Goal: Transaction & Acquisition: Book appointment/travel/reservation

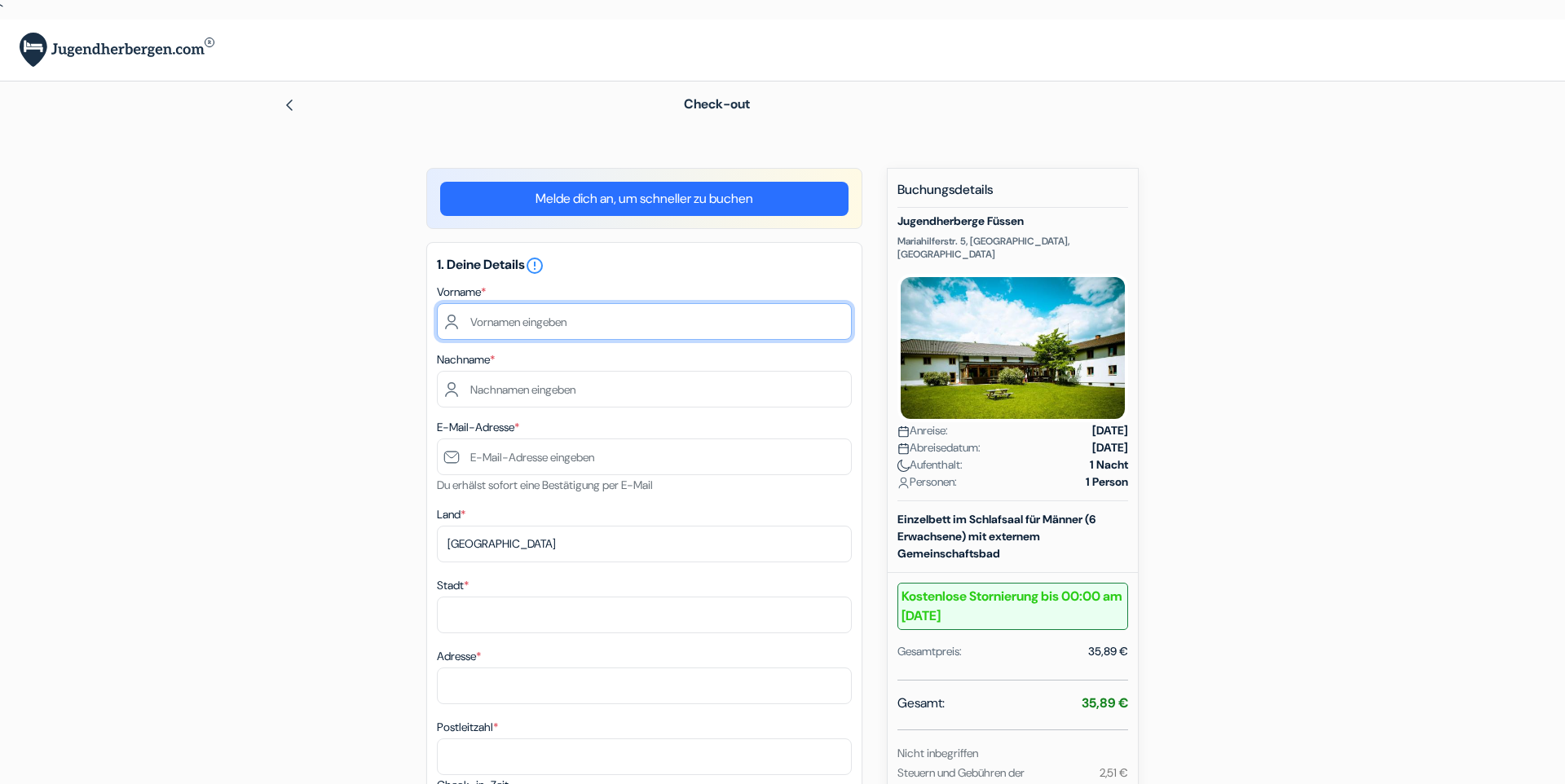
click at [543, 310] on input "text" at bounding box center [644, 320] width 415 height 36
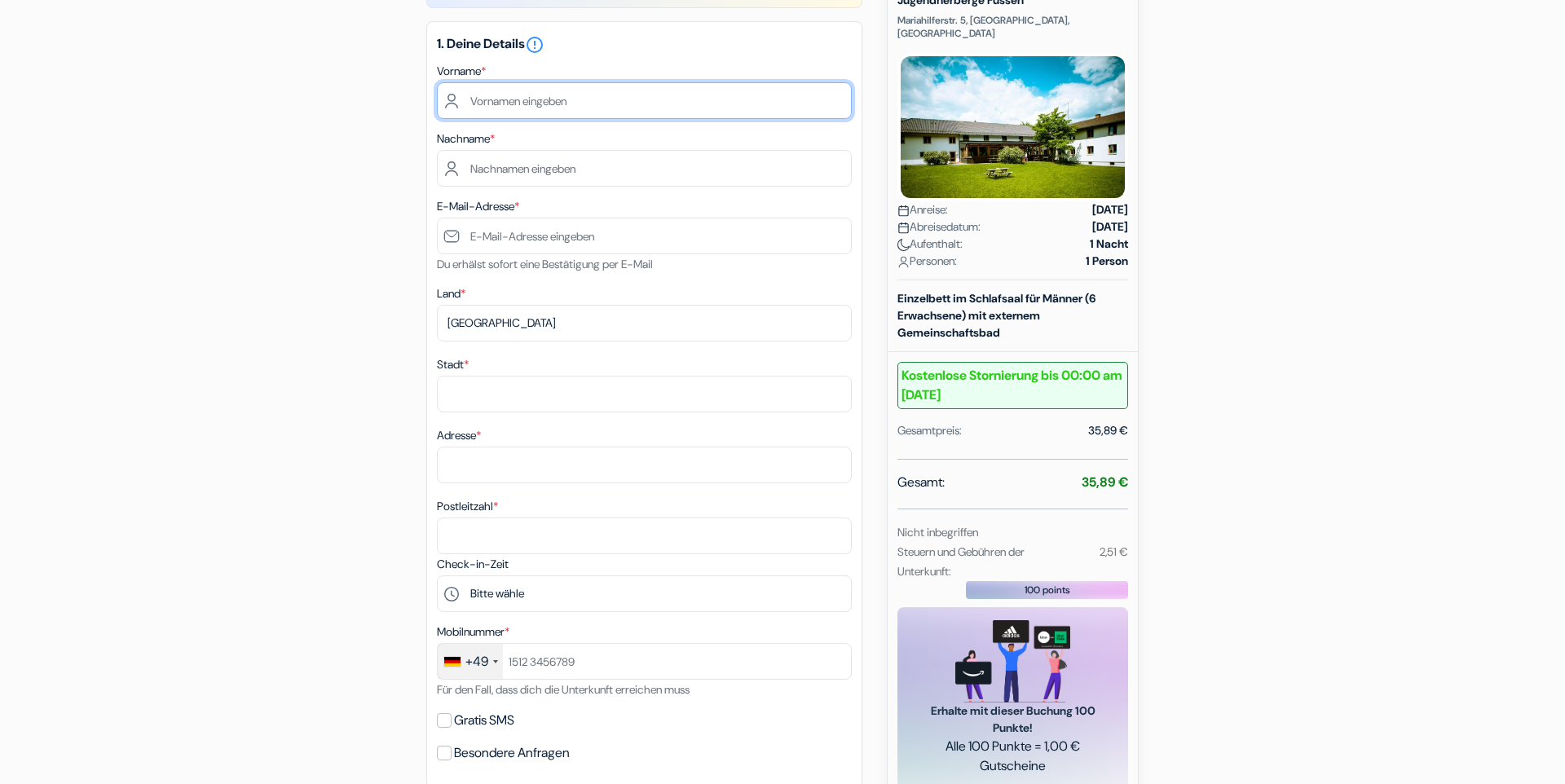
scroll to position [186, 0]
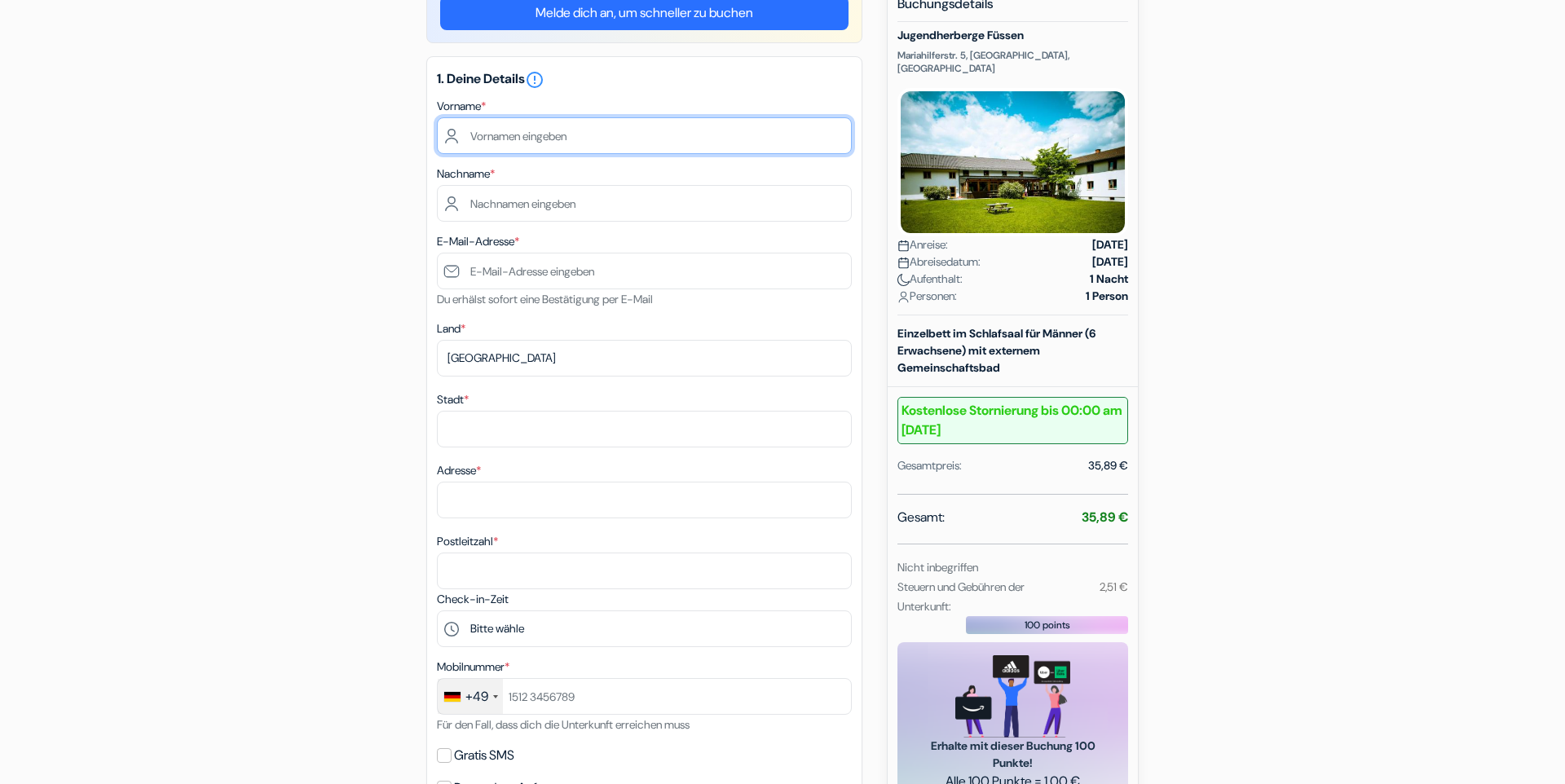
click at [520, 143] on input "text" at bounding box center [644, 135] width 415 height 36
type input "Victor"
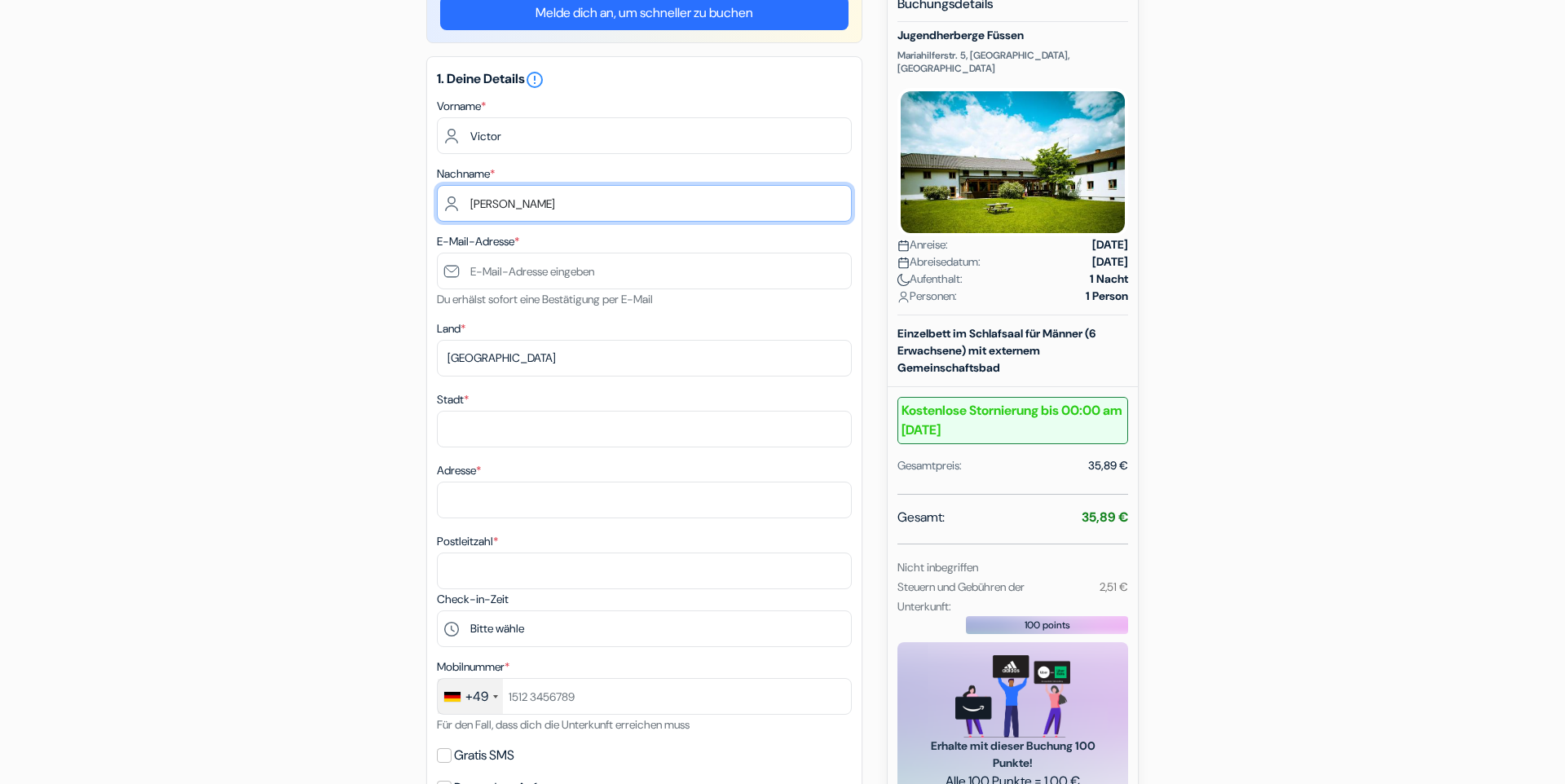
type input "[PERSON_NAME]"
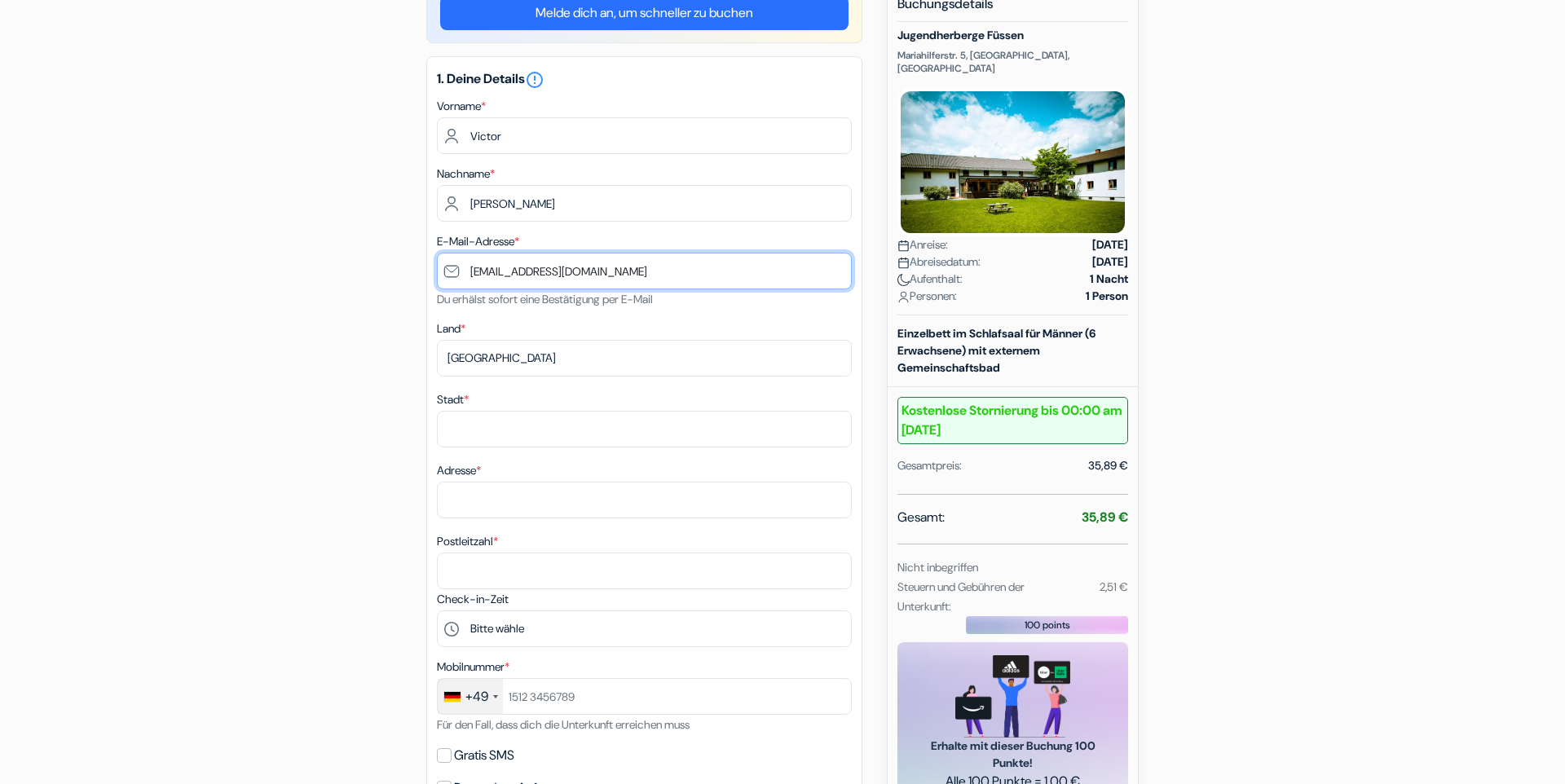
type input "[EMAIL_ADDRESS][DOMAIN_NAME]"
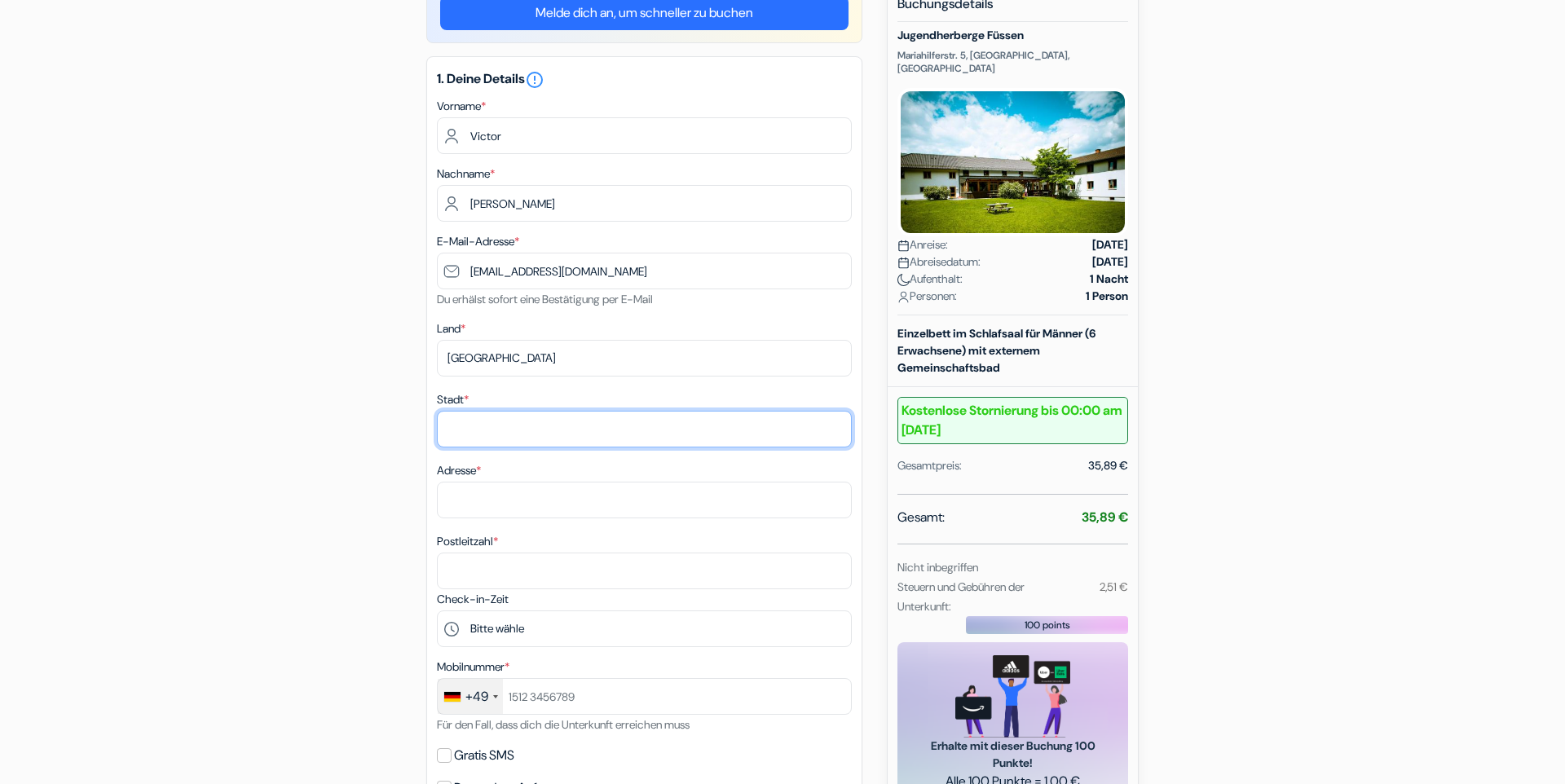
click at [501, 429] on input "Stadt *" at bounding box center [644, 428] width 415 height 36
type input "[GEOGRAPHIC_DATA]"
click at [387, 528] on div "add_box Jugendherberge Füssen Mariahilferstr. 5, [GEOGRAPHIC_DATA], [GEOGRAPHIC…" at bounding box center [782, 712] width 1075 height 1461
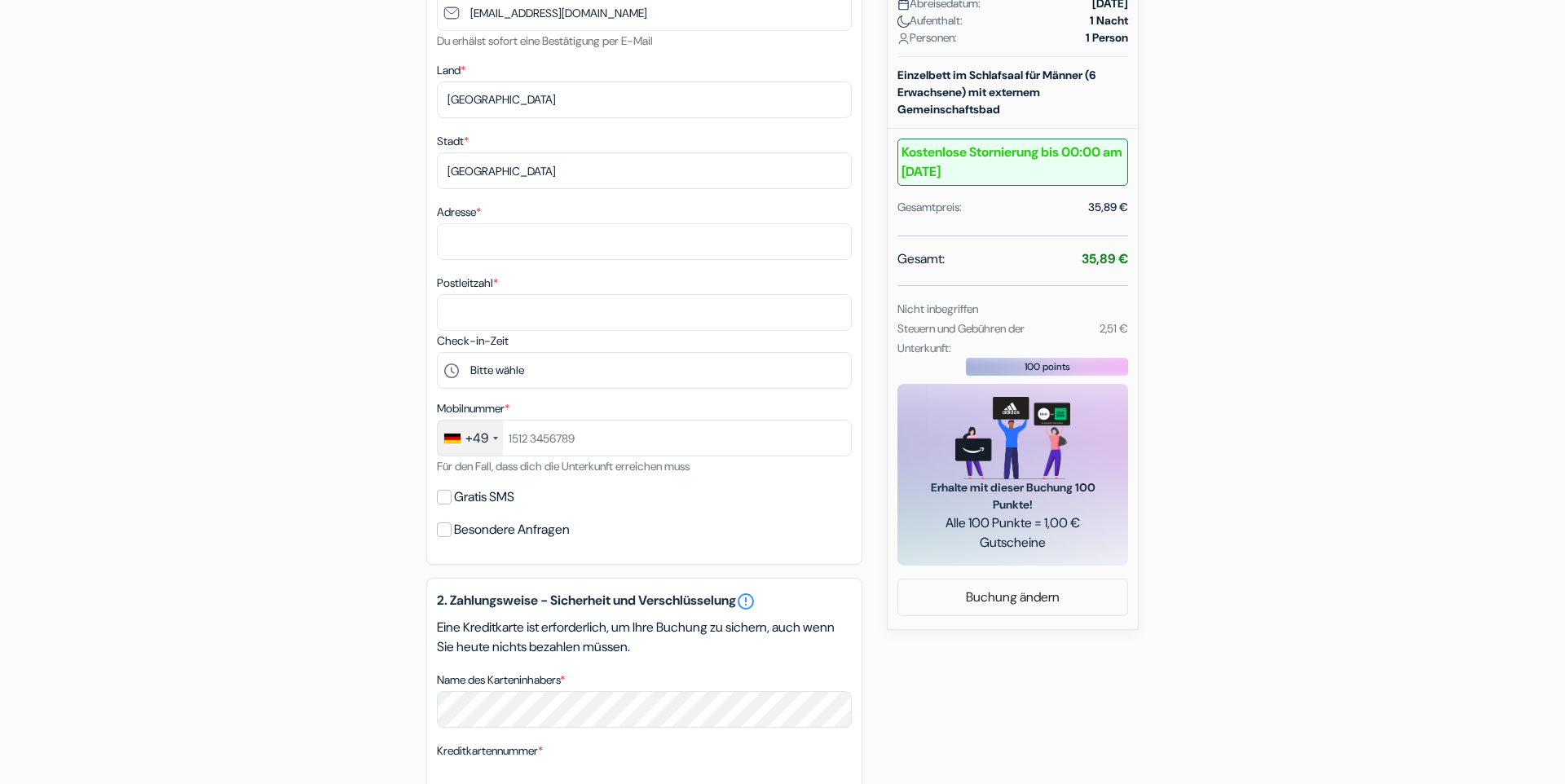
scroll to position [465, 0]
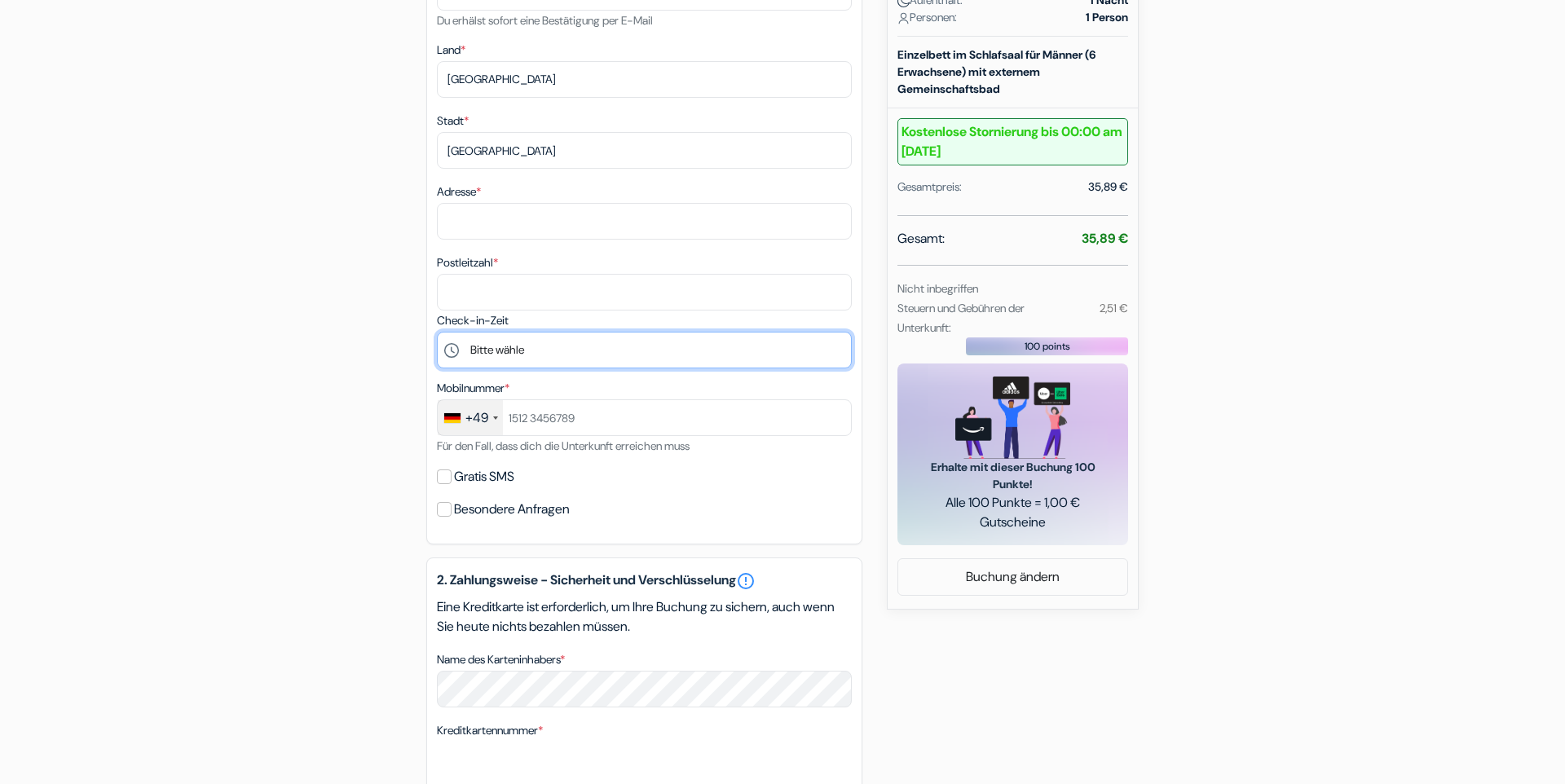
click at [436, 331] on select "Bitte wähle 17:00 18:00 19:00 20:00 21:00 22:00" at bounding box center [644, 349] width 415 height 36
click at [528, 352] on select "Bitte wähle 17:00 18:00 19:00 20:00 21:00 22:00" at bounding box center [644, 349] width 415 height 36
click at [436, 331] on select "Bitte wähle 17:00 18:00 19:00 20:00 21:00 22:00" at bounding box center [644, 349] width 415 height 36
select select "17"
click option "17:00" at bounding box center [0, 0] width 0 height 0
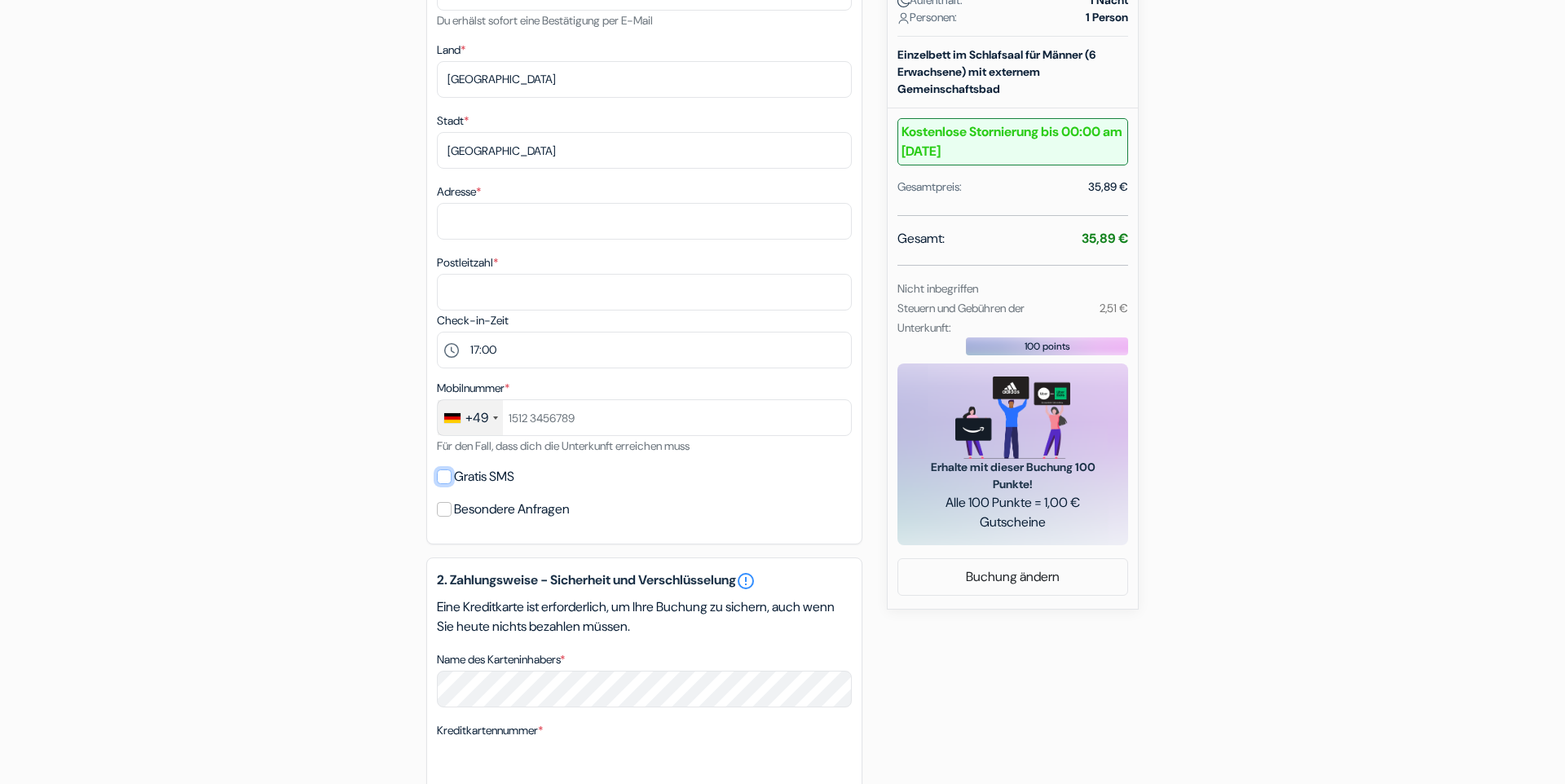
click at [442, 478] on input "Gratis SMS" at bounding box center [443, 476] width 15 height 15
checkbox input "true"
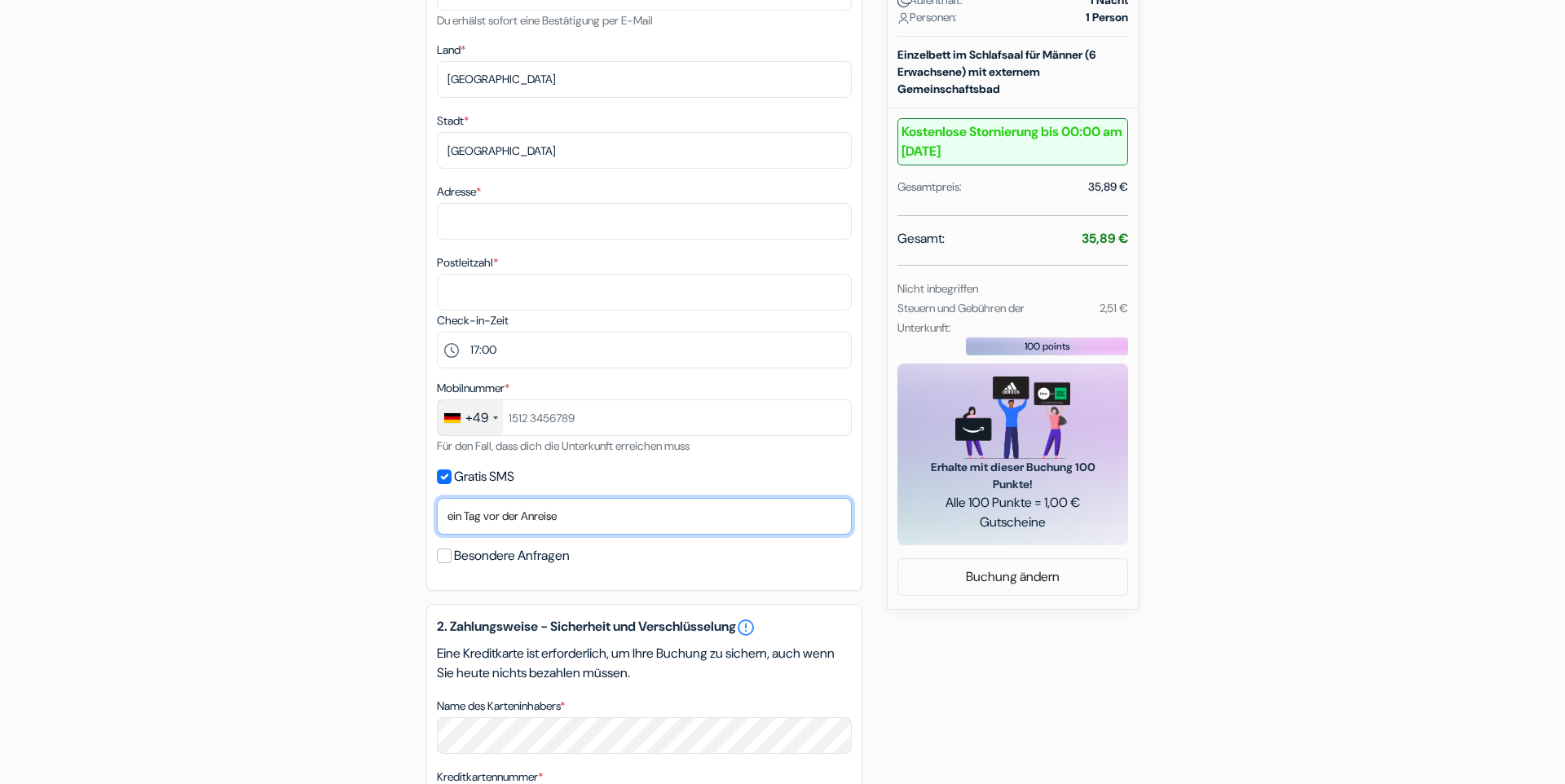
click at [498, 530] on select "Nein, danke Jetzt senden Ankunftstag ein Tag vor der Anreise zwei Tage vor der …" at bounding box center [644, 516] width 415 height 36
click at [489, 554] on label "Besondere Anfragen" at bounding box center [512, 555] width 116 height 23
click at [451, 554] on input "Besondere Anfragen" at bounding box center [443, 555] width 15 height 15
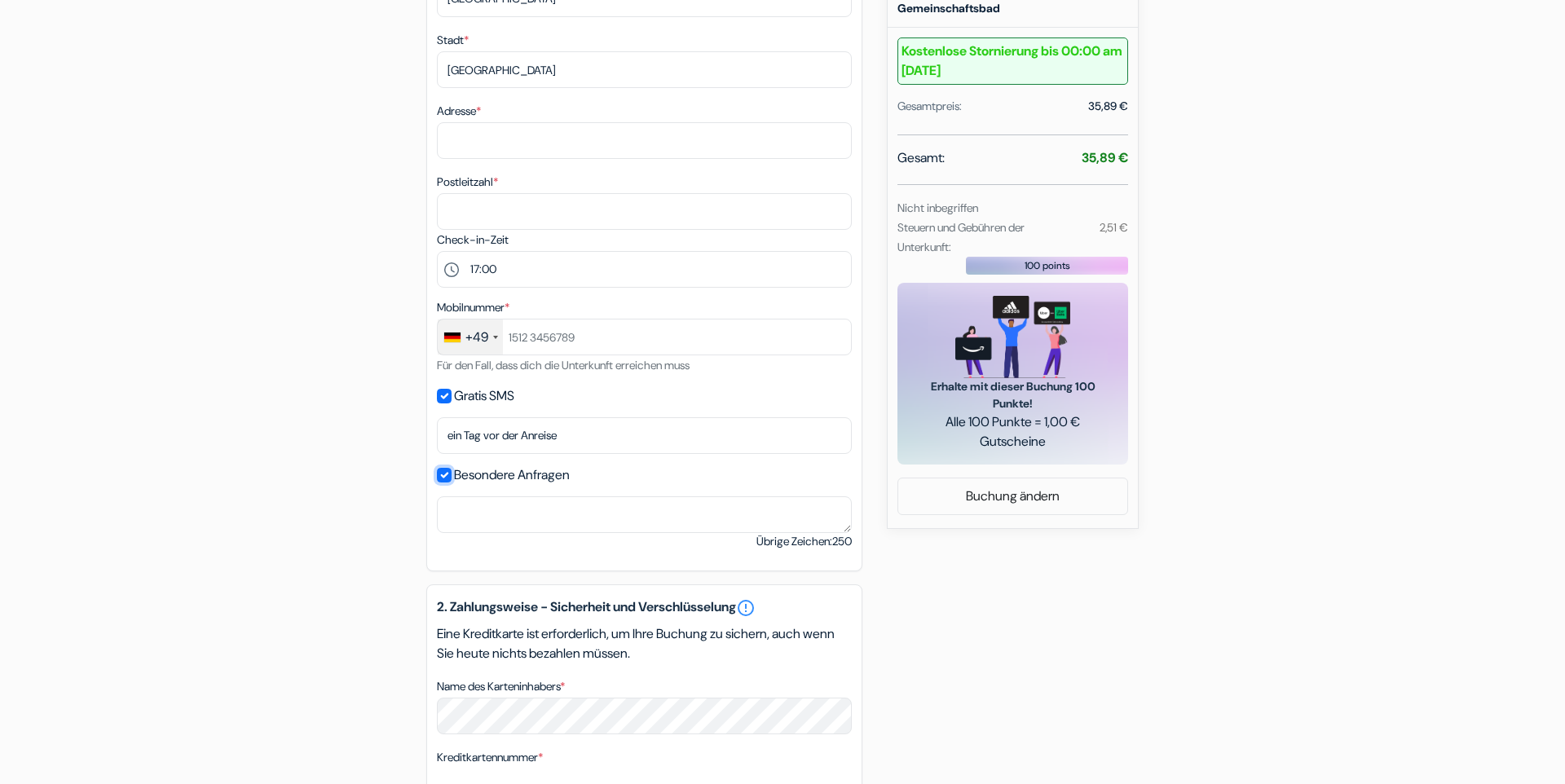
scroll to position [557, 0]
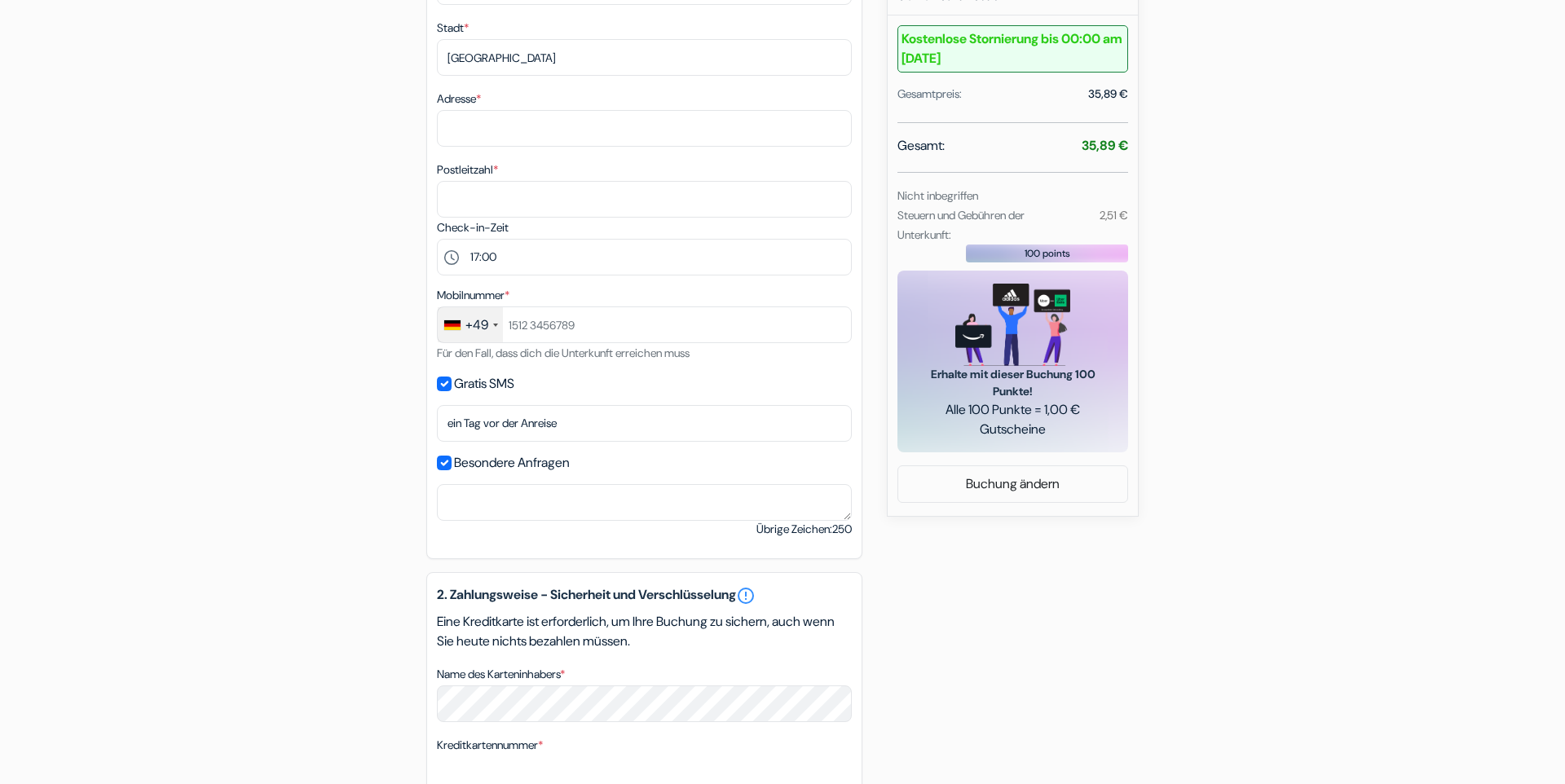
click at [470, 462] on label "Besondere Anfragen" at bounding box center [512, 462] width 116 height 23
click at [451, 462] on input "Besondere Anfragen" at bounding box center [443, 462] width 15 height 15
checkbox input "false"
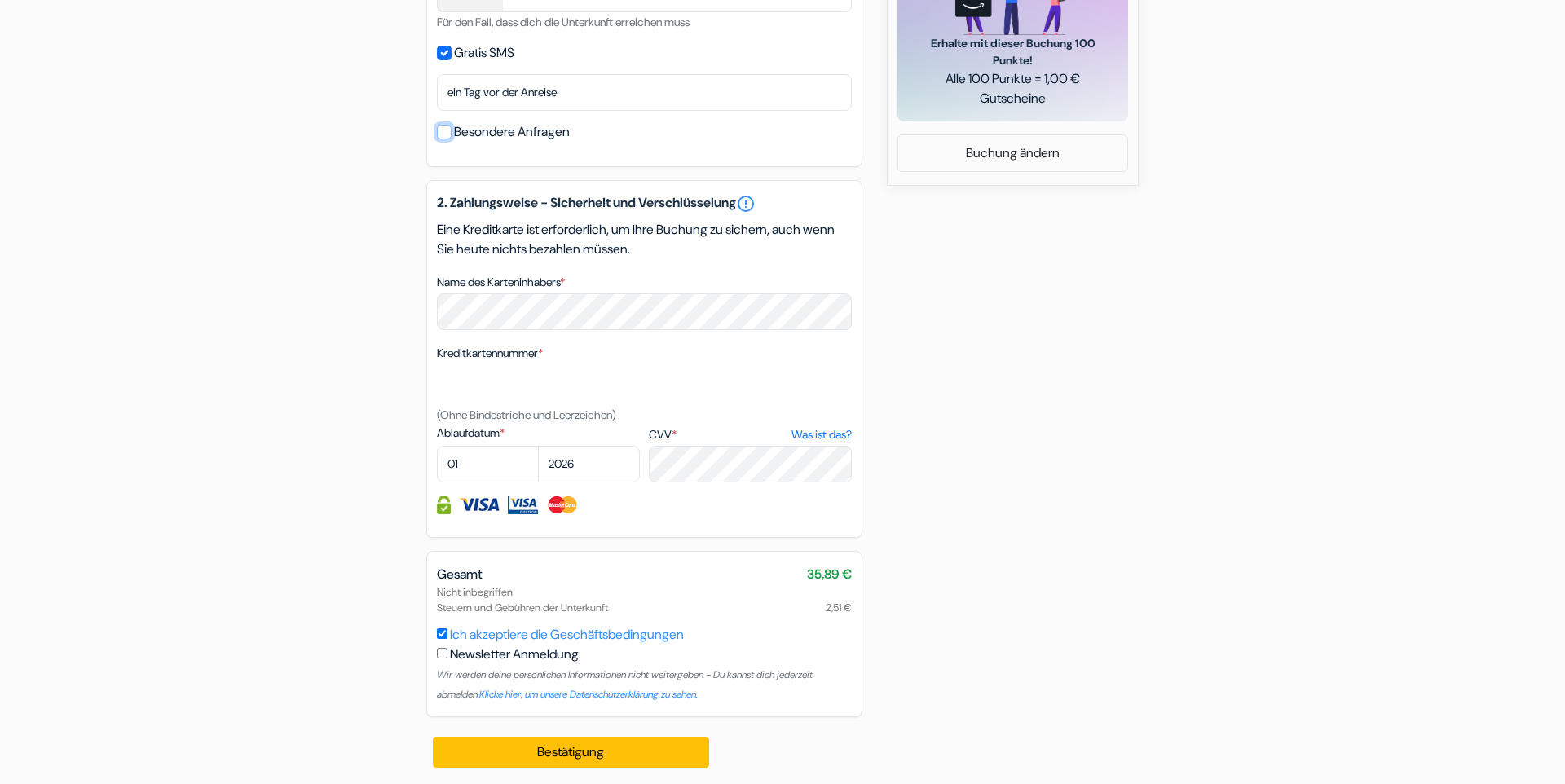
scroll to position [891, 0]
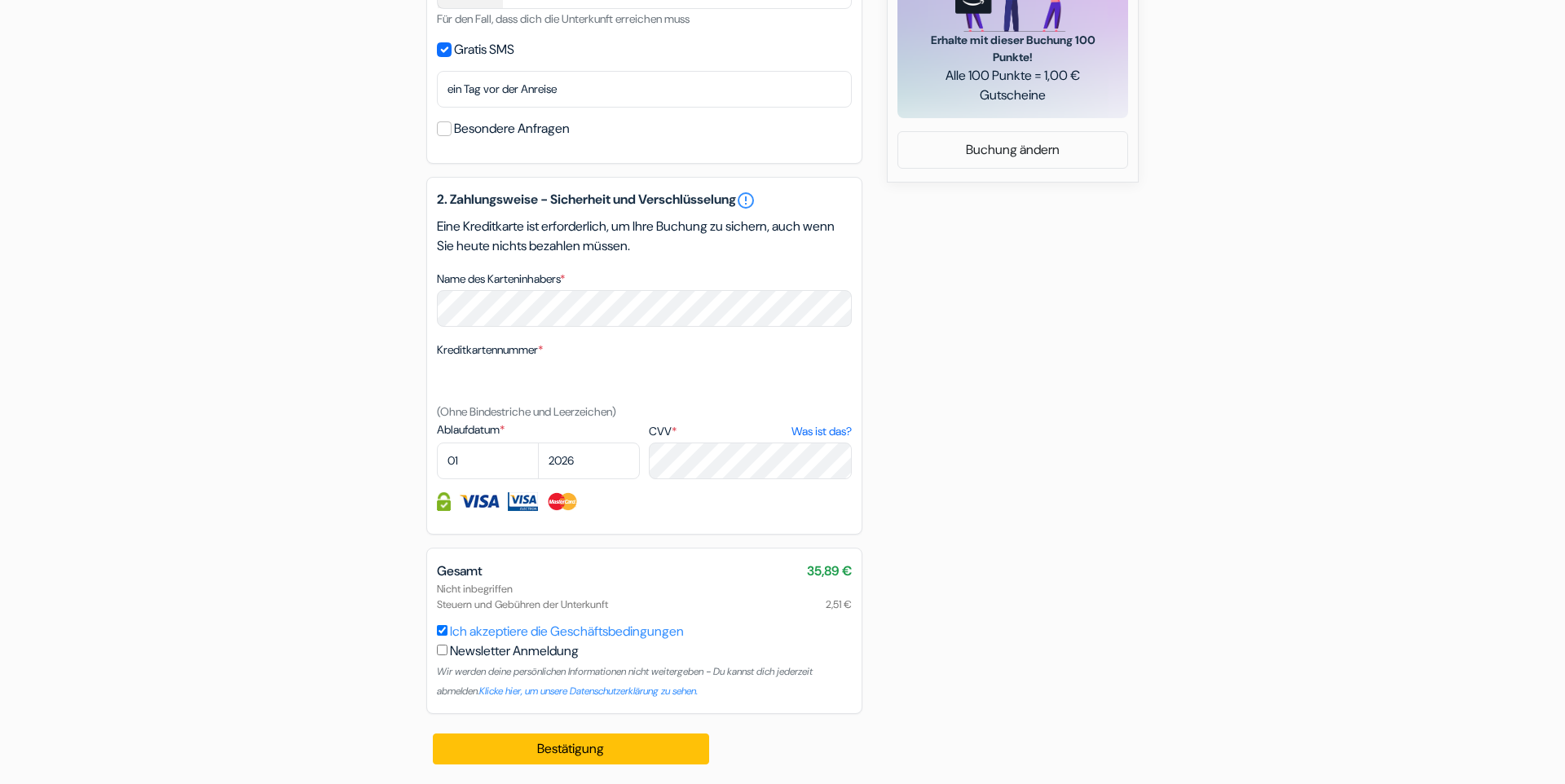
click at [441, 633] on input "Ich akzeptiere die Geschäftsbedingungen" at bounding box center [441, 630] width 11 height 11
checkbox input "true"
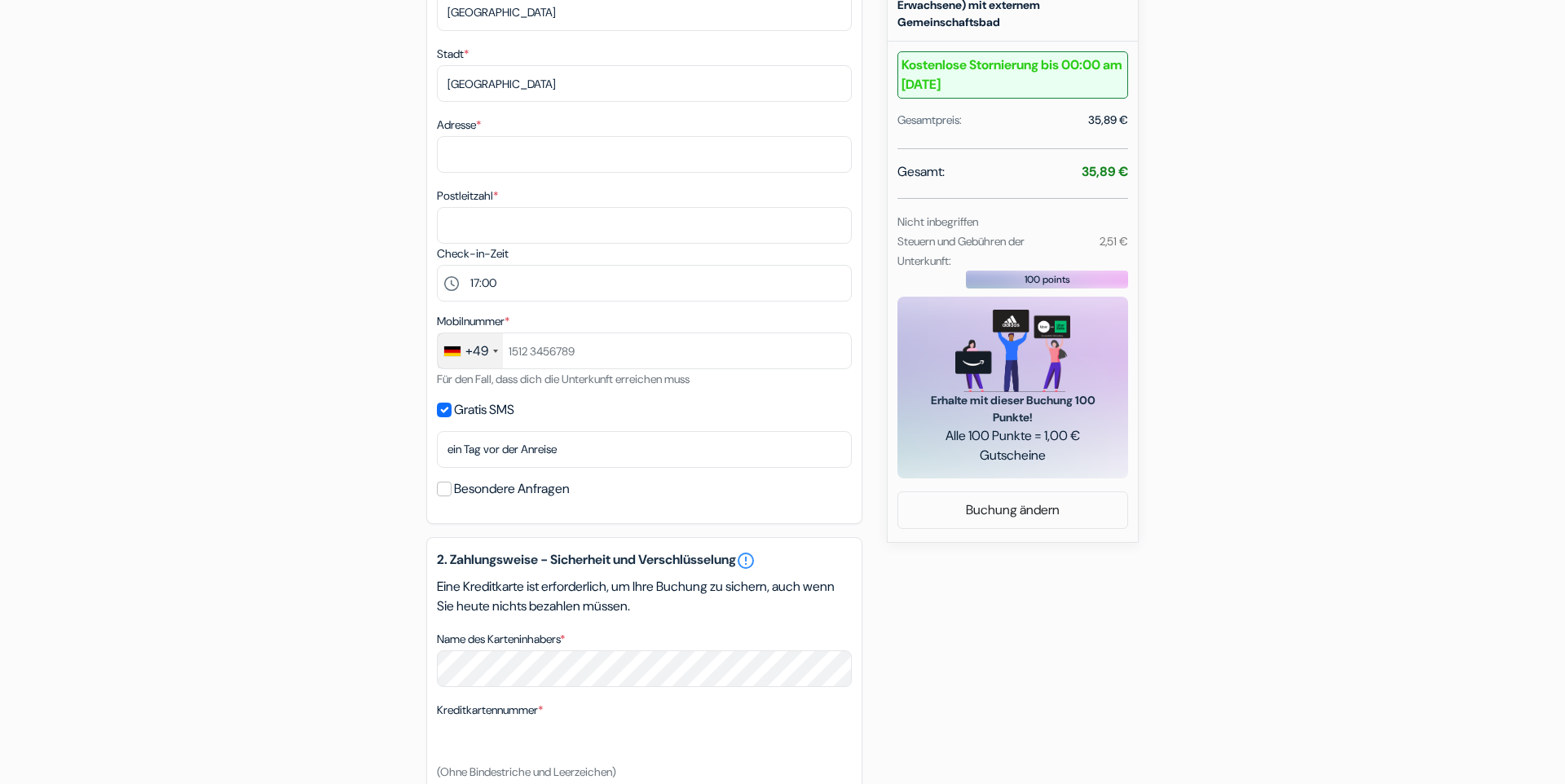
scroll to position [520, 0]
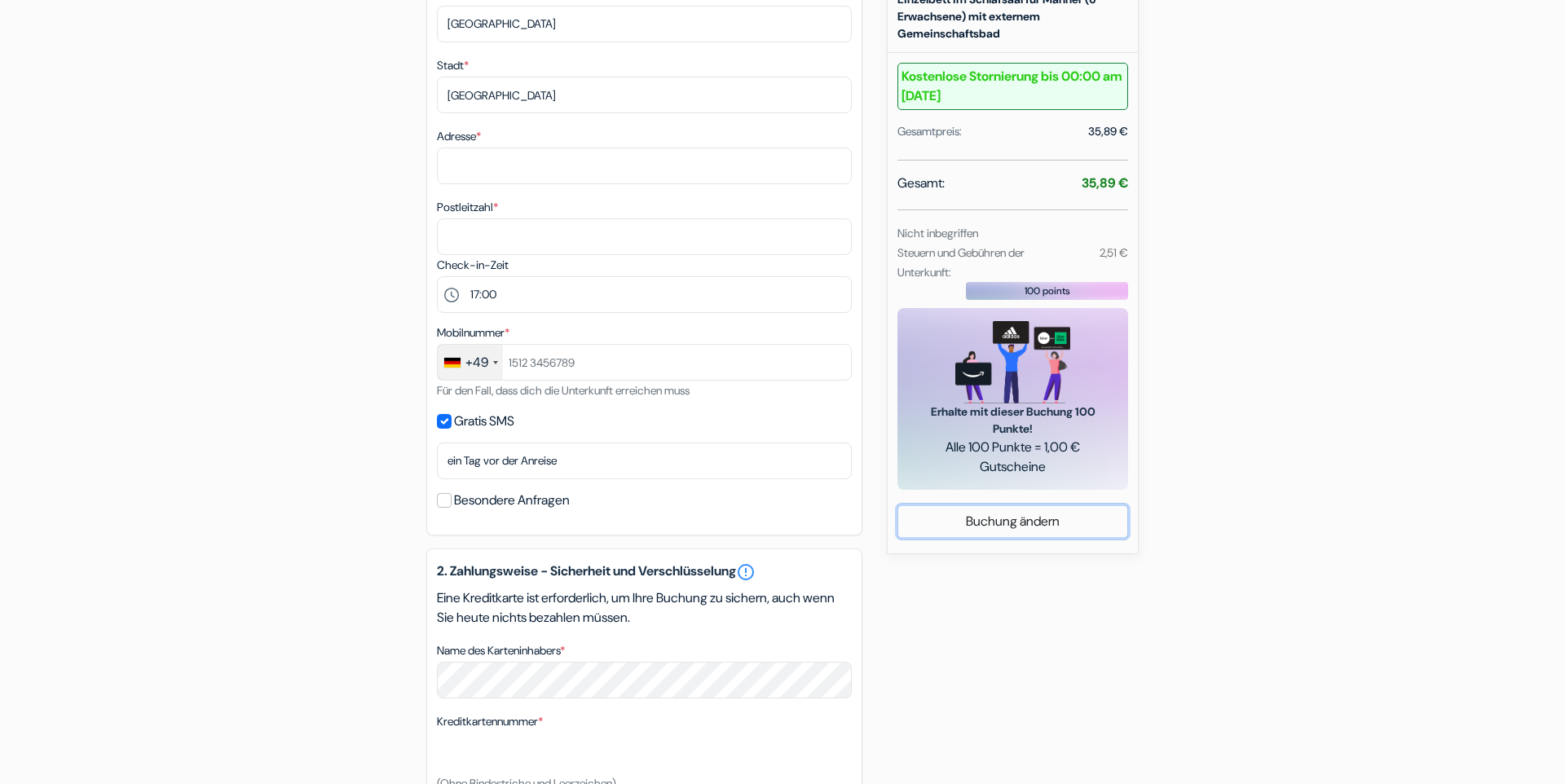
click at [1016, 507] on link "Buchung ändern" at bounding box center [1013, 522] width 229 height 31
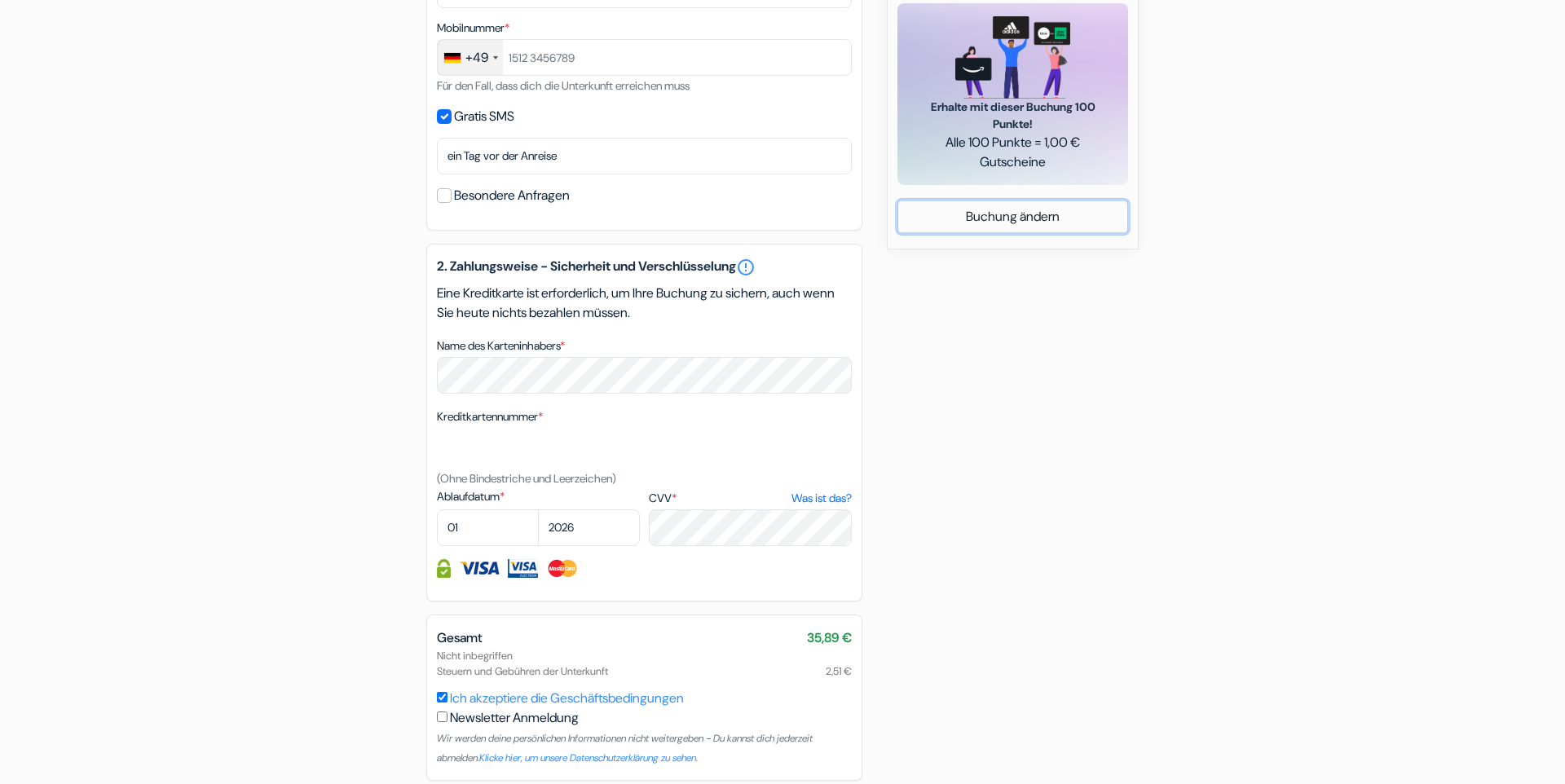
scroll to position [891, 0]
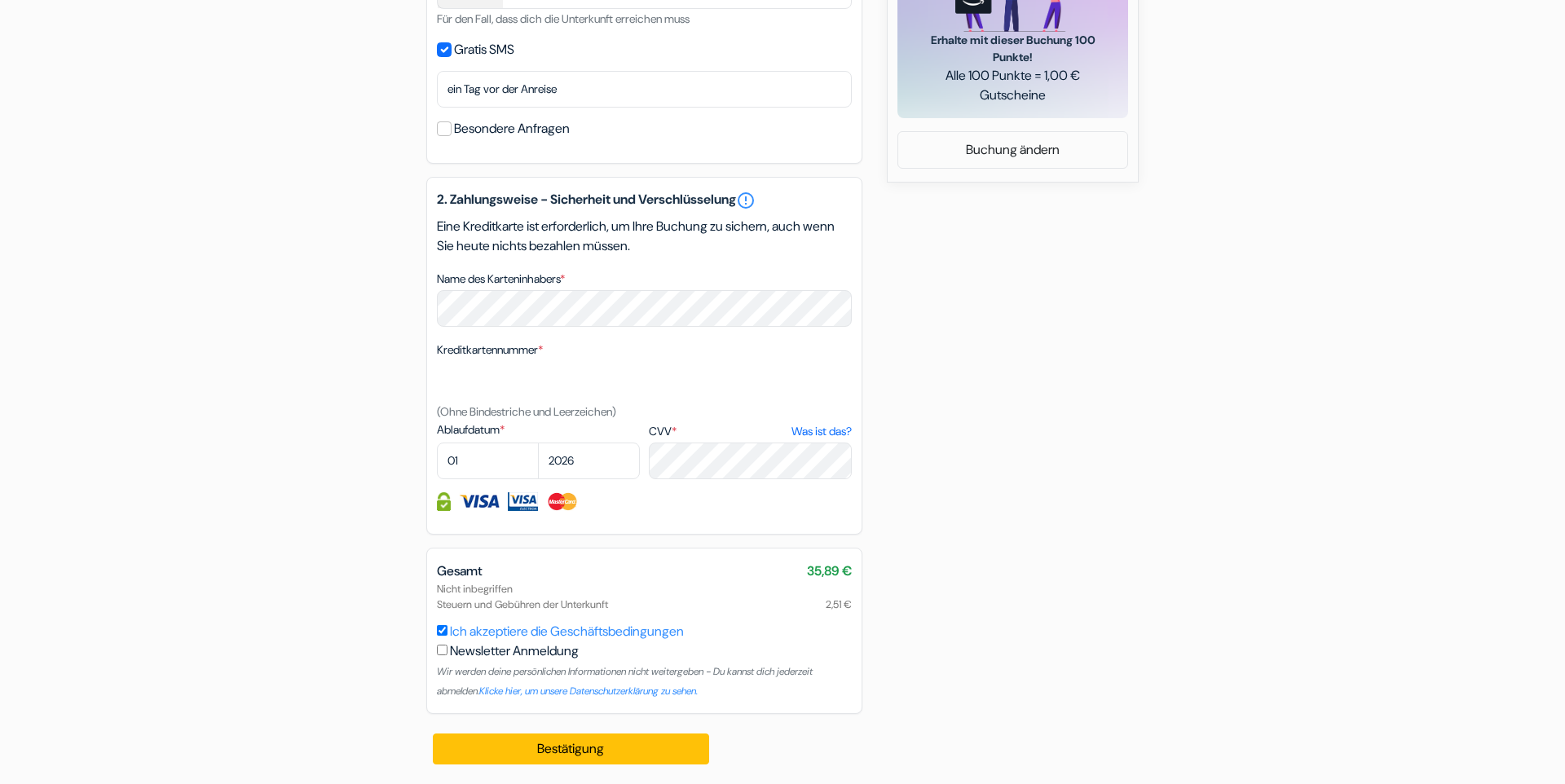
click at [640, 212] on div "2. Zahlungsweise - Sicherheit und Verschlüsselung error_outline Eine Kreditkart…" at bounding box center [645, 356] width 436 height 358
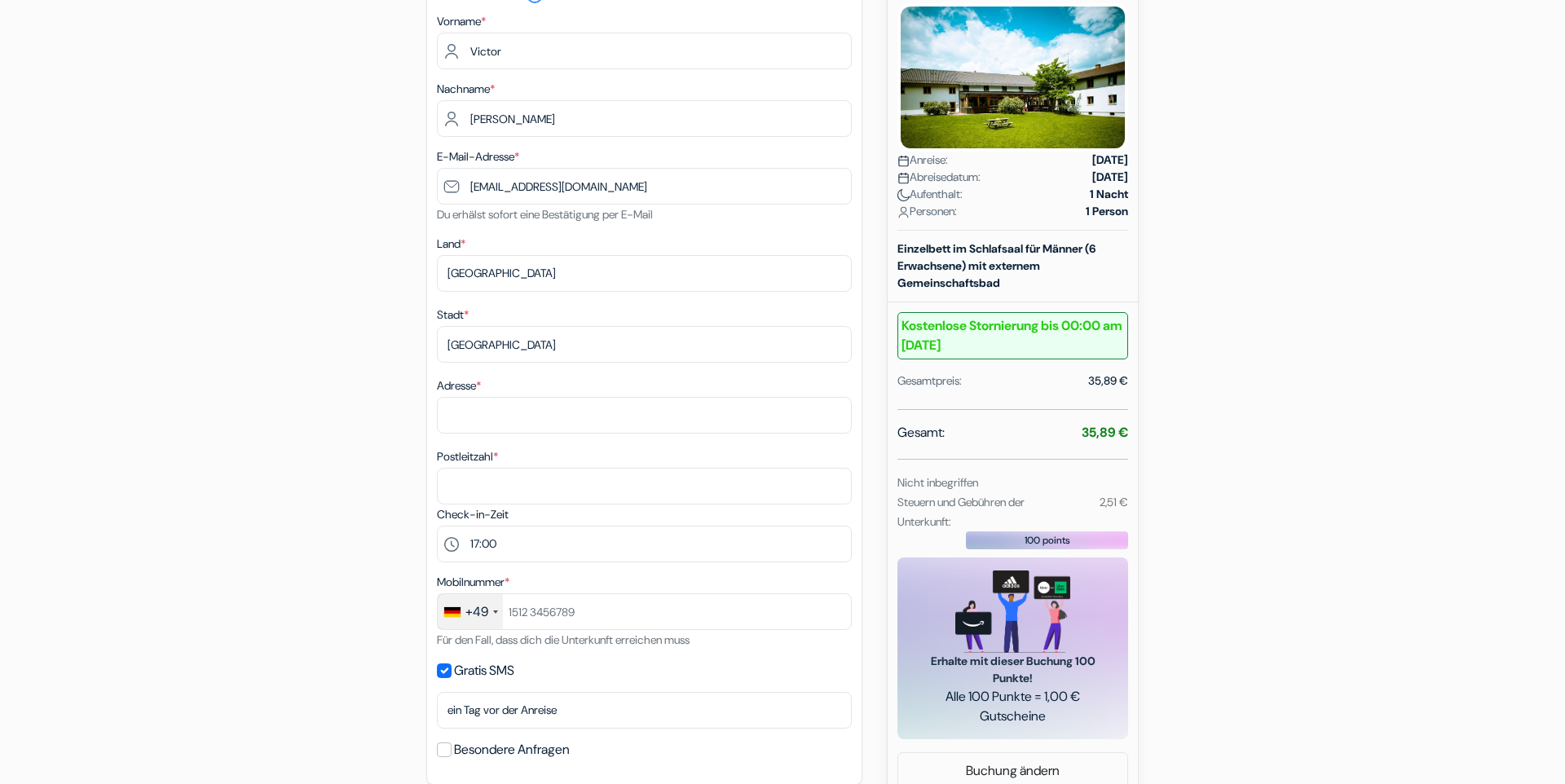
scroll to position [0, 0]
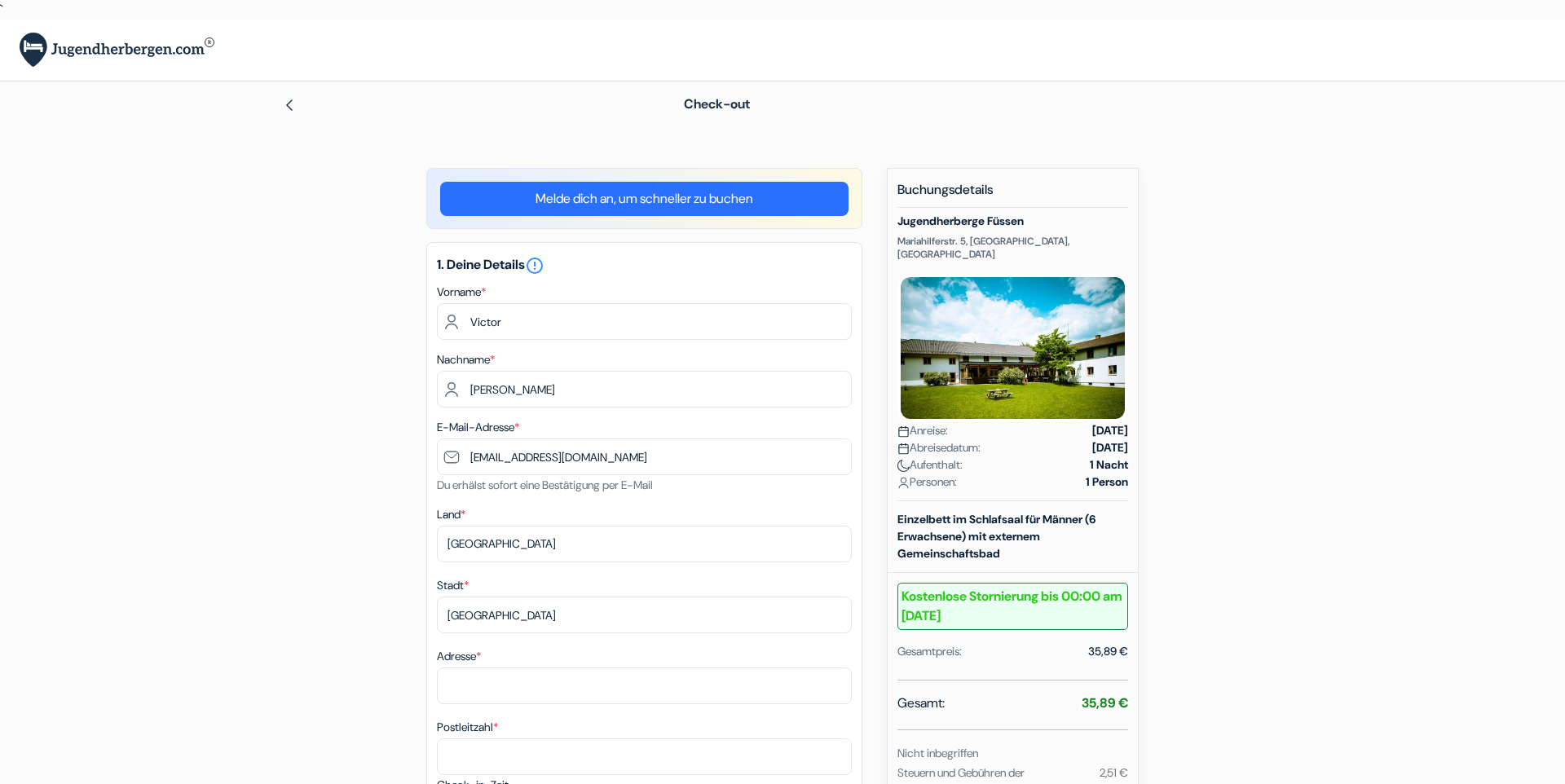
click at [992, 244] on p "Mariahilferstr. 5, Füssen, Deutschland" at bounding box center [1013, 248] width 231 height 27
copy p "Füssen"
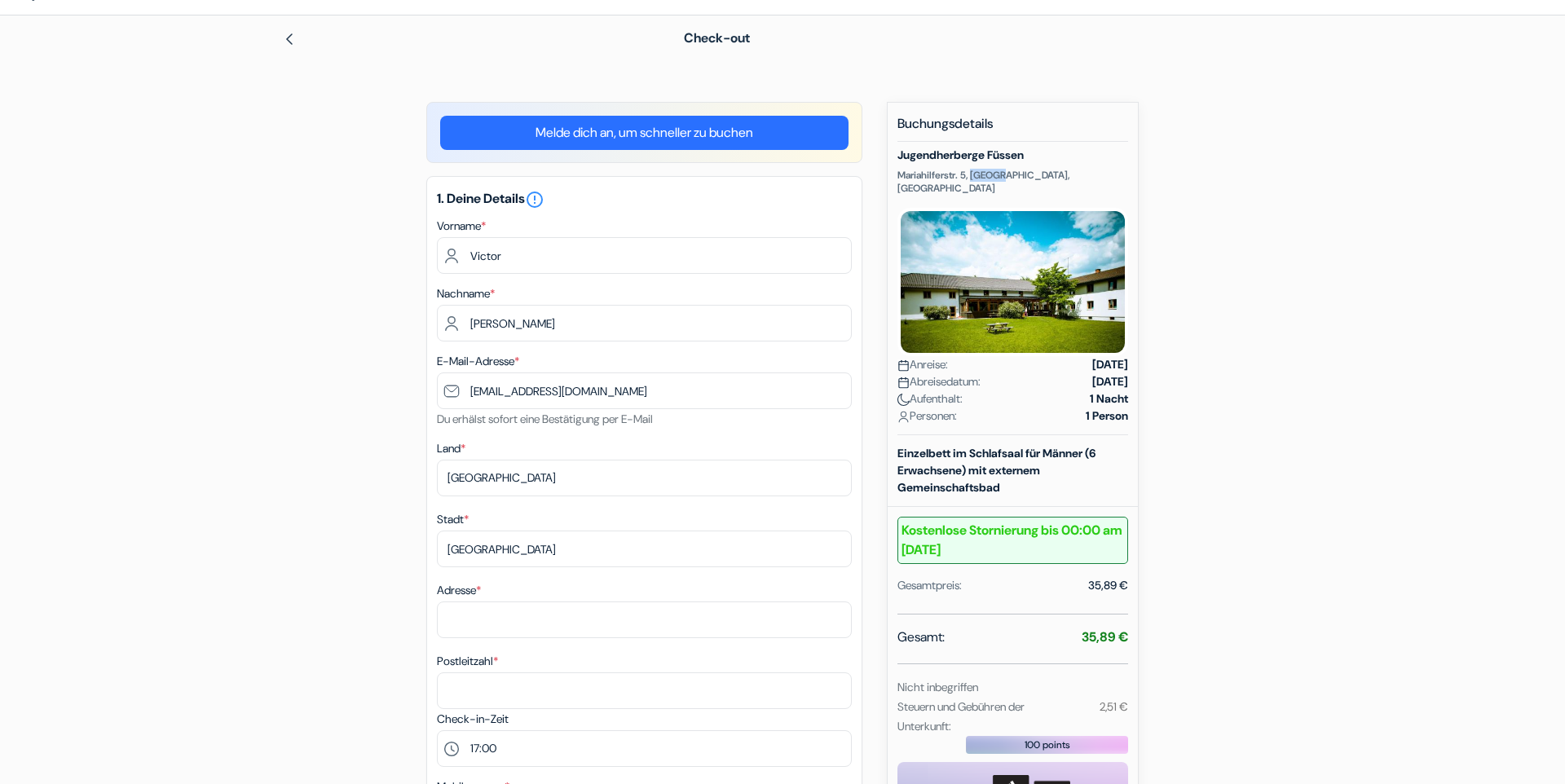
scroll to position [55, 0]
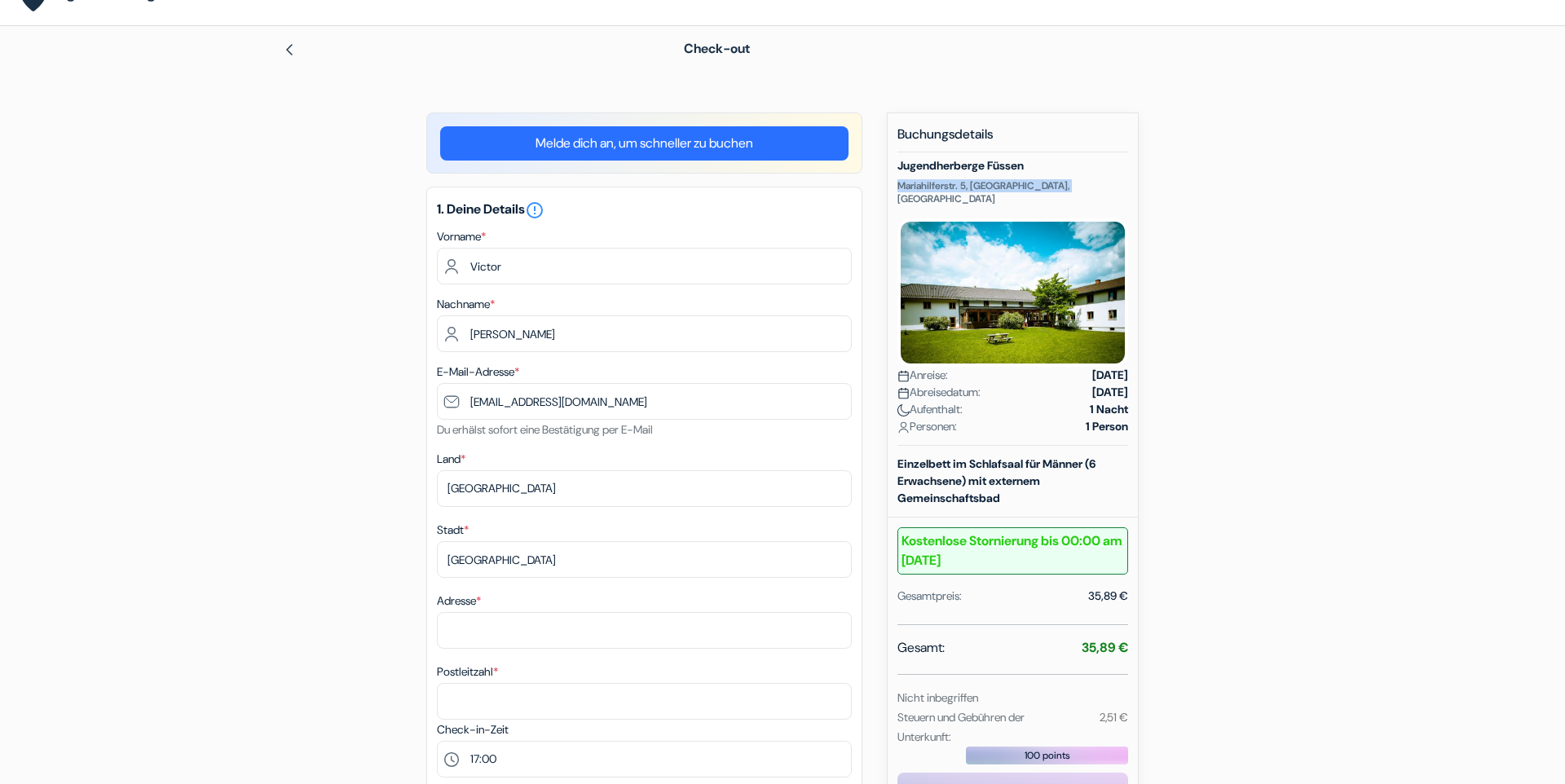
drag, startPoint x: 899, startPoint y: 185, endPoint x: 1075, endPoint y: 185, distance: 176.0
click at [1075, 185] on p "Mariahilferstr. 5, Füssen, Deutschland" at bounding box center [1013, 192] width 231 height 27
copy p "Mariahilferstr. 5, Füssen, Deutschland"
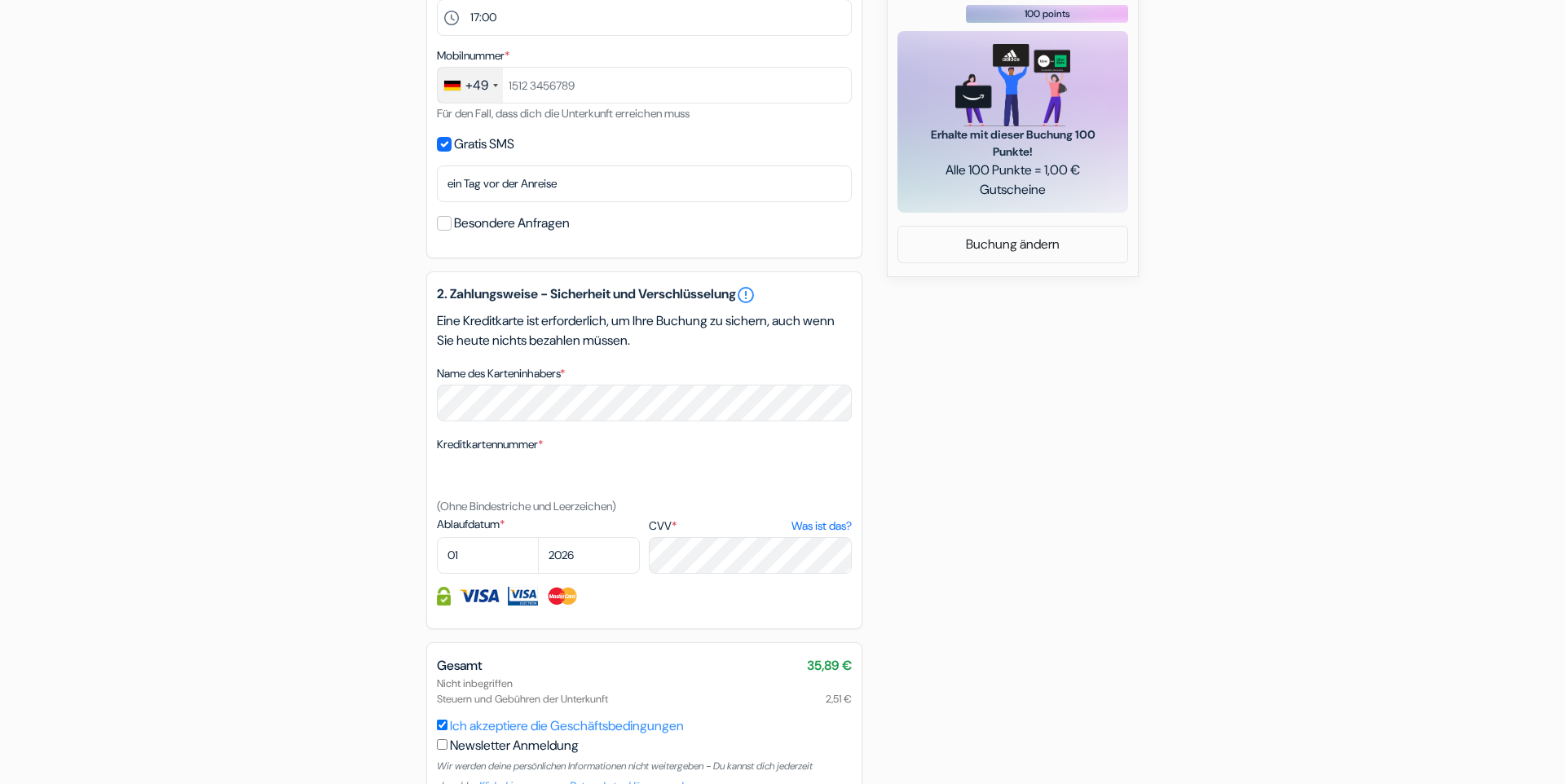
scroll to position [799, 0]
click at [436, 535] on select "01 02 03 04 05 06 07 08 09 10 11 12" at bounding box center [488, 553] width 102 height 36
select select "02"
click option "02" at bounding box center [0, 0] width 0 height 0
click at [538, 535] on select "2025 2026 2027 2028 2029 2030 2031 2032 2033 2034 2035 2036 2037 2038 2039 2040…" at bounding box center [589, 553] width 102 height 36
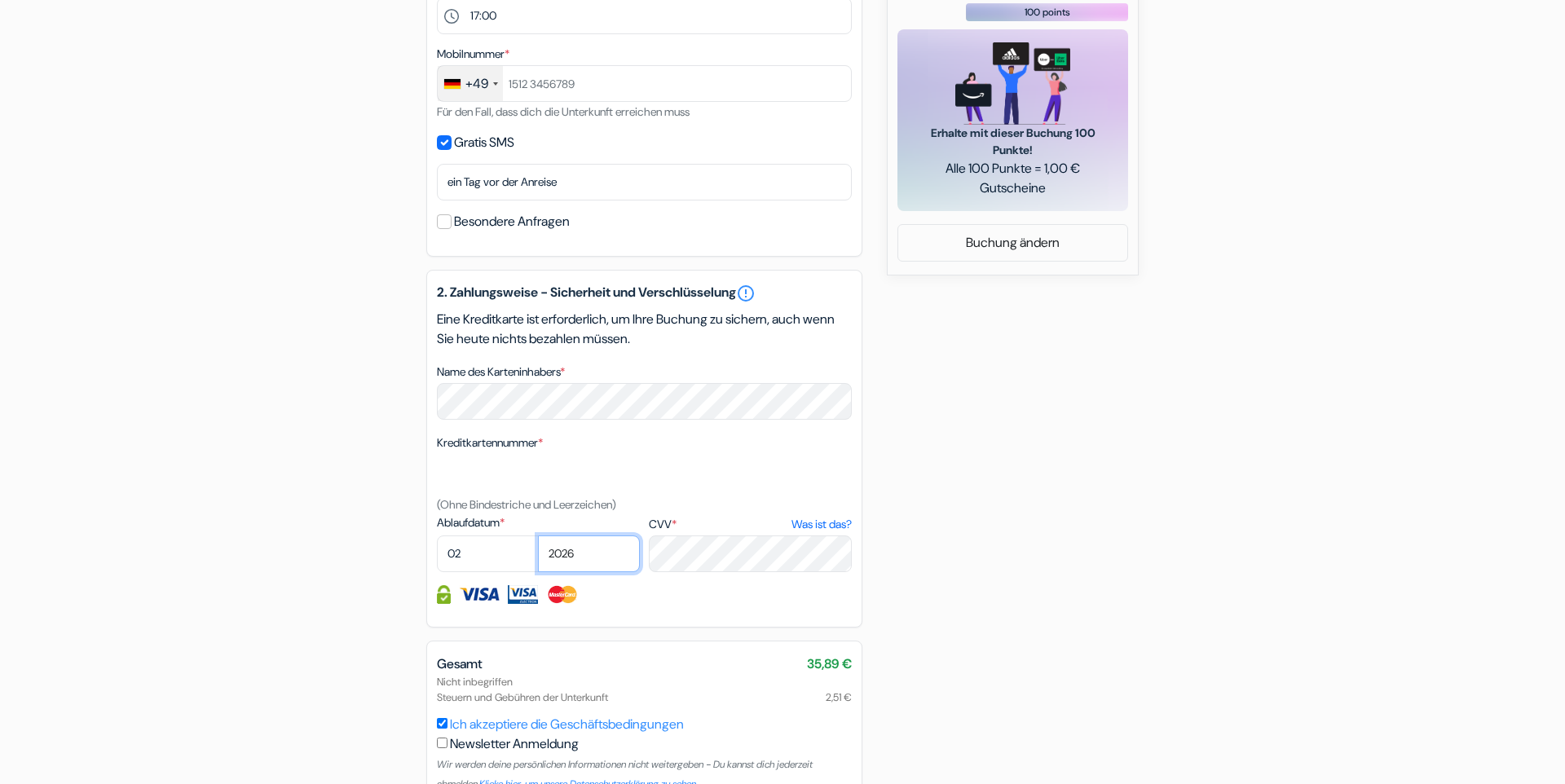
select select "2030"
click option "2030" at bounding box center [0, 0] width 0 height 0
click at [1047, 567] on div "add_box Jugendherberge Füssen Mariahilferstr. 5, Füssen, Deutschland Details zu…" at bounding box center [782, 123] width 1075 height 1507
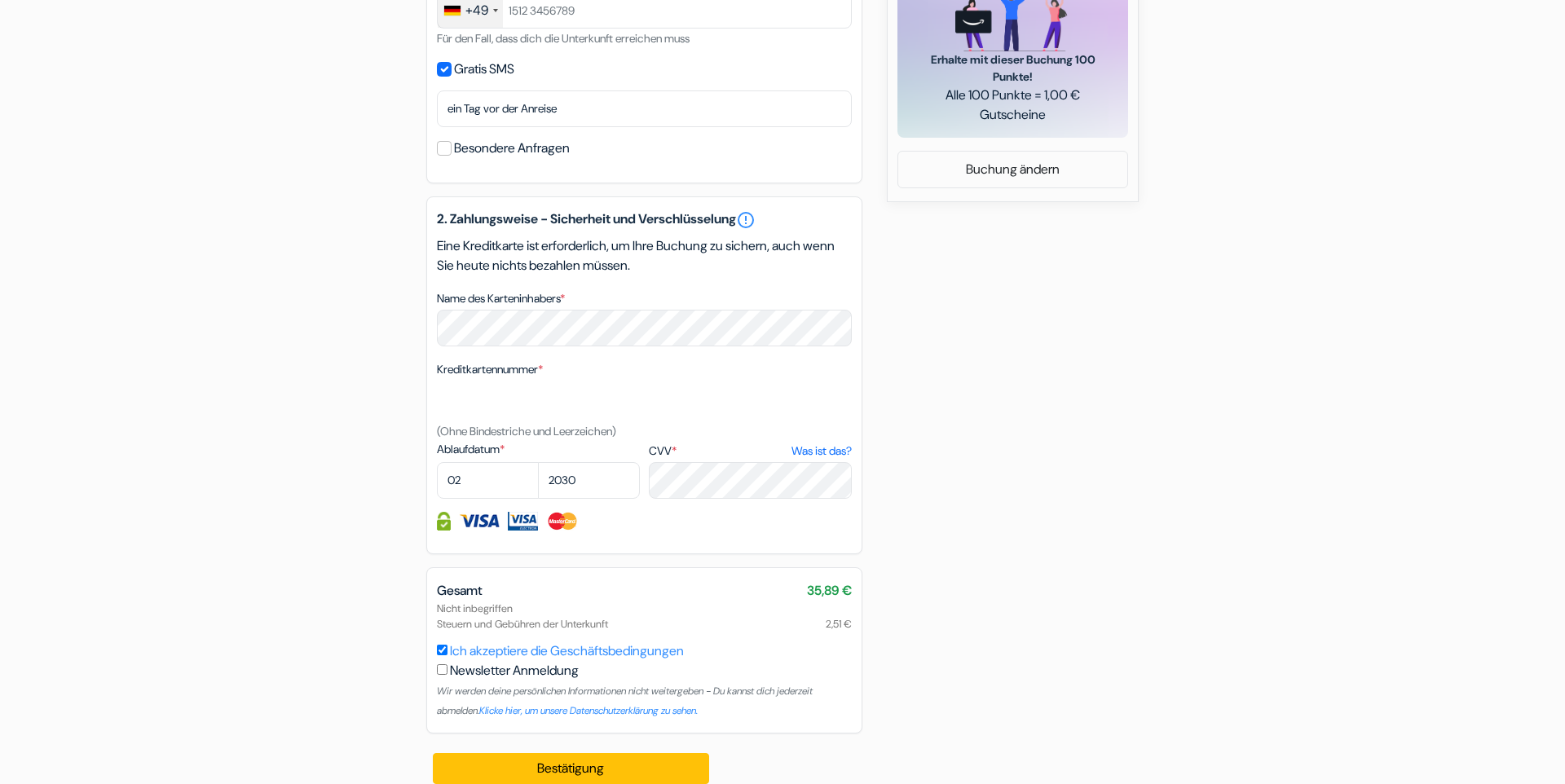
scroll to position [891, 0]
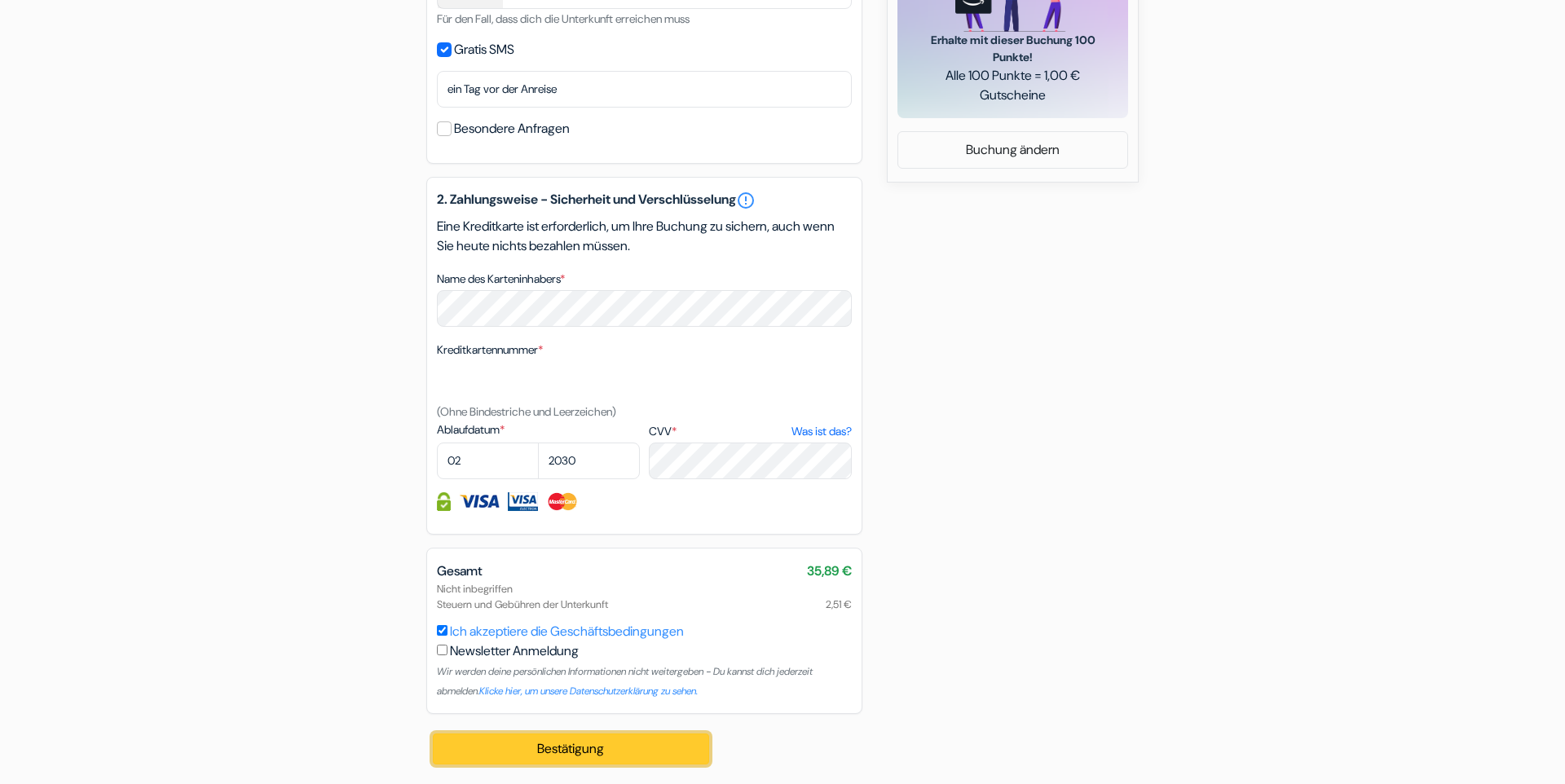
click at [599, 751] on button "Bestätigung Loading..." at bounding box center [570, 749] width 276 height 31
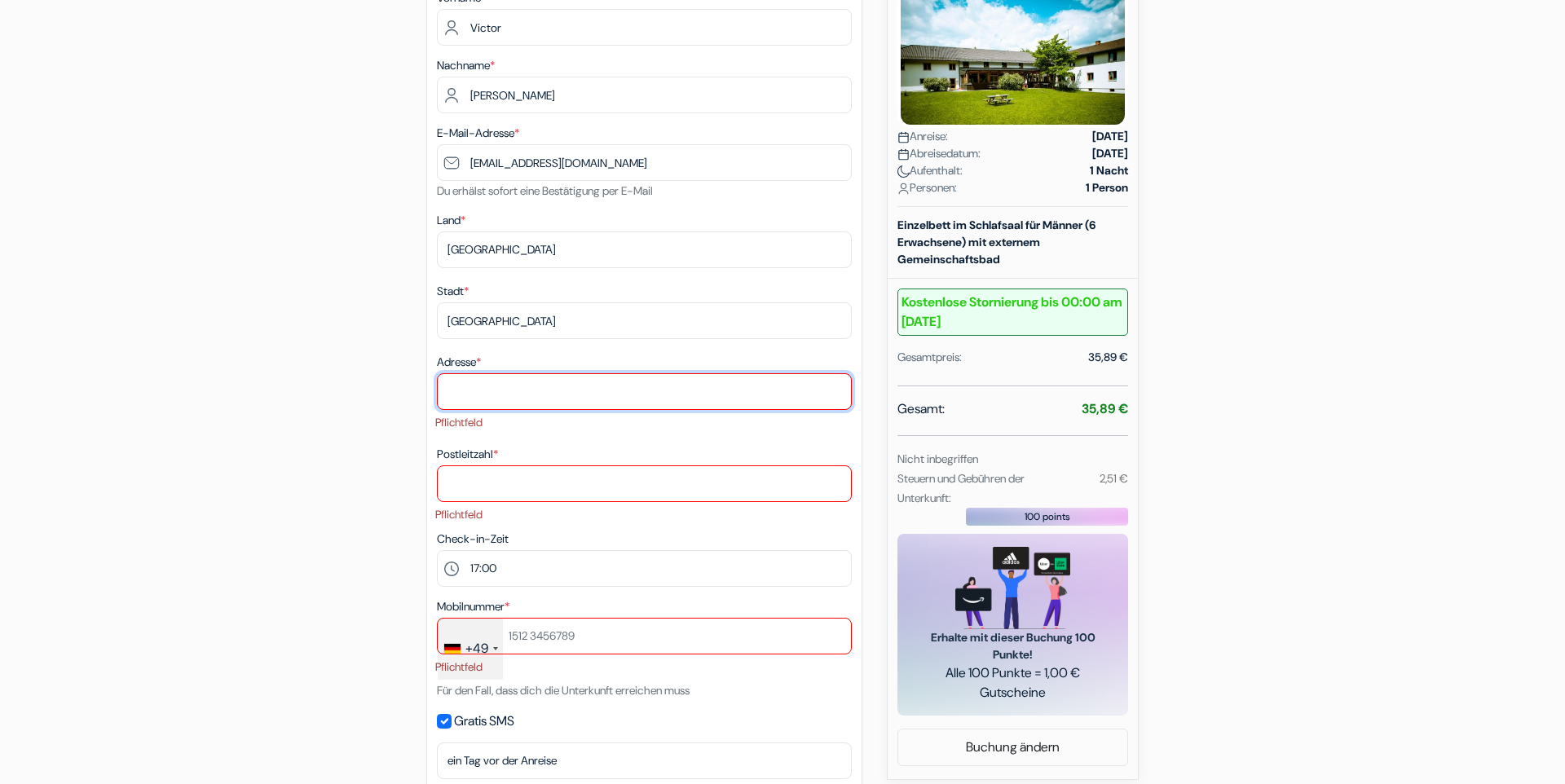
scroll to position [293, 0]
click at [526, 392] on input "Adresse *" at bounding box center [644, 392] width 415 height 36
click at [336, 407] on div "add_box Jugendherberge Füssen Mariahilferstr. 5, Füssen, Deutschland Details zu…" at bounding box center [782, 665] width 1075 height 1582
drag, startPoint x: 492, startPoint y: 393, endPoint x: 413, endPoint y: 386, distance: 79.3
click at [413, 386] on div "add_box Jugendherberge Füssen Mariahilferstr. 5, Füssen, Deutschland Details zu…" at bounding box center [782, 665] width 1075 height 1582
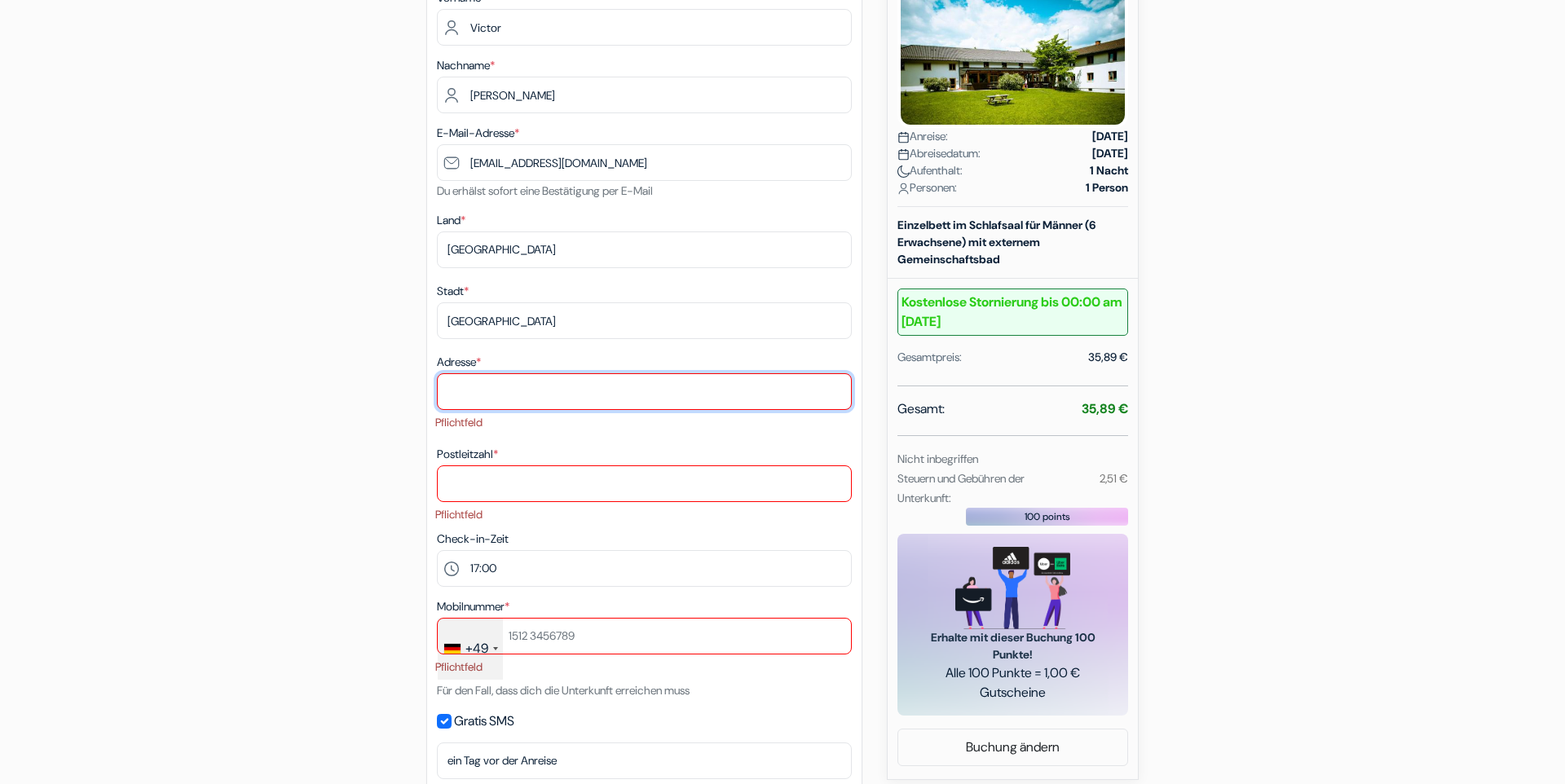
click at [471, 387] on input "Adresse *" at bounding box center [644, 392] width 415 height 36
click at [479, 388] on input "Adresse *" at bounding box center [644, 392] width 415 height 36
click at [578, 641] on input "text" at bounding box center [644, 636] width 415 height 36
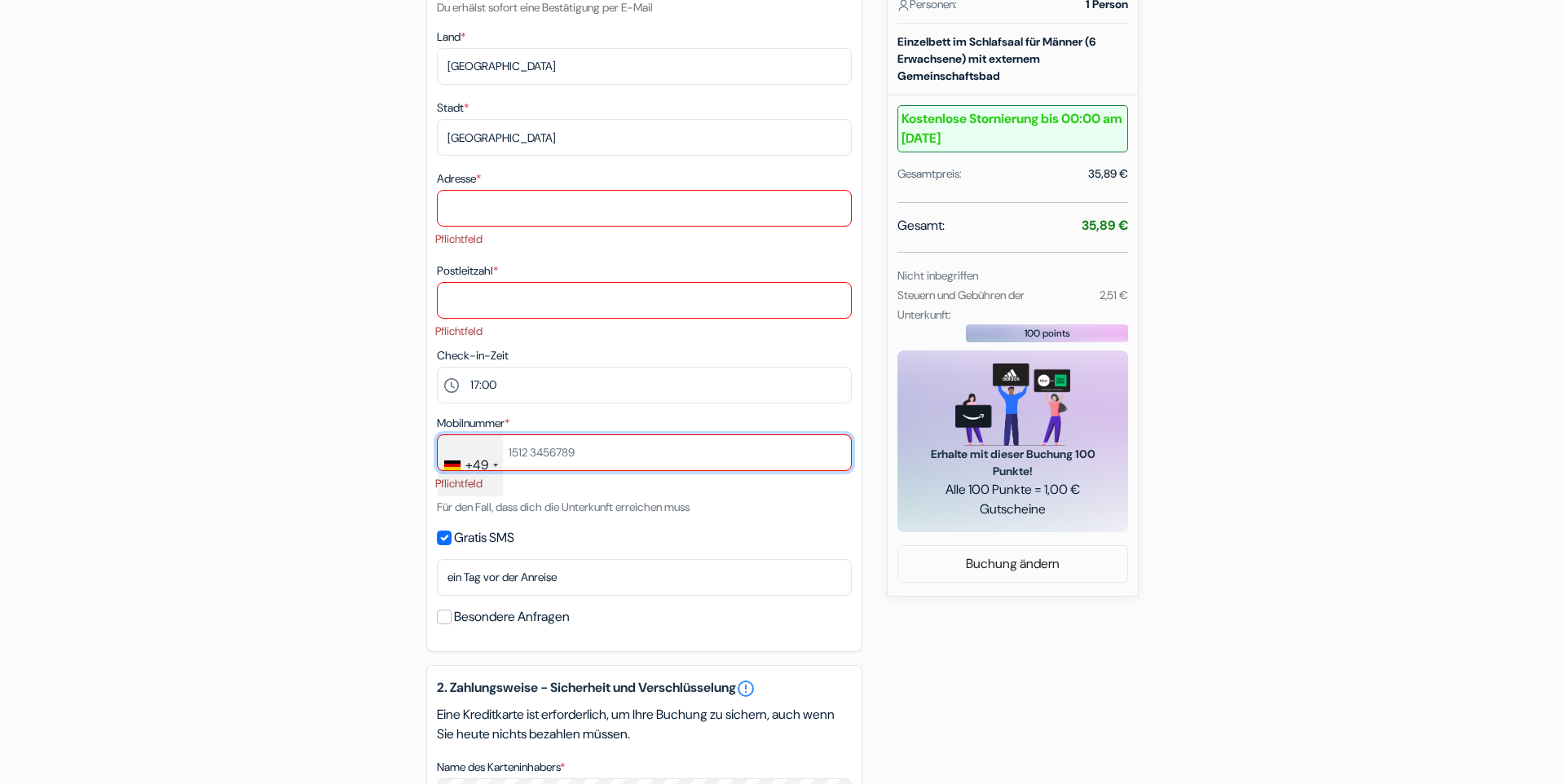
scroll to position [479, 0]
click at [581, 454] on input "text" at bounding box center [644, 449] width 415 height 36
drag, startPoint x: 581, startPoint y: 454, endPoint x: 501, endPoint y: 445, distance: 80.5
click at [501, 445] on div "+49 France +33 United Kingdom +44 Germany (Deutschland) +49 Spain (España) +34 …" at bounding box center [644, 463] width 415 height 63
click at [524, 452] on input "text" at bounding box center [644, 449] width 415 height 36
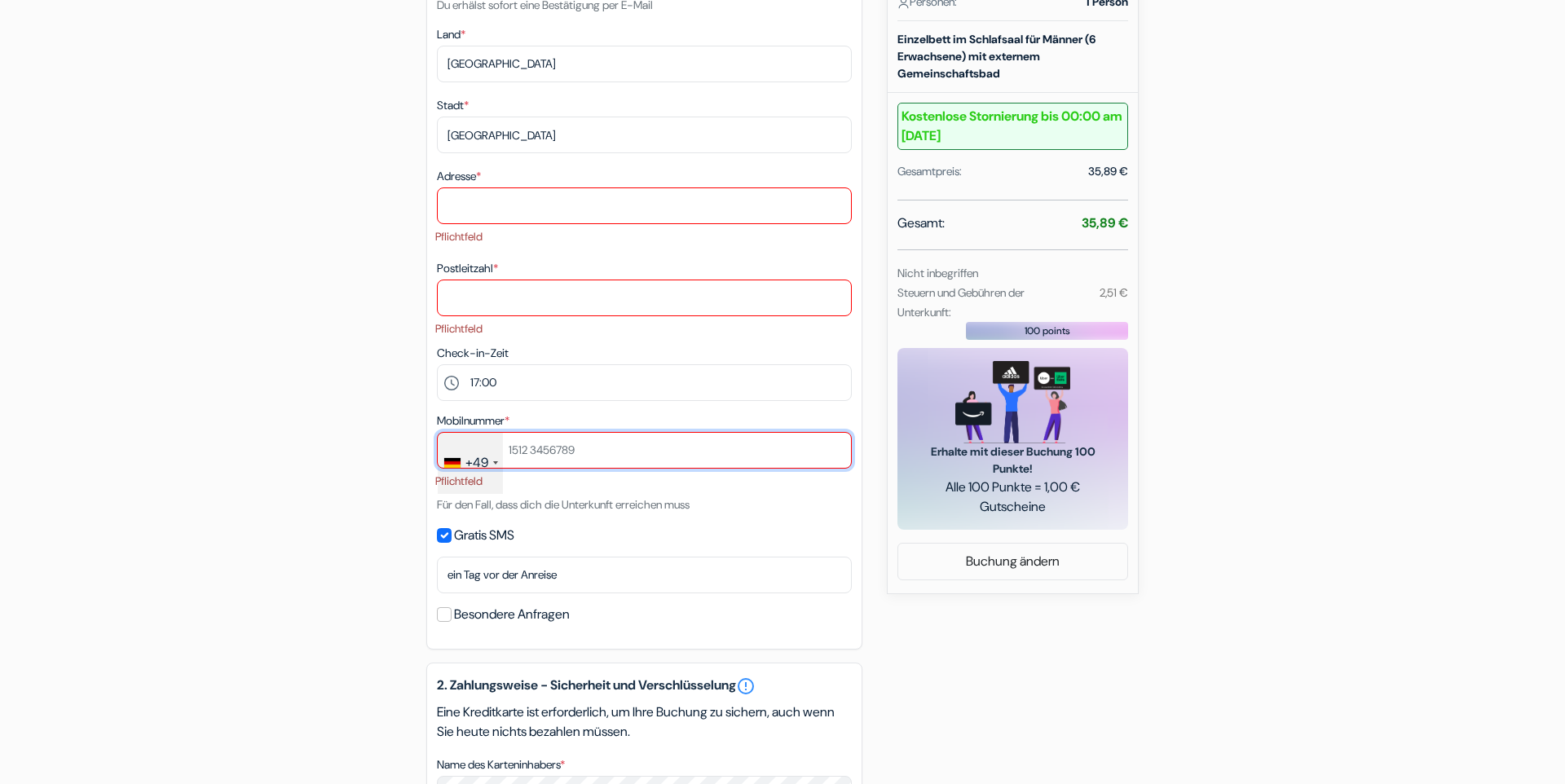
click at [524, 452] on input "text" at bounding box center [644, 449] width 415 height 36
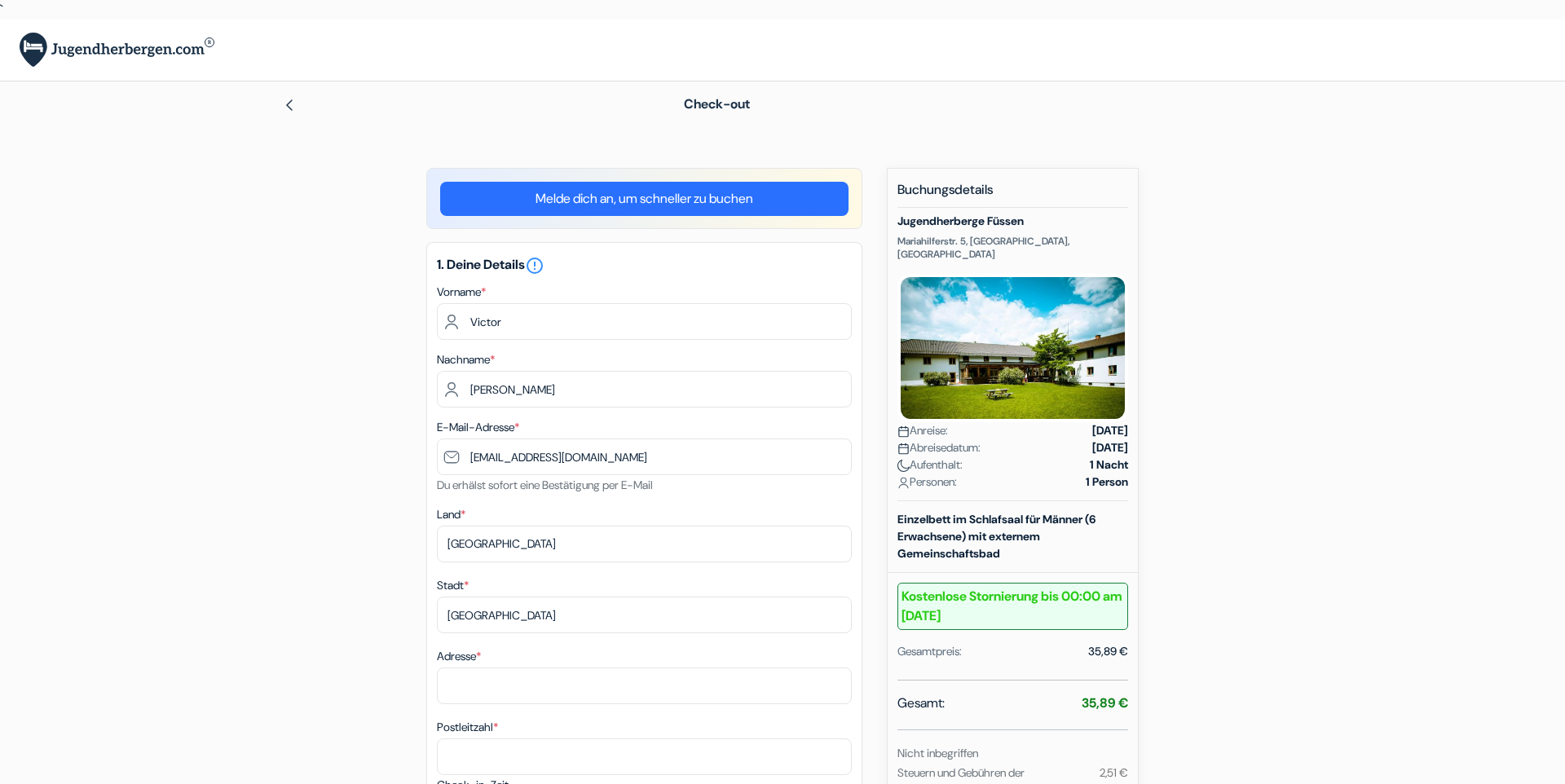
select select "17"
select select "02"
select select "2030"
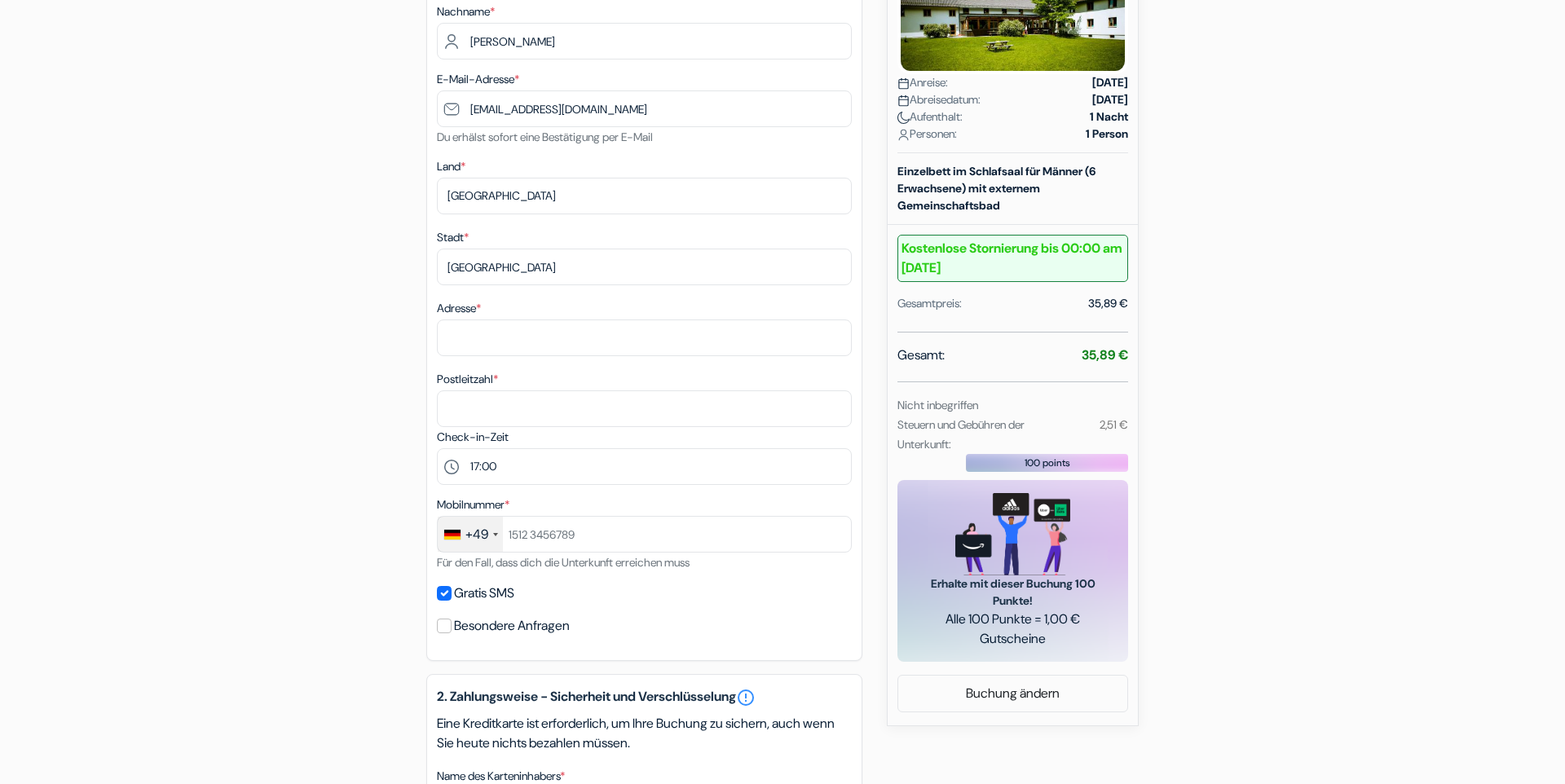
scroll to position [200, 0]
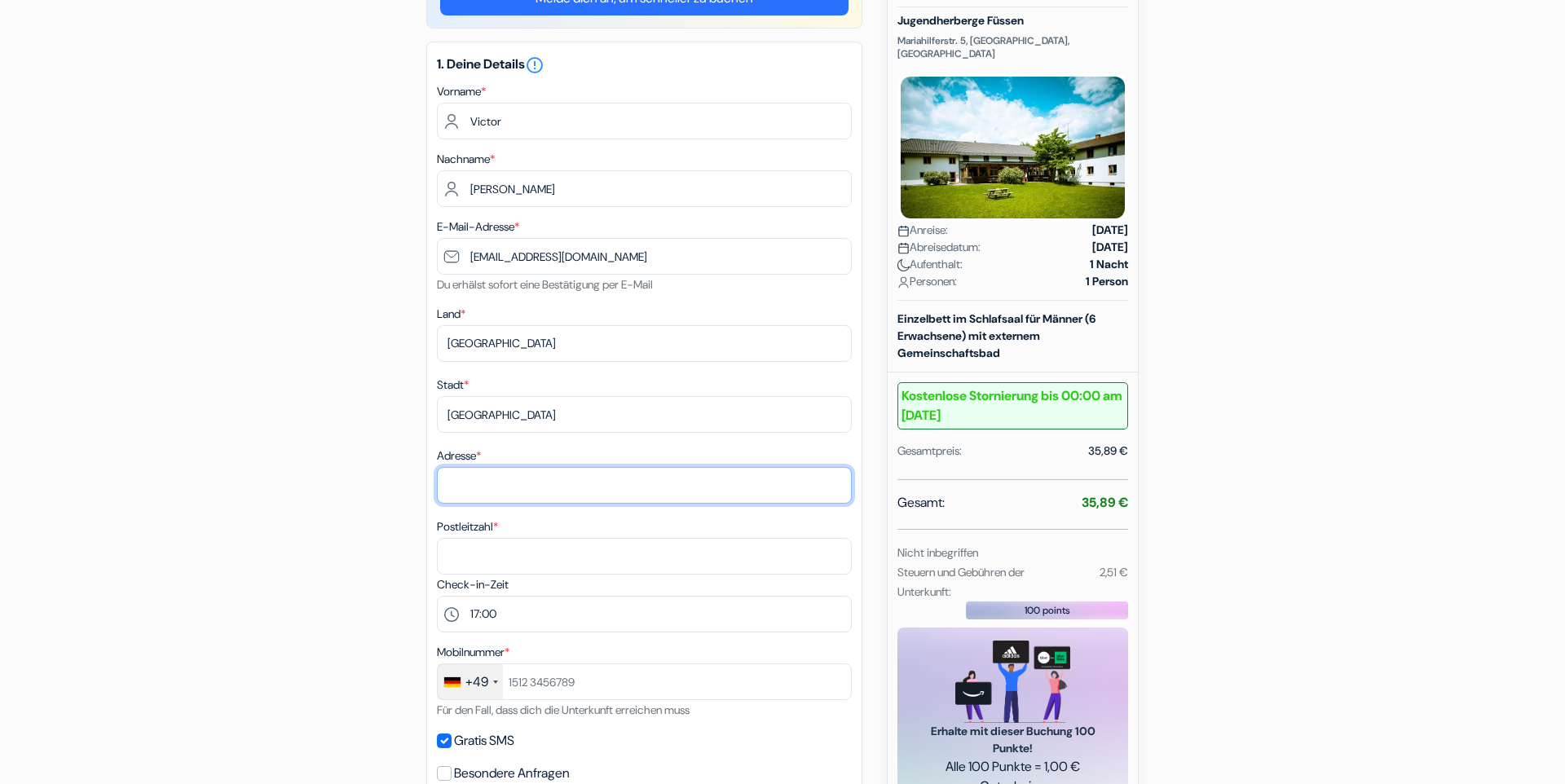
click at [509, 492] on input "Adresse *" at bounding box center [644, 484] width 415 height 36
type input "Nieder-Ramstädter 124"
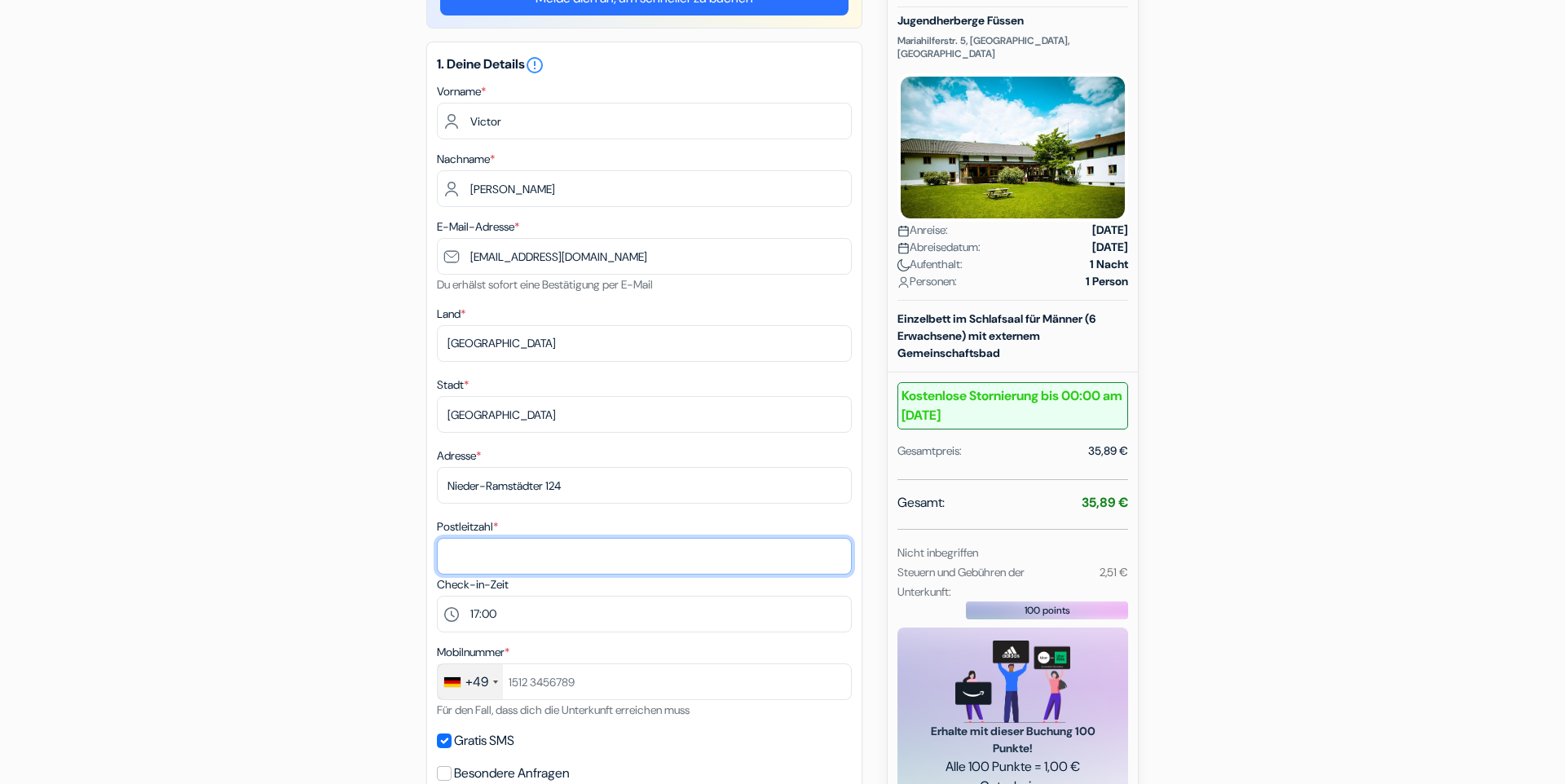
click at [517, 548] on input "Postleitzahl *" at bounding box center [644, 555] width 415 height 36
type input "64285"
click at [241, 444] on form "Check-out add_box Jugendherberge Füssen Mariahilferstr. 5, Füssen, Deutschland" at bounding box center [782, 634] width 1565 height 1506
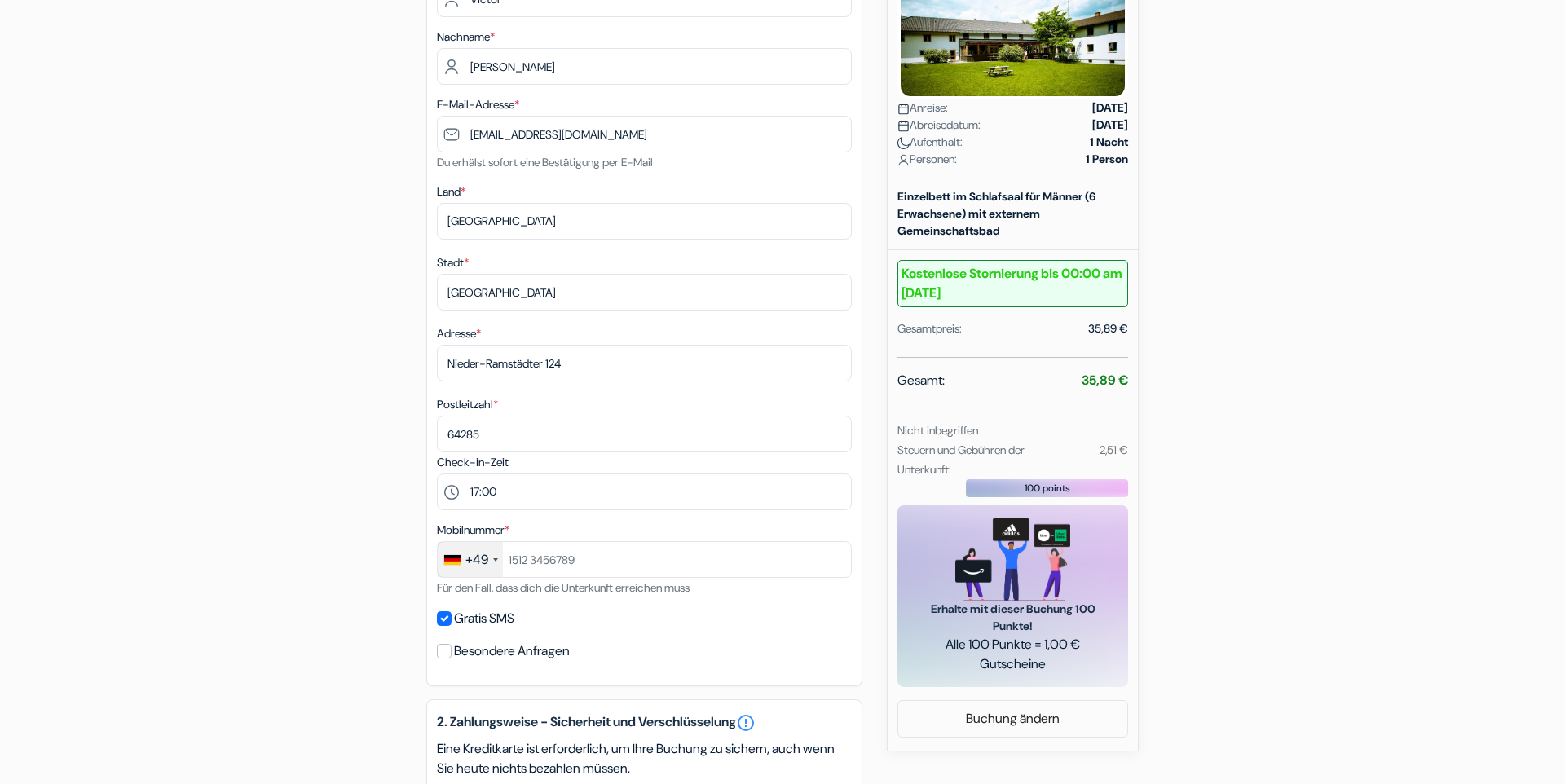
scroll to position [386, 0]
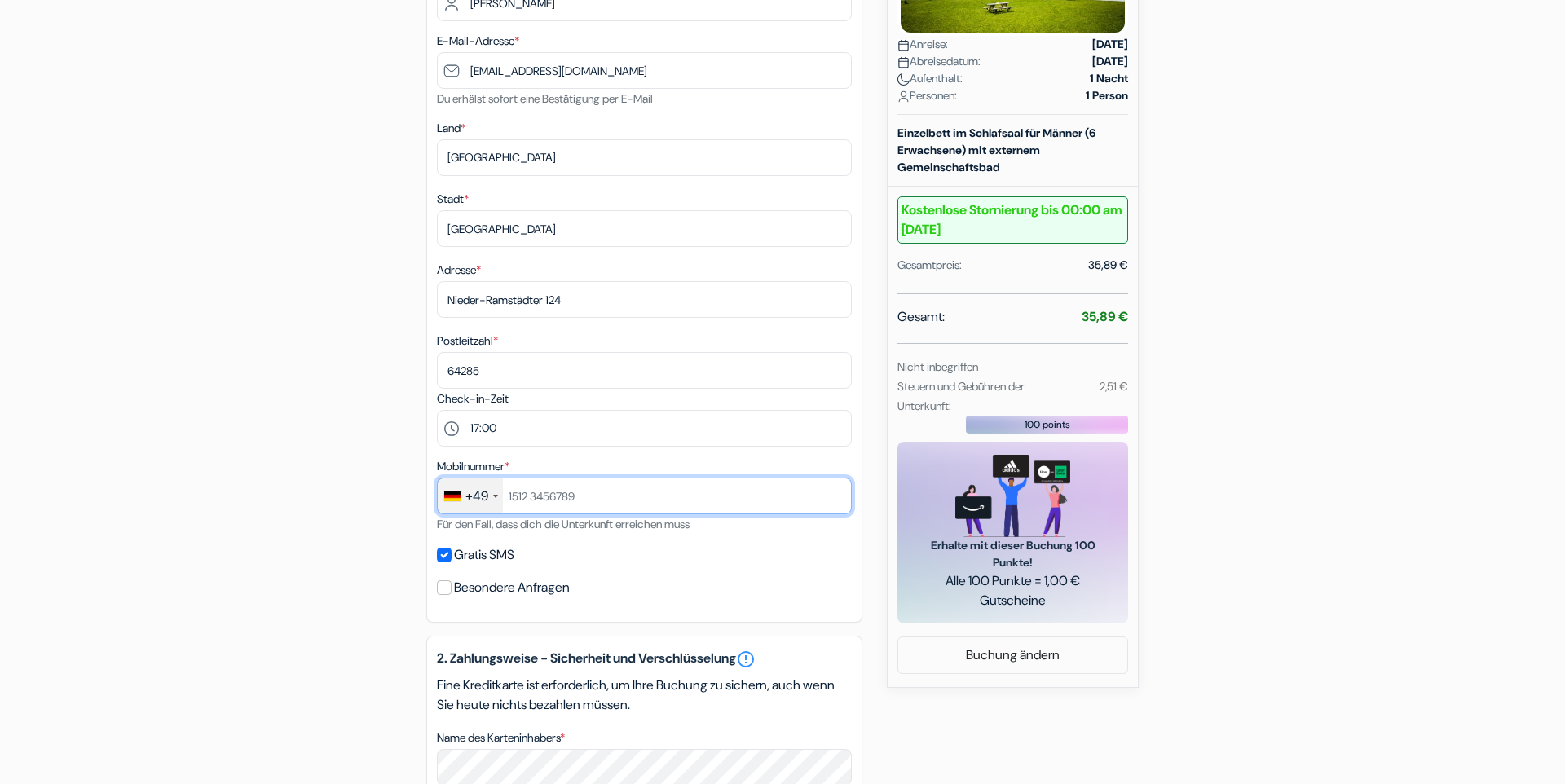
click at [556, 497] on input "text" at bounding box center [644, 495] width 415 height 36
type input "15757902086"
click at [331, 530] on div "add_box Jugendherberge Füssen Mariahilferstr. 5, Füssen, Deutschland Details zu…" at bounding box center [782, 512] width 1075 height 1461
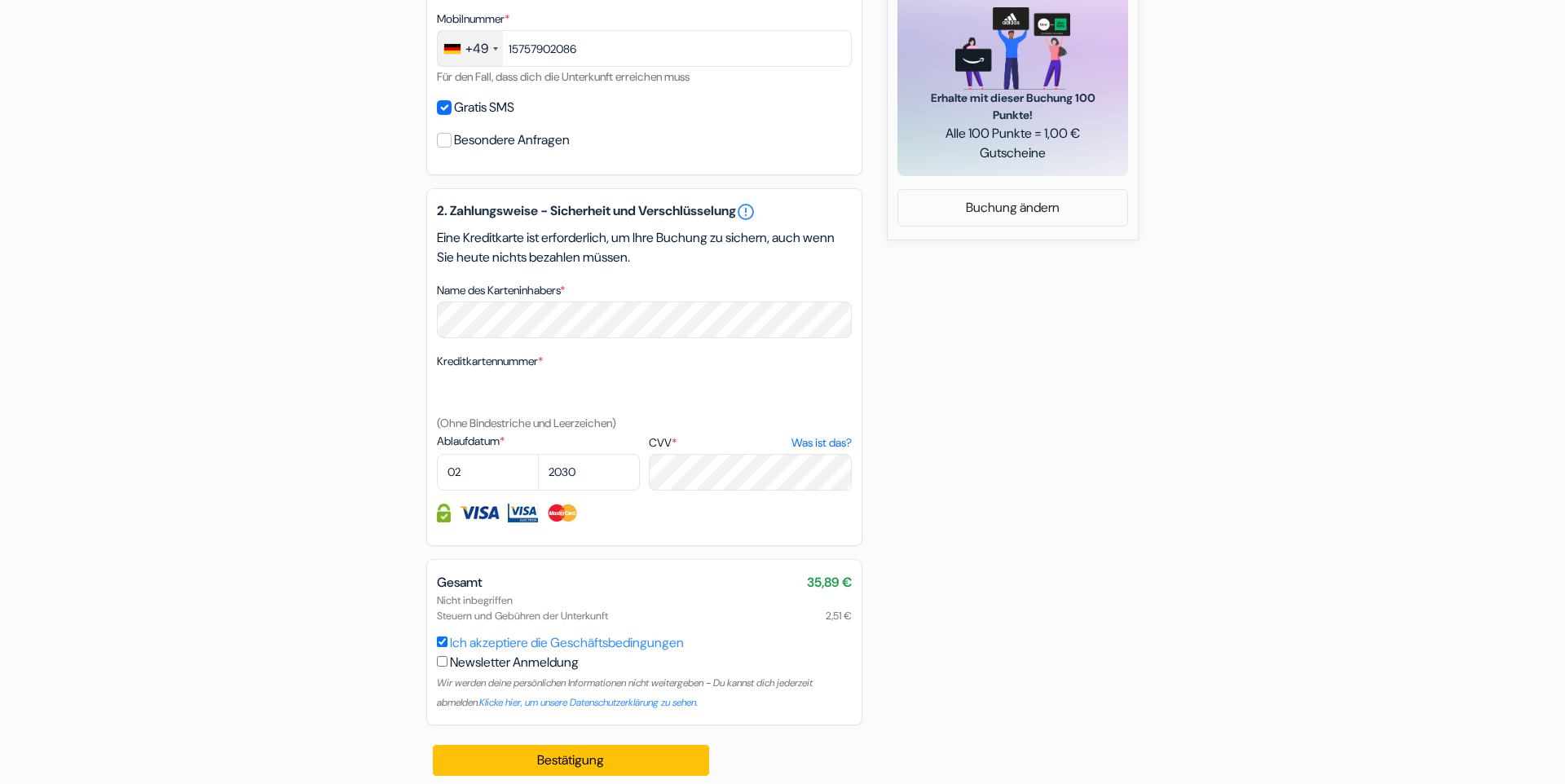
scroll to position [845, 0]
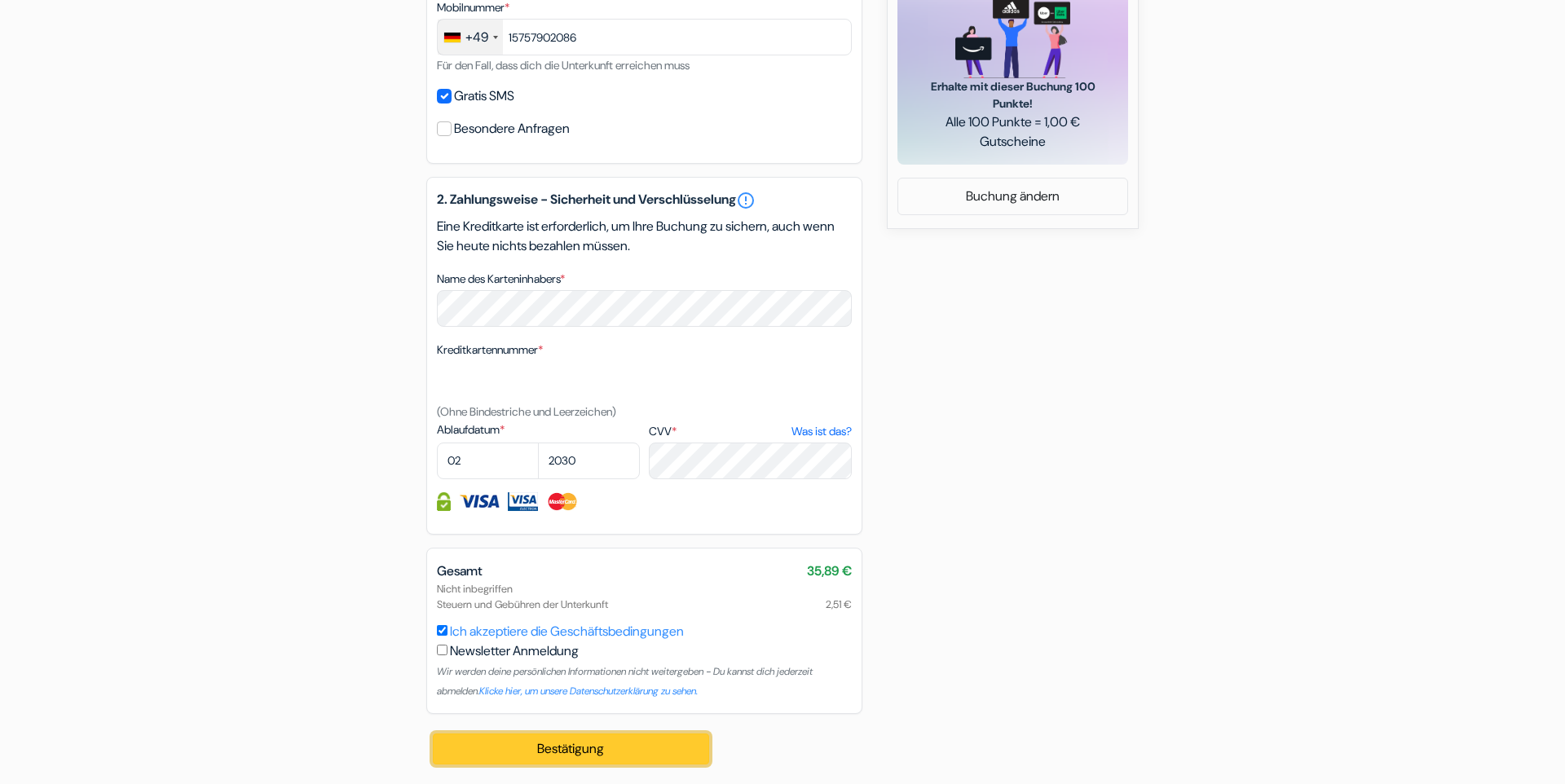
click at [586, 746] on button "Bestätigung Loading..." at bounding box center [570, 749] width 276 height 31
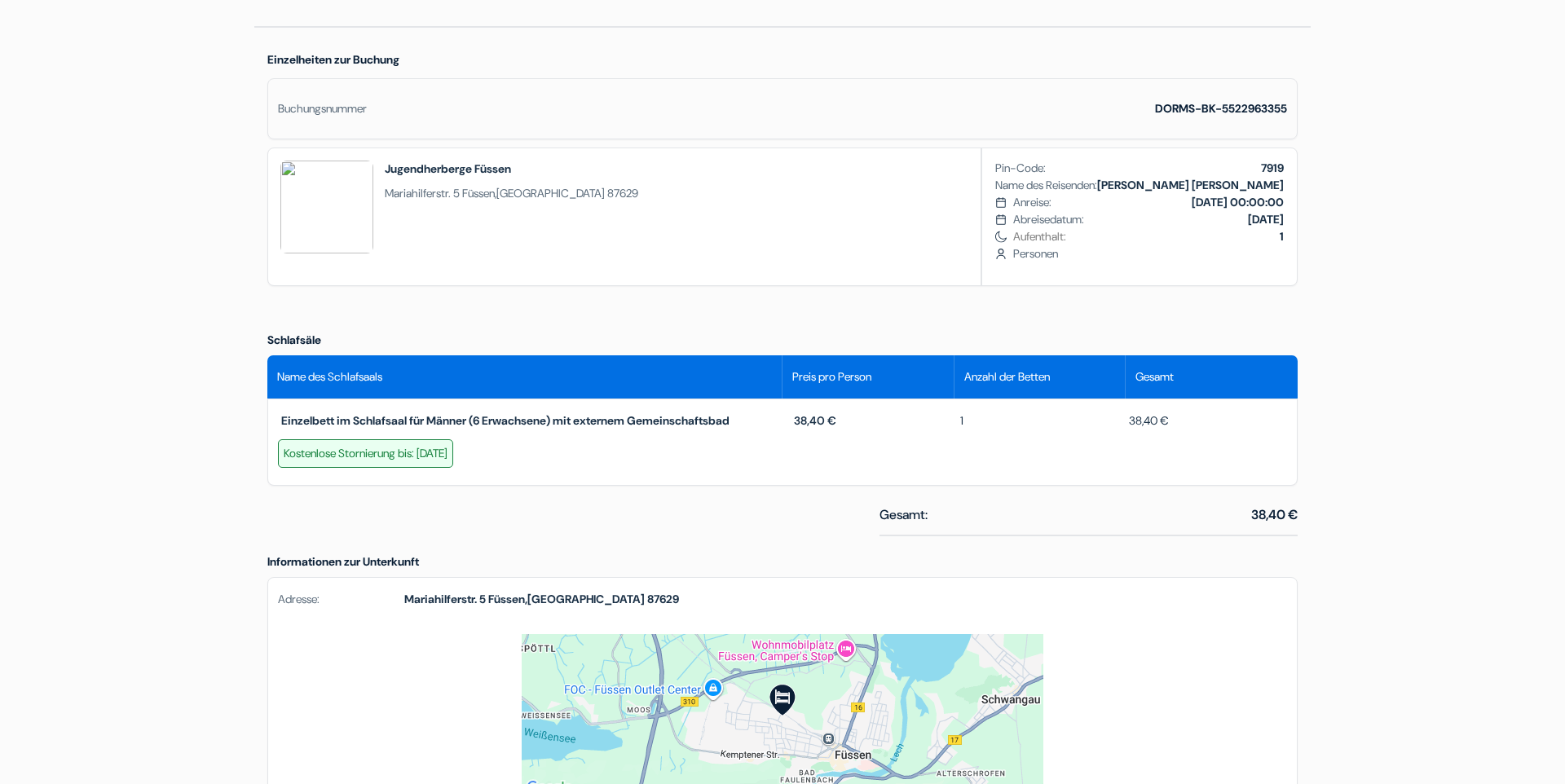
scroll to position [465, 0]
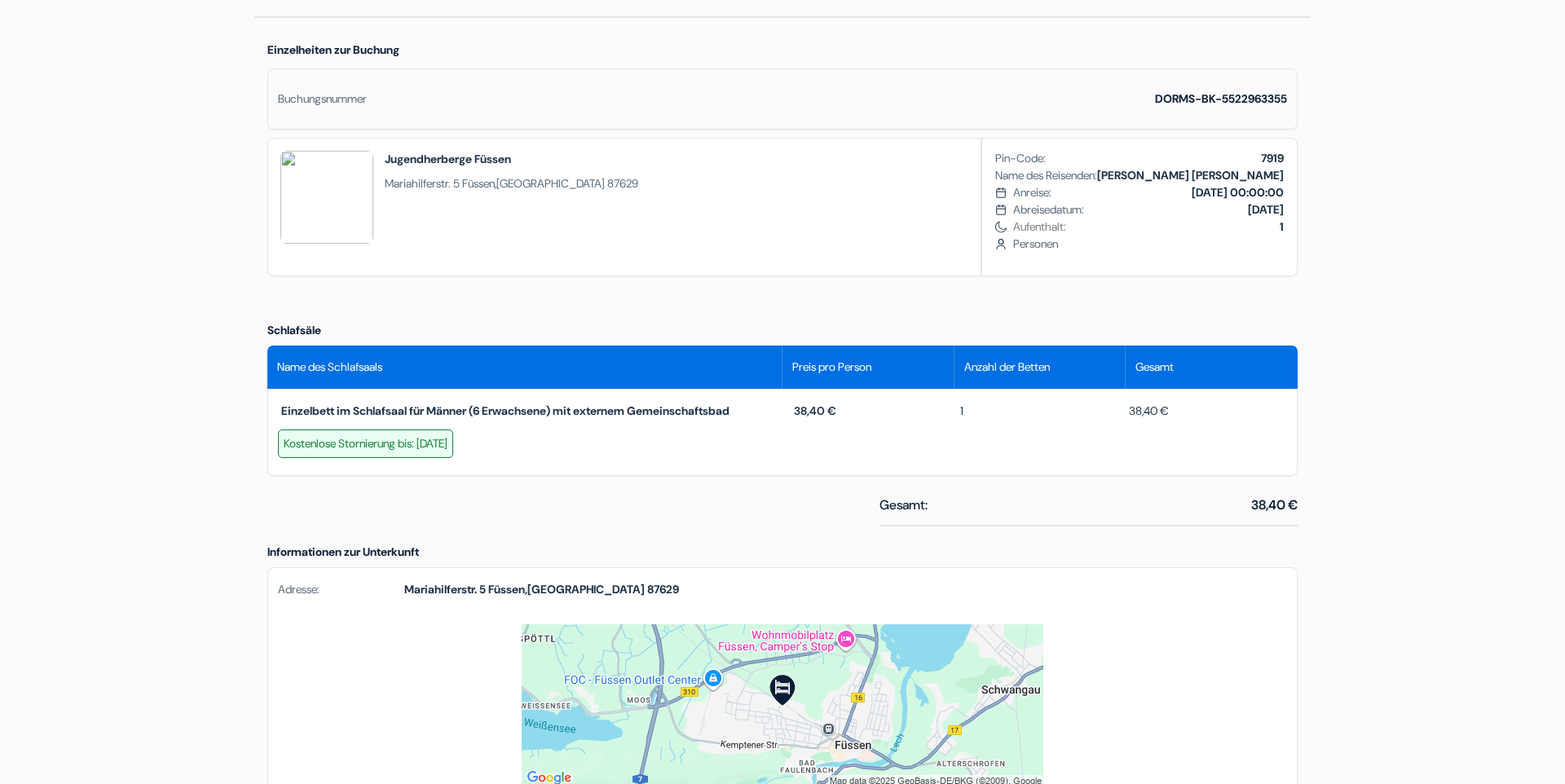
click at [369, 445] on div "Kostenlose Stornierung bis: 26.09.2025" at bounding box center [366, 443] width 175 height 28
drag, startPoint x: 413, startPoint y: 440, endPoint x: 500, endPoint y: 439, distance: 87.0
click at [413, 439] on div "Kostenlose Stornierung bis: 26.09.2025" at bounding box center [366, 443] width 175 height 28
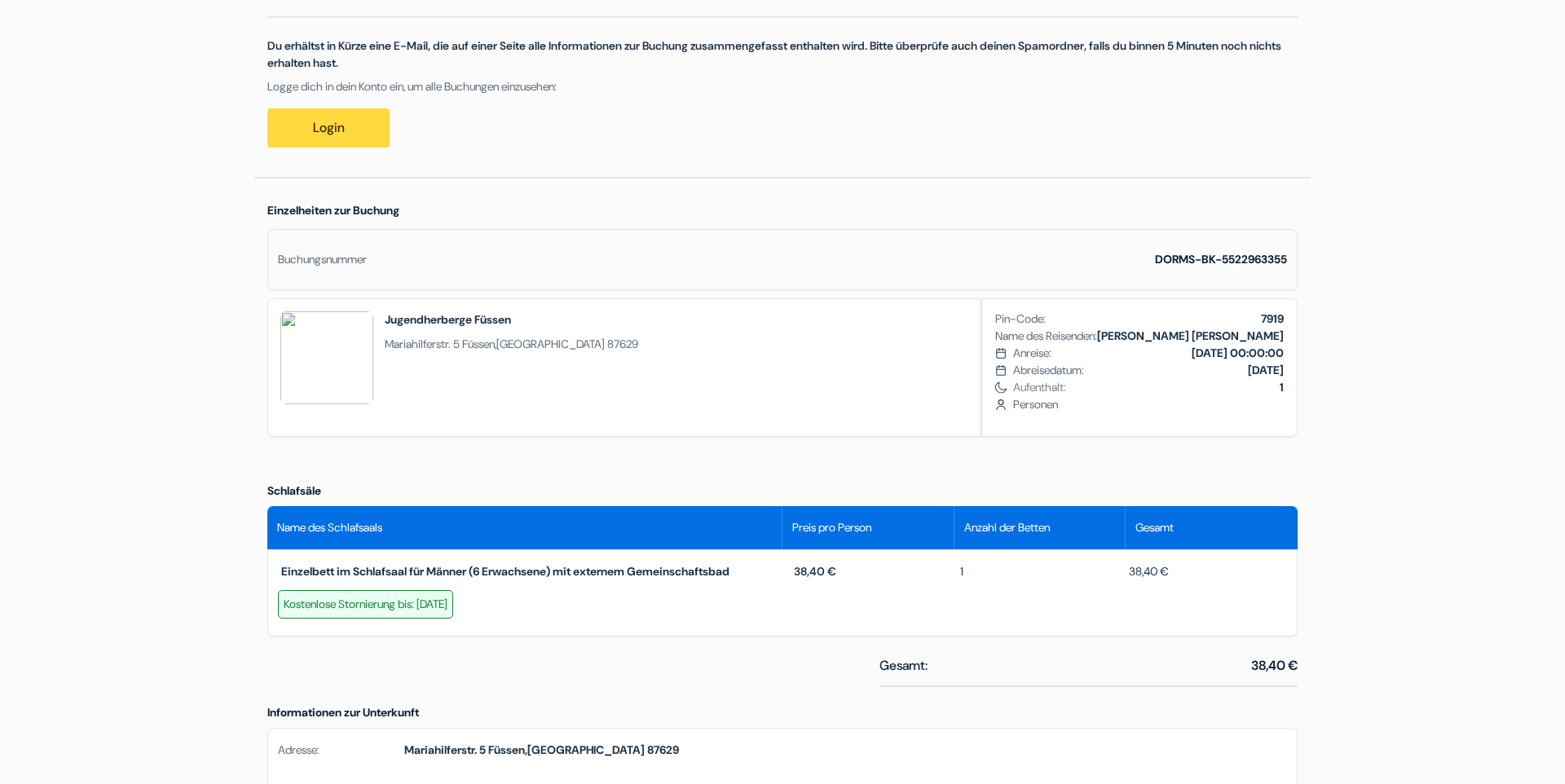
scroll to position [0, 0]
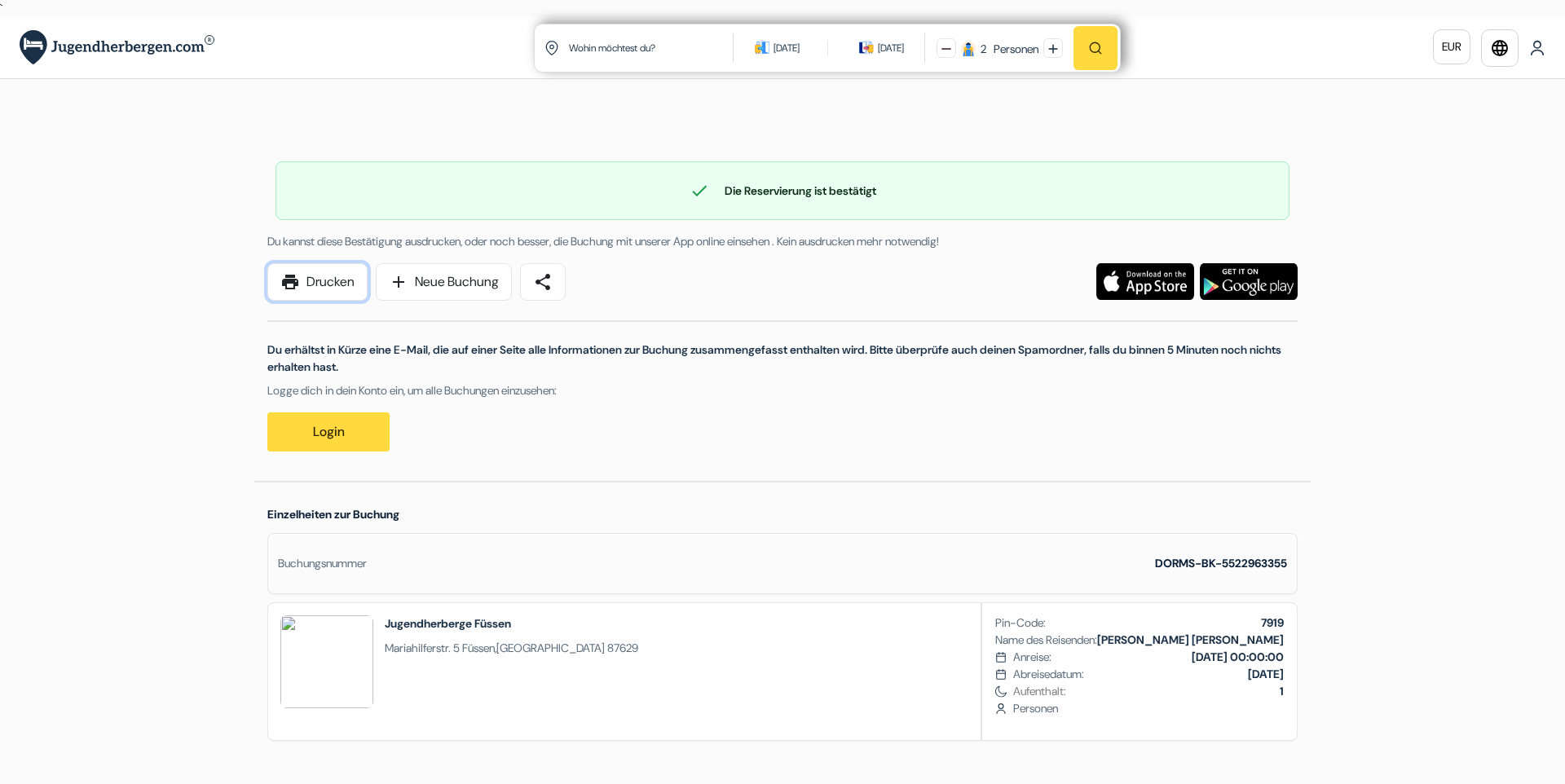
click at [313, 274] on link "print Drucken" at bounding box center [318, 282] width 100 height 37
click at [1106, 658] on div "Anreise: 04.10.2025 00:00:00" at bounding box center [1148, 656] width 270 height 17
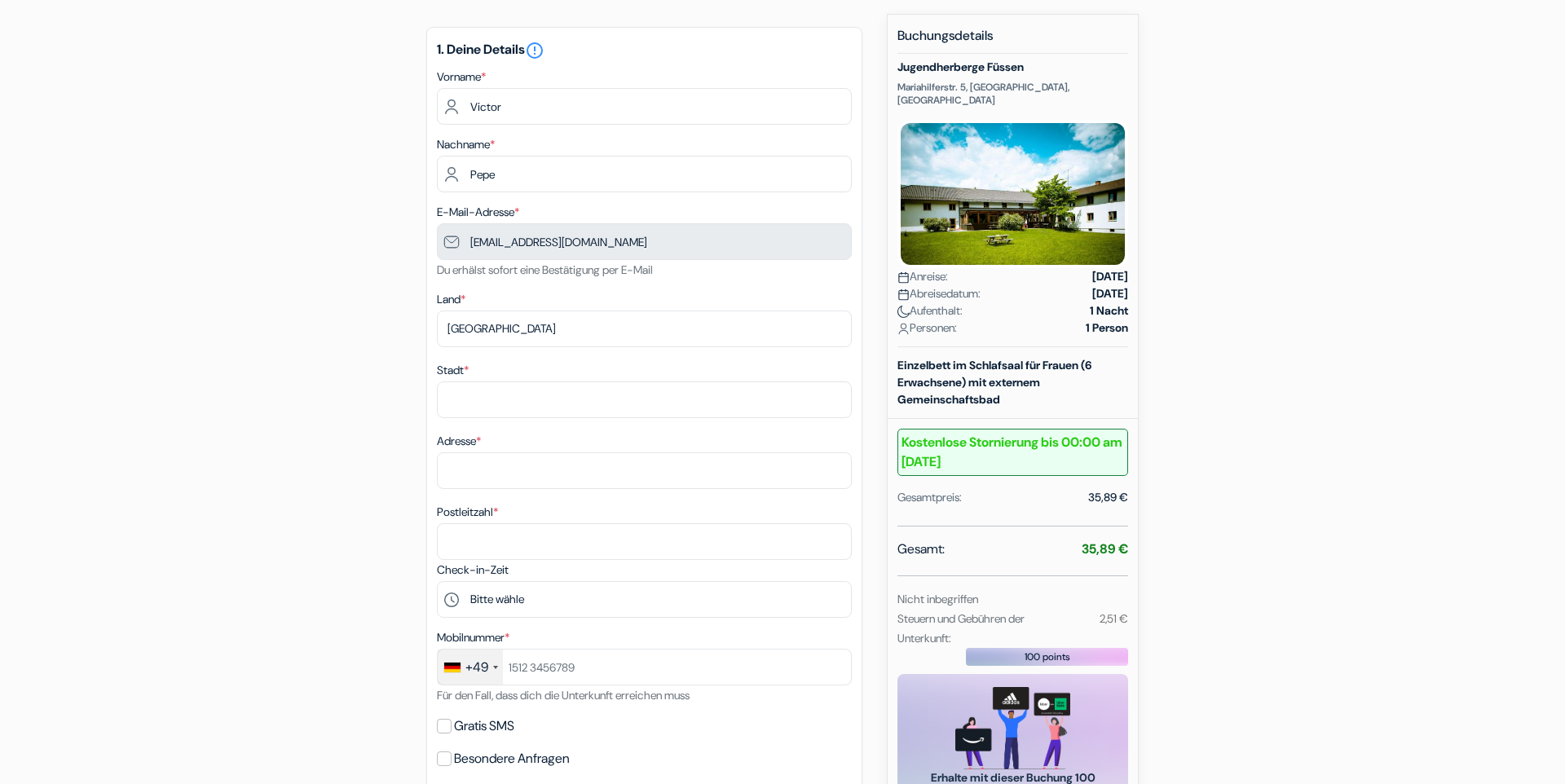
scroll to position [186, 0]
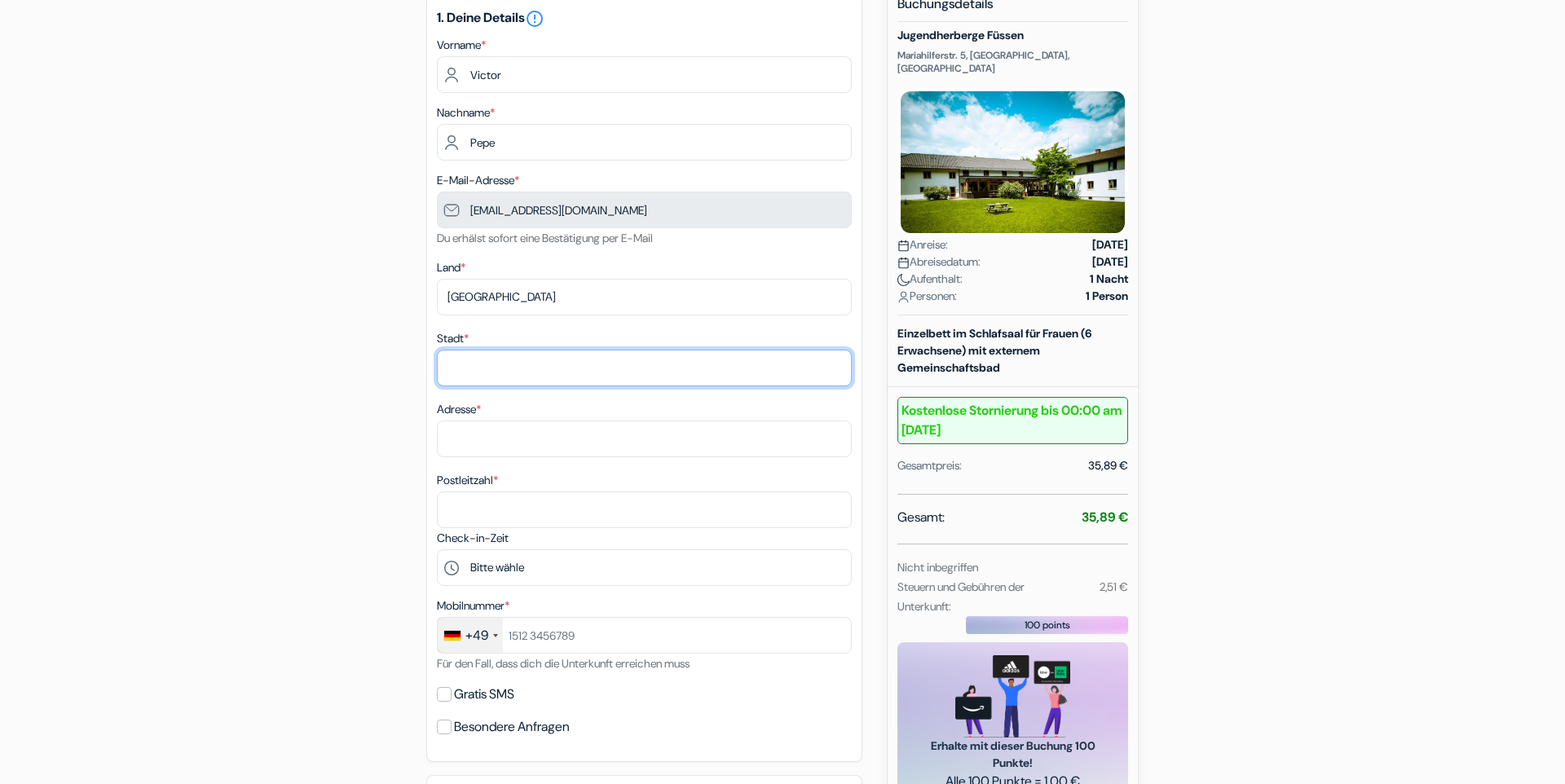
click at [502, 358] on input "Stadt *" at bounding box center [644, 367] width 415 height 36
click at [508, 374] on input "Stadt *" at bounding box center [644, 367] width 415 height 36
click at [343, 398] on div "add_box Jugendherberge Füssen Mariahilferstr. 5, [GEOGRAPHIC_DATA], [GEOGRAPHIC…" at bounding box center [782, 682] width 1075 height 1399
click at [492, 360] on input "Stadt *" at bounding box center [644, 367] width 415 height 36
type input "[GEOGRAPHIC_DATA]"
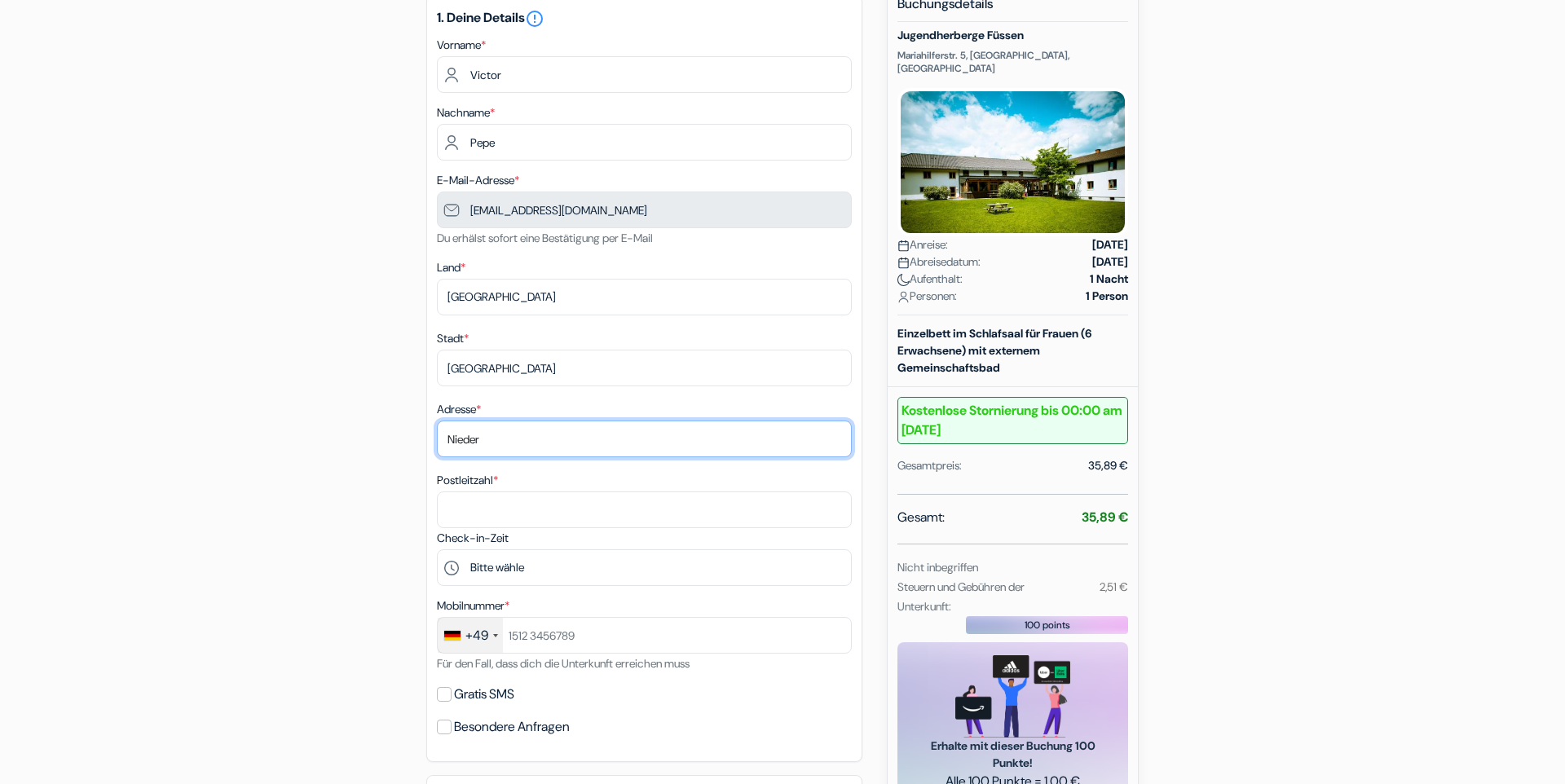
type input "Nieder"
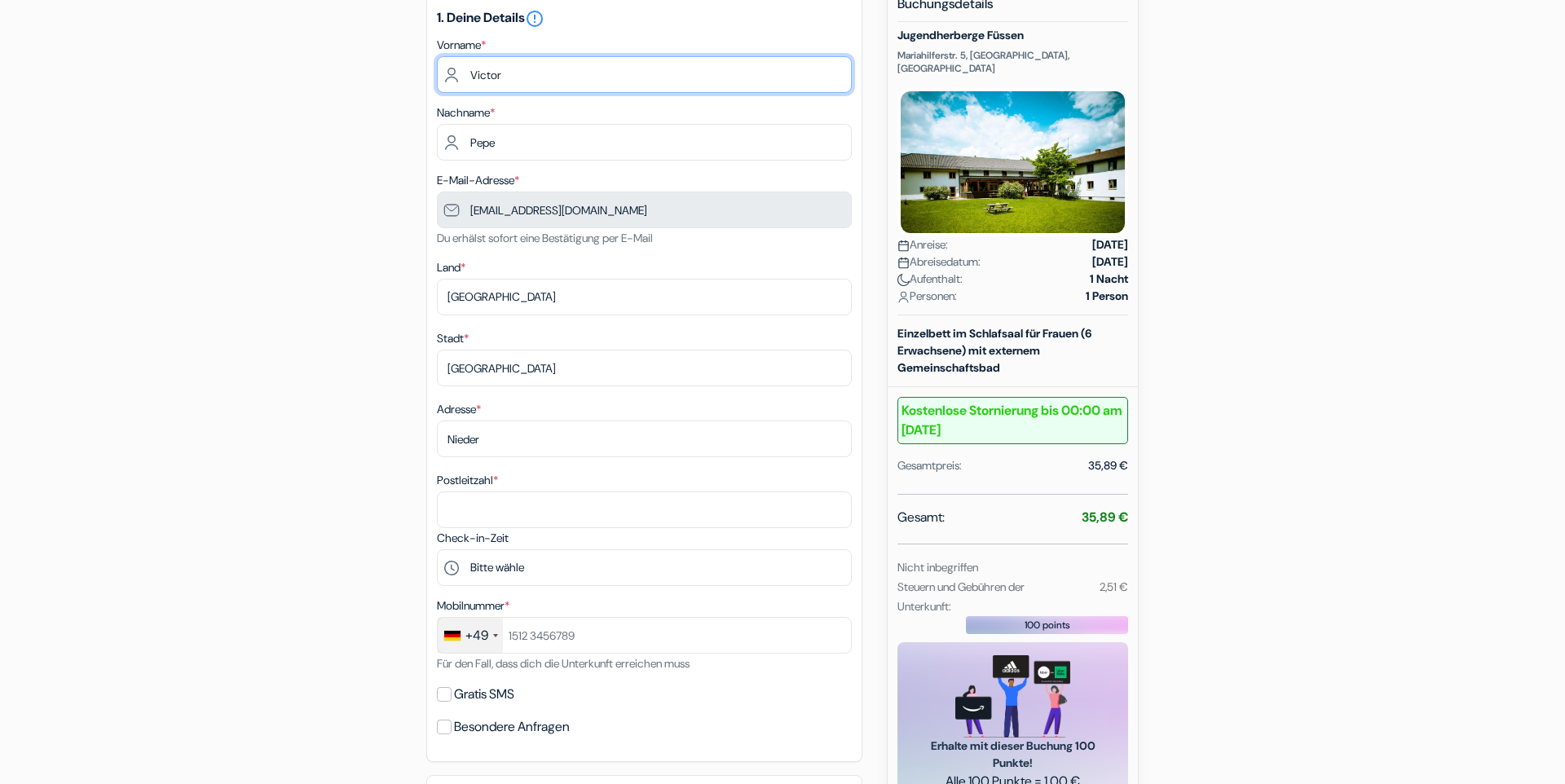
type input "Victor Pedreira"
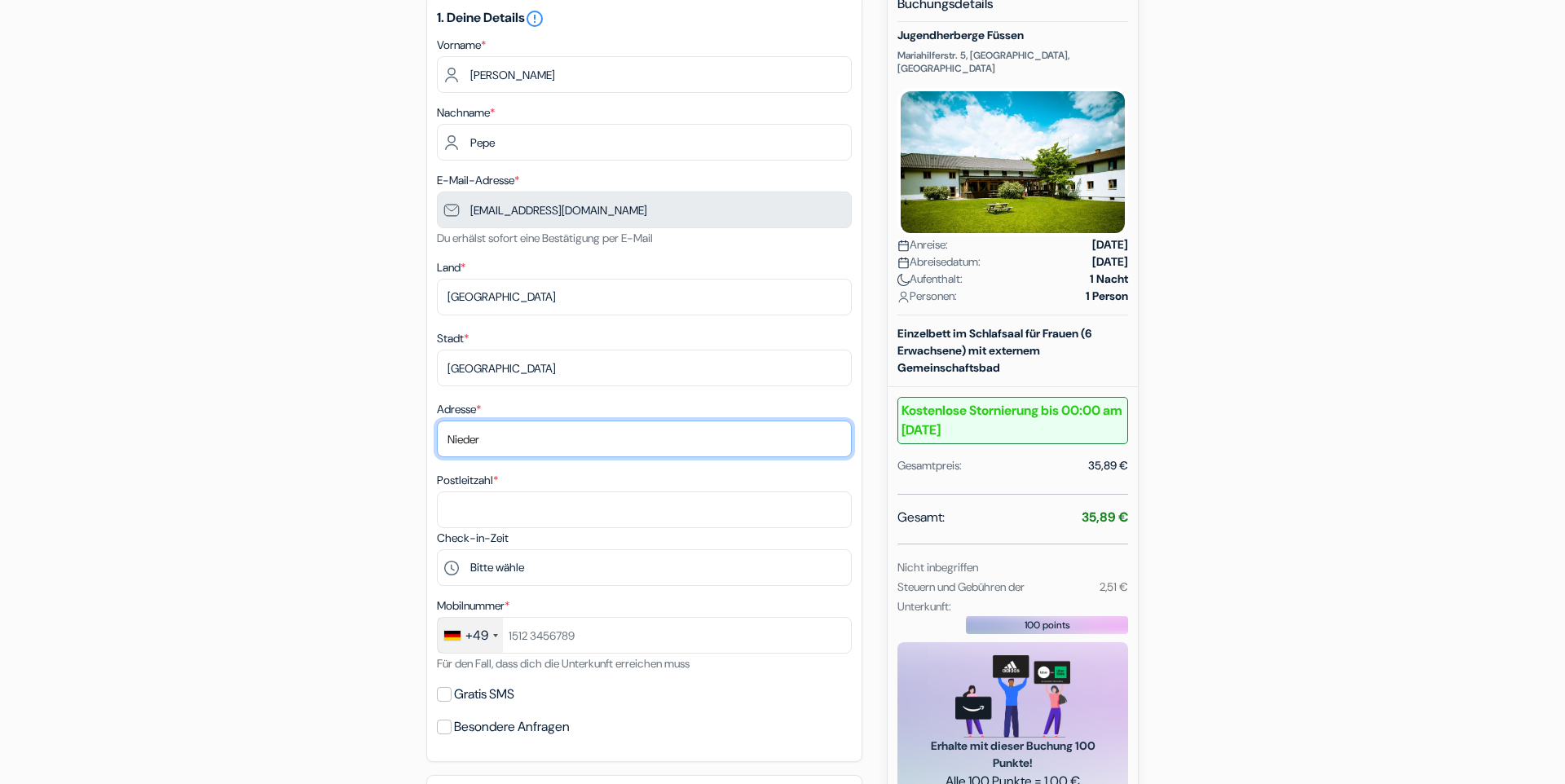
type input "Nieder-Ramstädter 124"
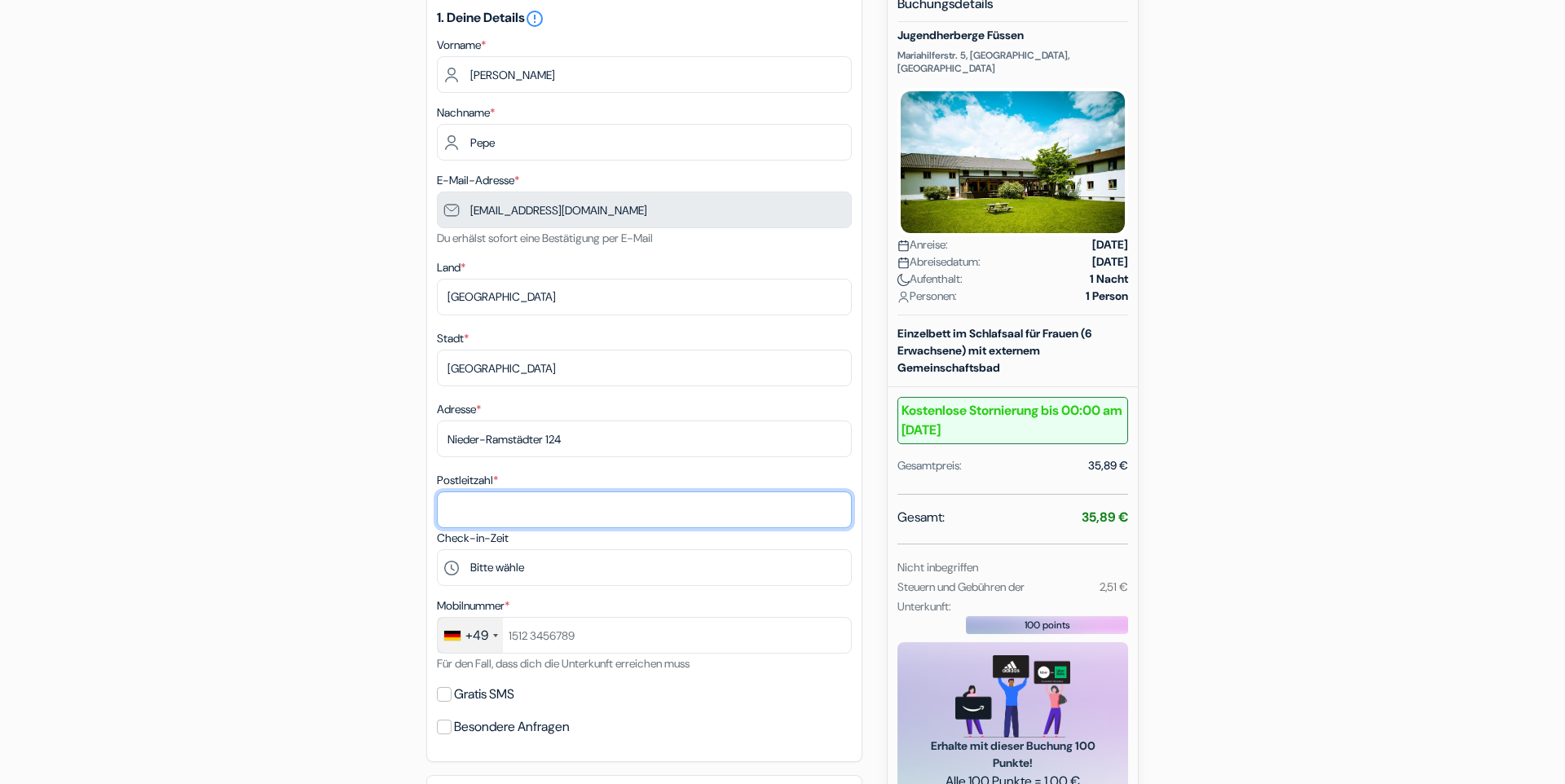
type input "64285"
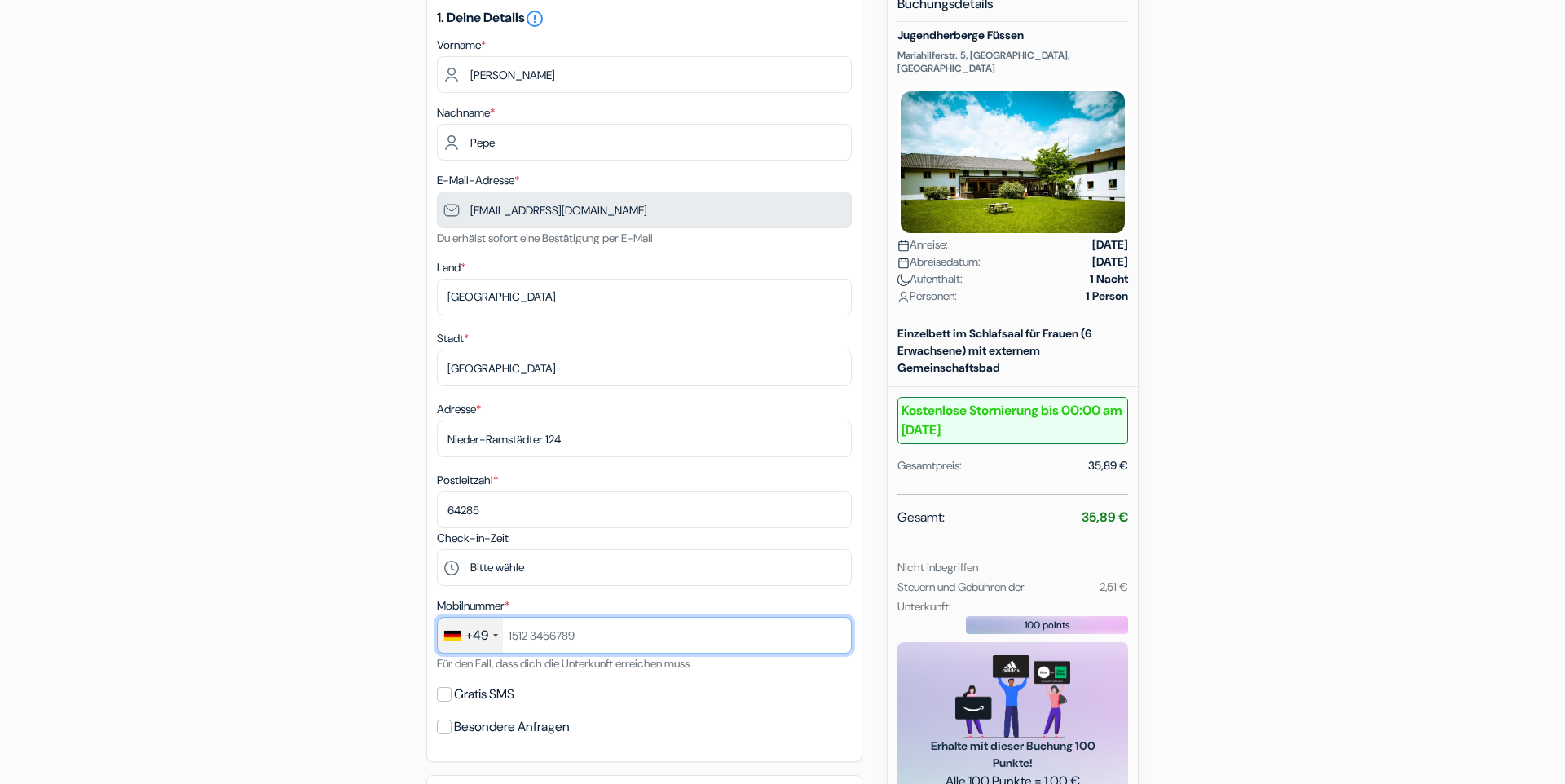
type input "015757902086"
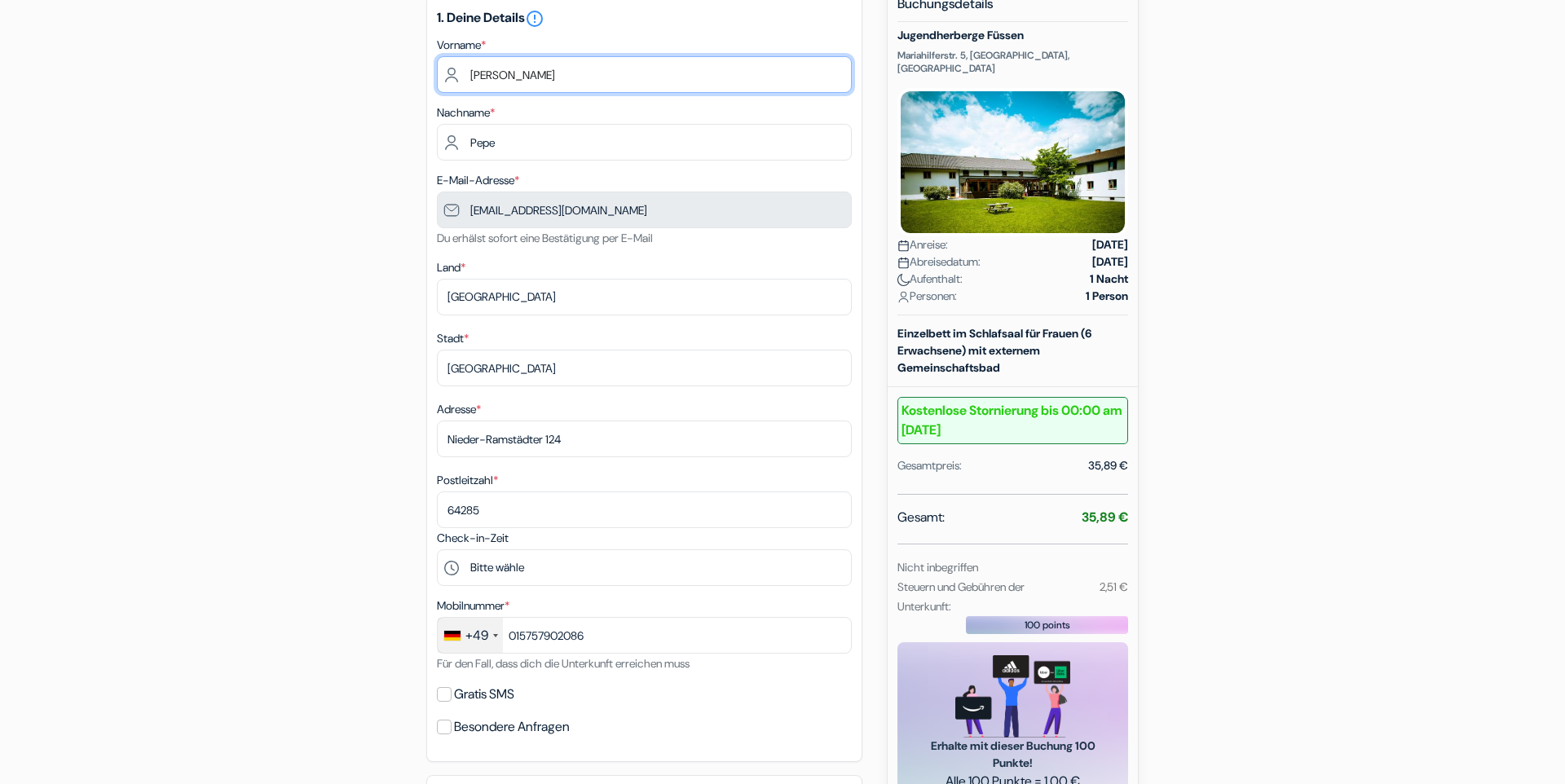
click at [536, 79] on input "Victor Pedreira" at bounding box center [644, 74] width 415 height 36
type input "Victor"
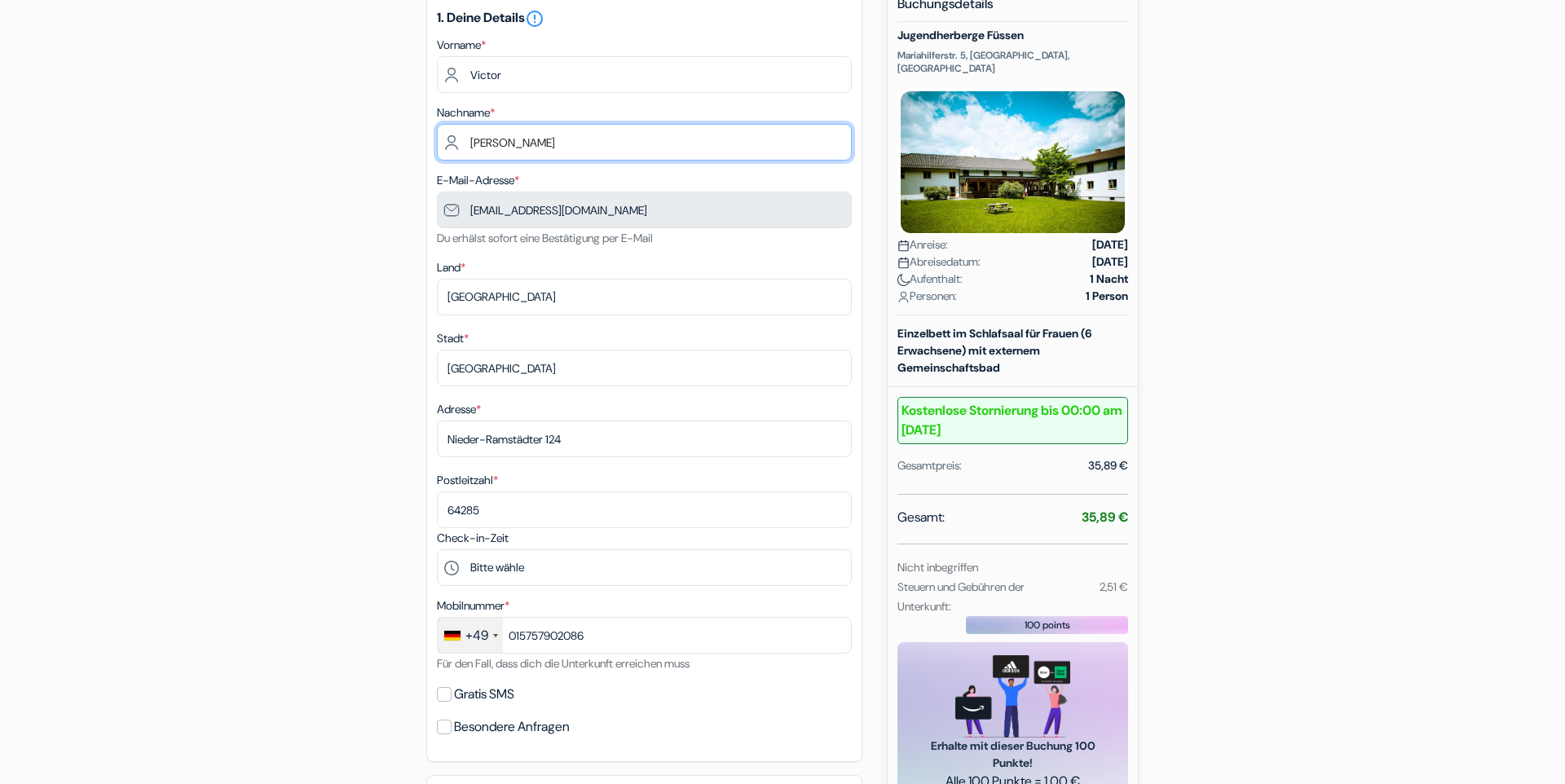
type input "[PERSON_NAME]"
click at [245, 228] on div "add_box Jugendherberge Füssen Mariahilferstr. 5, [GEOGRAPHIC_DATA], [GEOGRAPHIC…" at bounding box center [782, 682] width 1075 height 1399
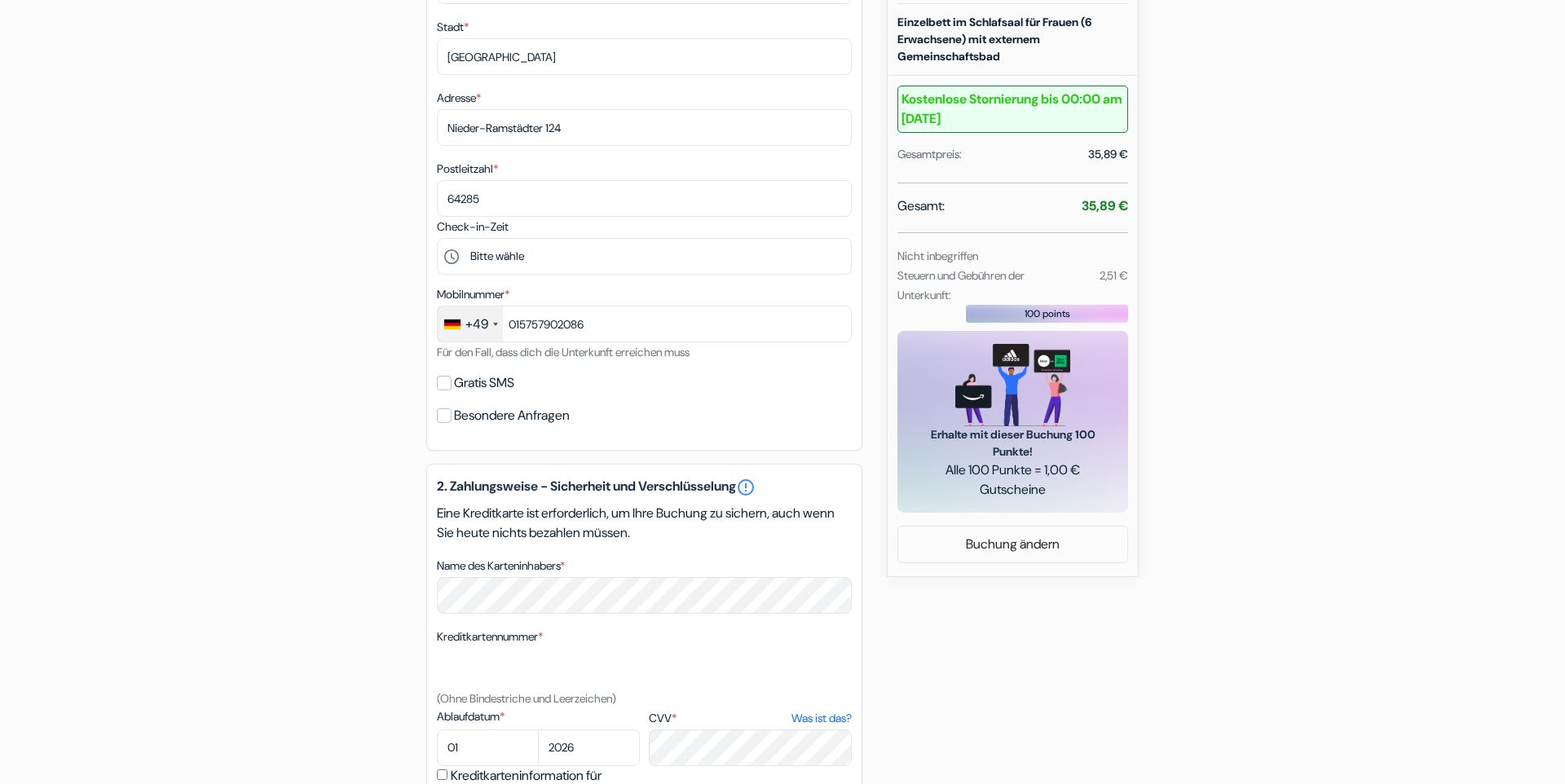
scroll to position [557, 0]
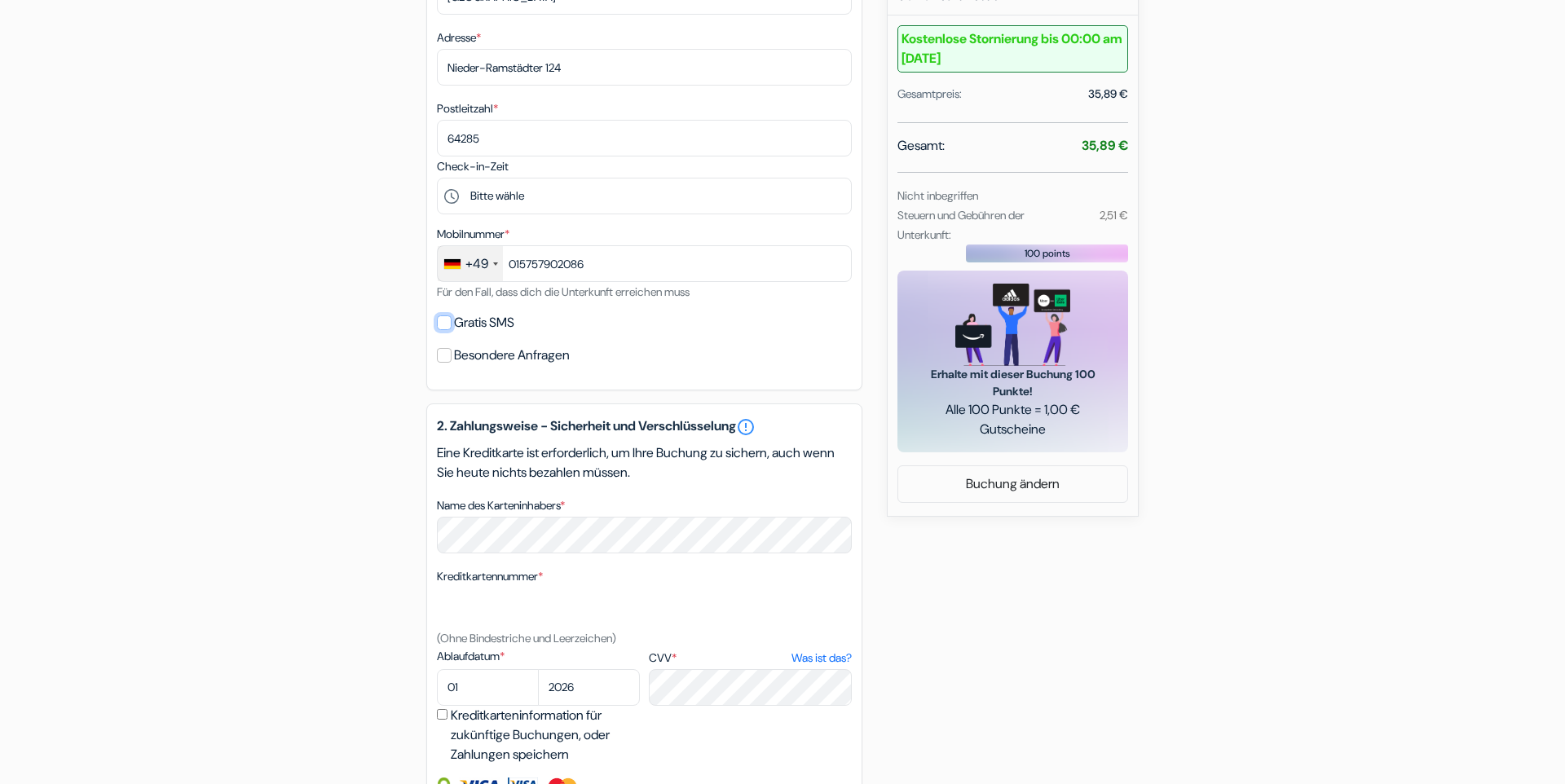
click at [446, 322] on input "Gratis SMS" at bounding box center [443, 322] width 15 height 15
checkbox input "true"
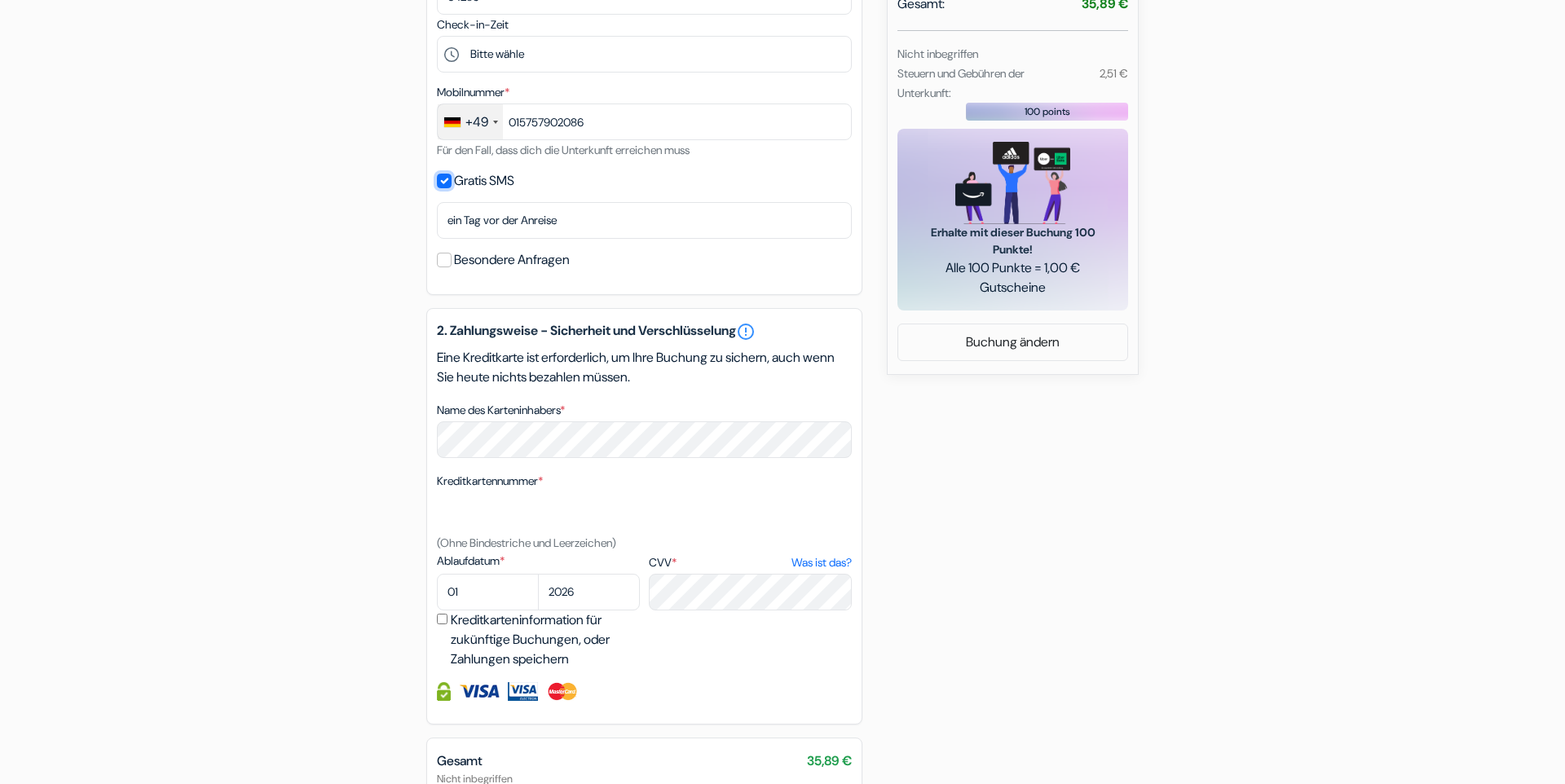
scroll to position [743, 0]
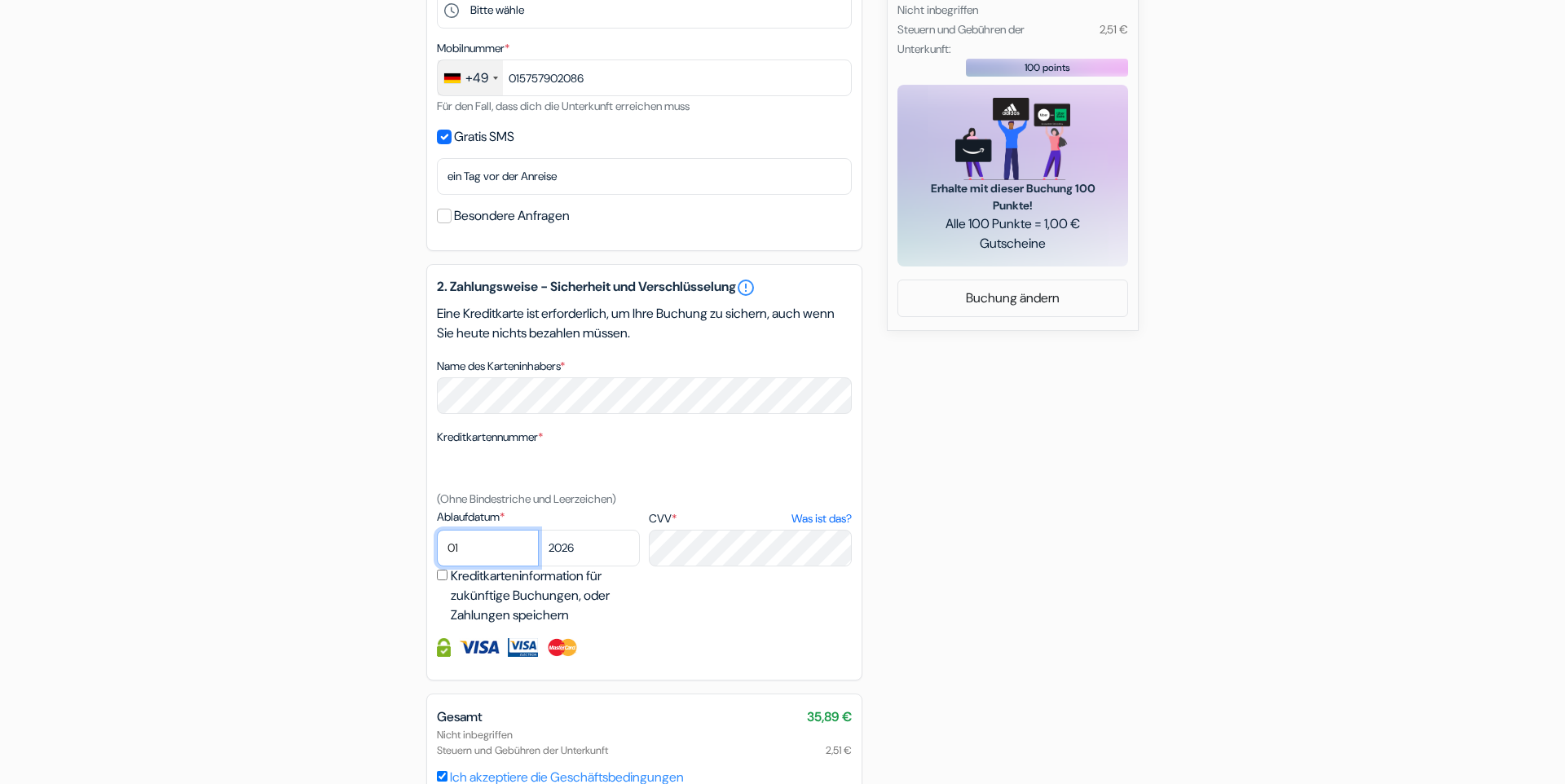
click at [436, 530] on select "01 02 03 04 05 06 07 08 09 10 11 12" at bounding box center [488, 547] width 102 height 36
select select "02"
click option "02" at bounding box center [0, 0] width 0 height 0
click at [538, 530] on select "2025 2026 2027 2028 2029 2030 2031 2032 2033 2034 2035 2036 2037 2038 2039 2040…" at bounding box center [589, 547] width 102 height 36
select select "2030"
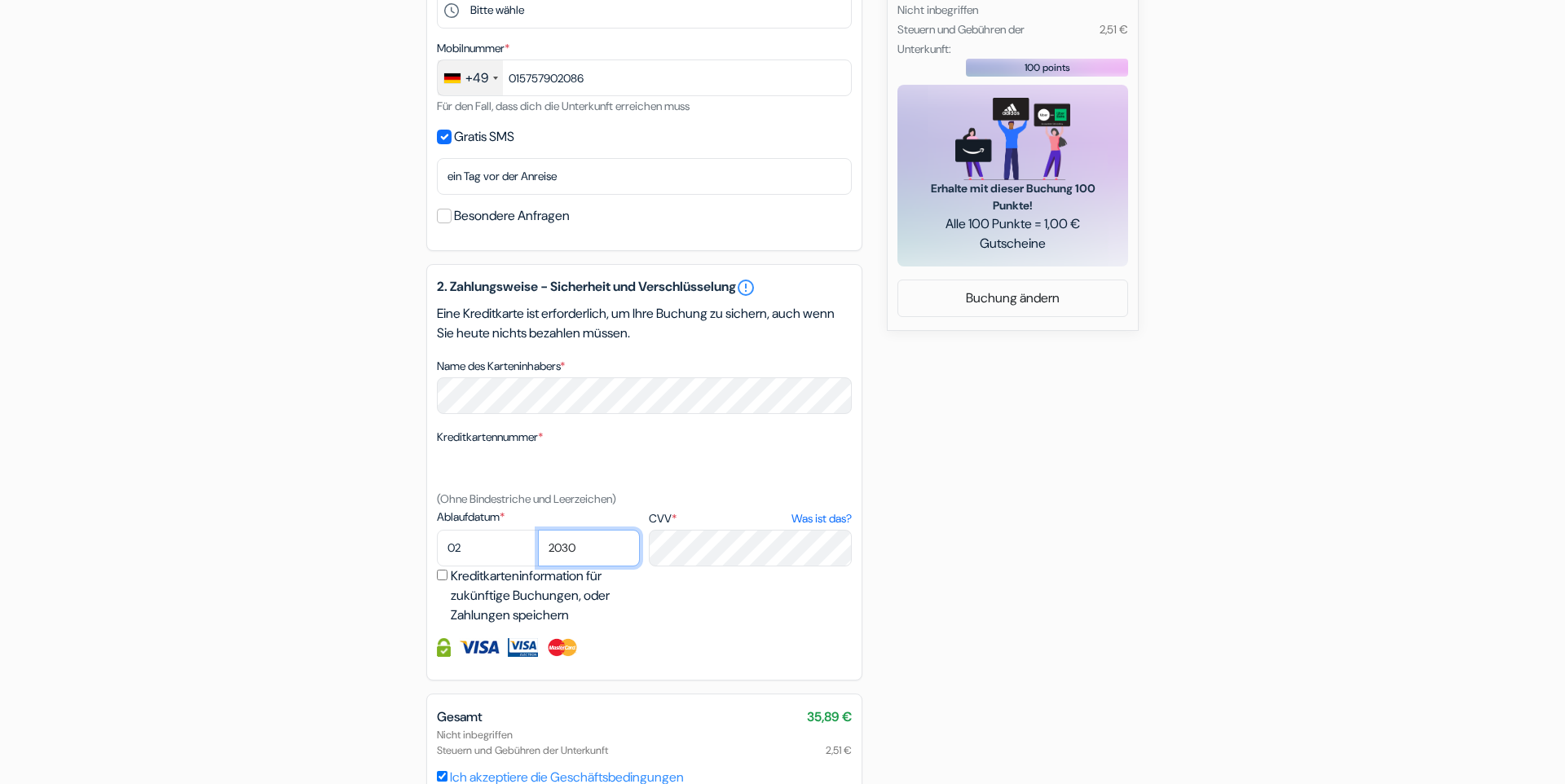
click option "2030" at bounding box center [0, 0] width 0 height 0
click at [347, 572] on div "add_box Jugendherberge Füssen Mariahilferstr. 5, Füssen, Deutschland Details zu…" at bounding box center [782, 148] width 1075 height 1446
click at [473, 575] on label "Kreditkarteninformation für zukünftige Buchungen, oder Zahlungen speichern" at bounding box center [548, 595] width 194 height 59
click at [447, 575] on input "Kreditkarteninformation für zukünftige Buchungen, oder Zahlungen speichern" at bounding box center [441, 575] width 11 height 11
checkbox input "true"
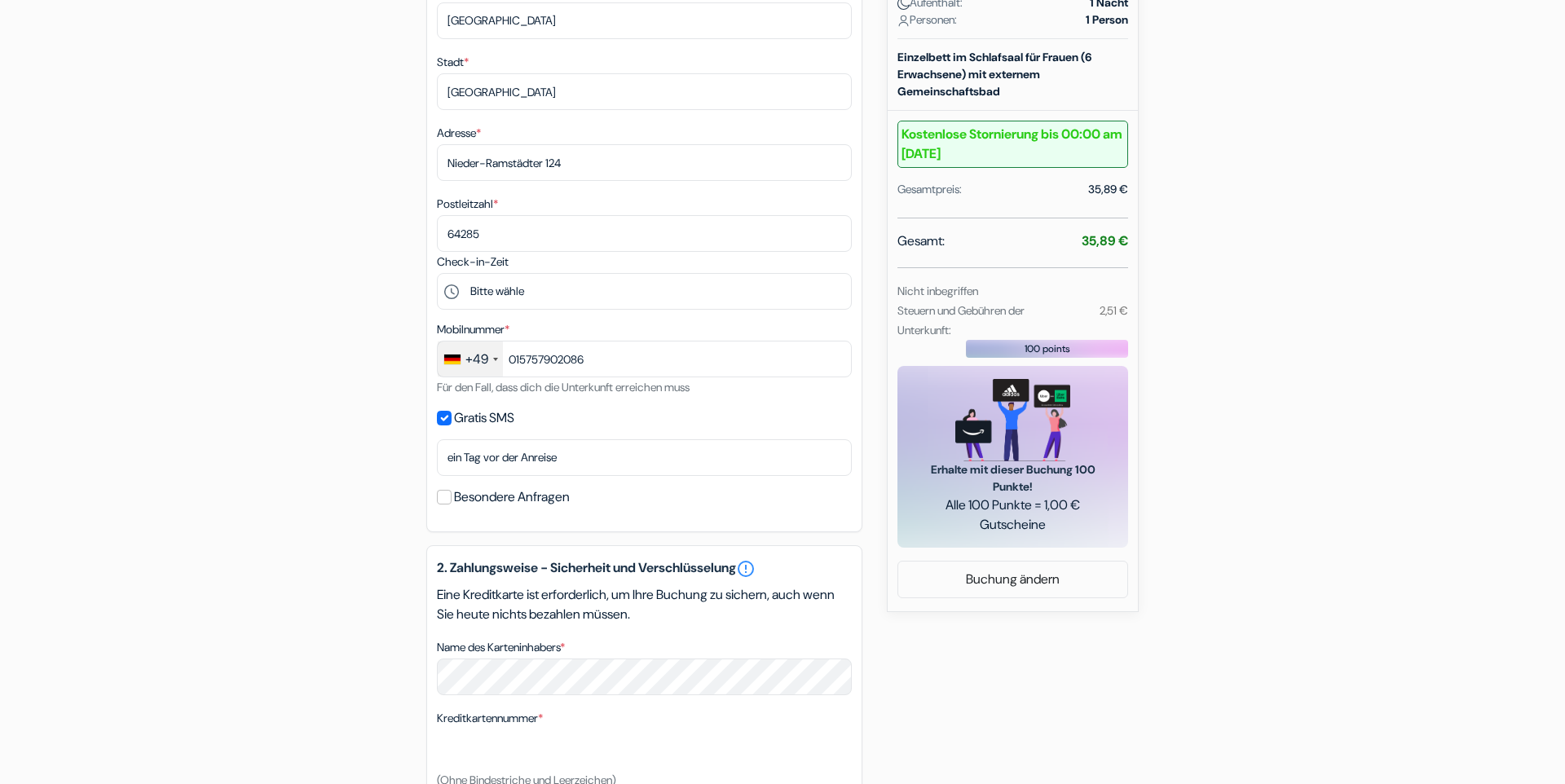
scroll to position [465, 0]
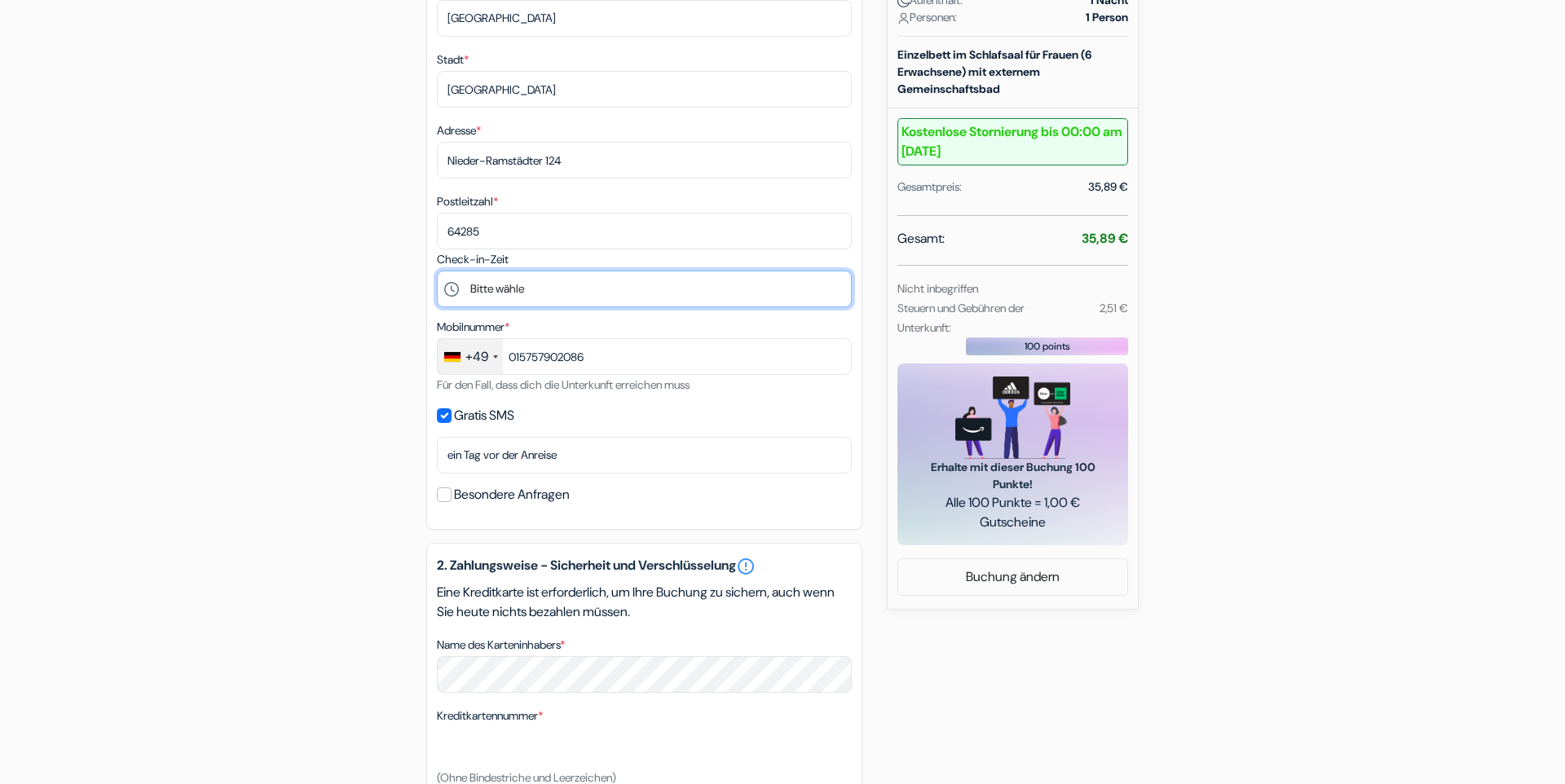
click at [436, 270] on select "Bitte wähle 17:00 18:00 19:00 20:00 21:00 22:00" at bounding box center [644, 288] width 415 height 36
select select "17"
click option "17:00" at bounding box center [0, 0] width 0 height 0
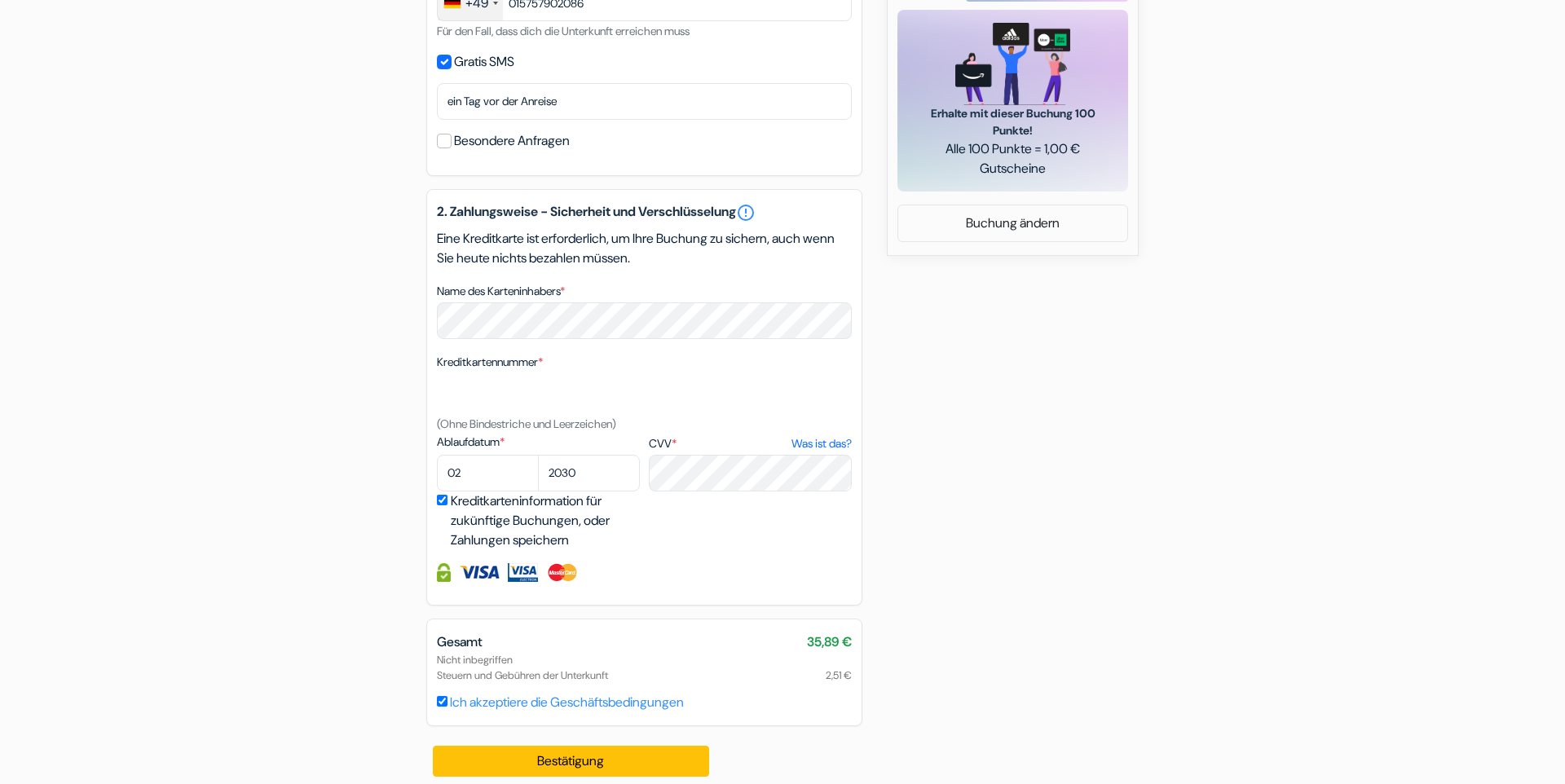
scroll to position [830, 0]
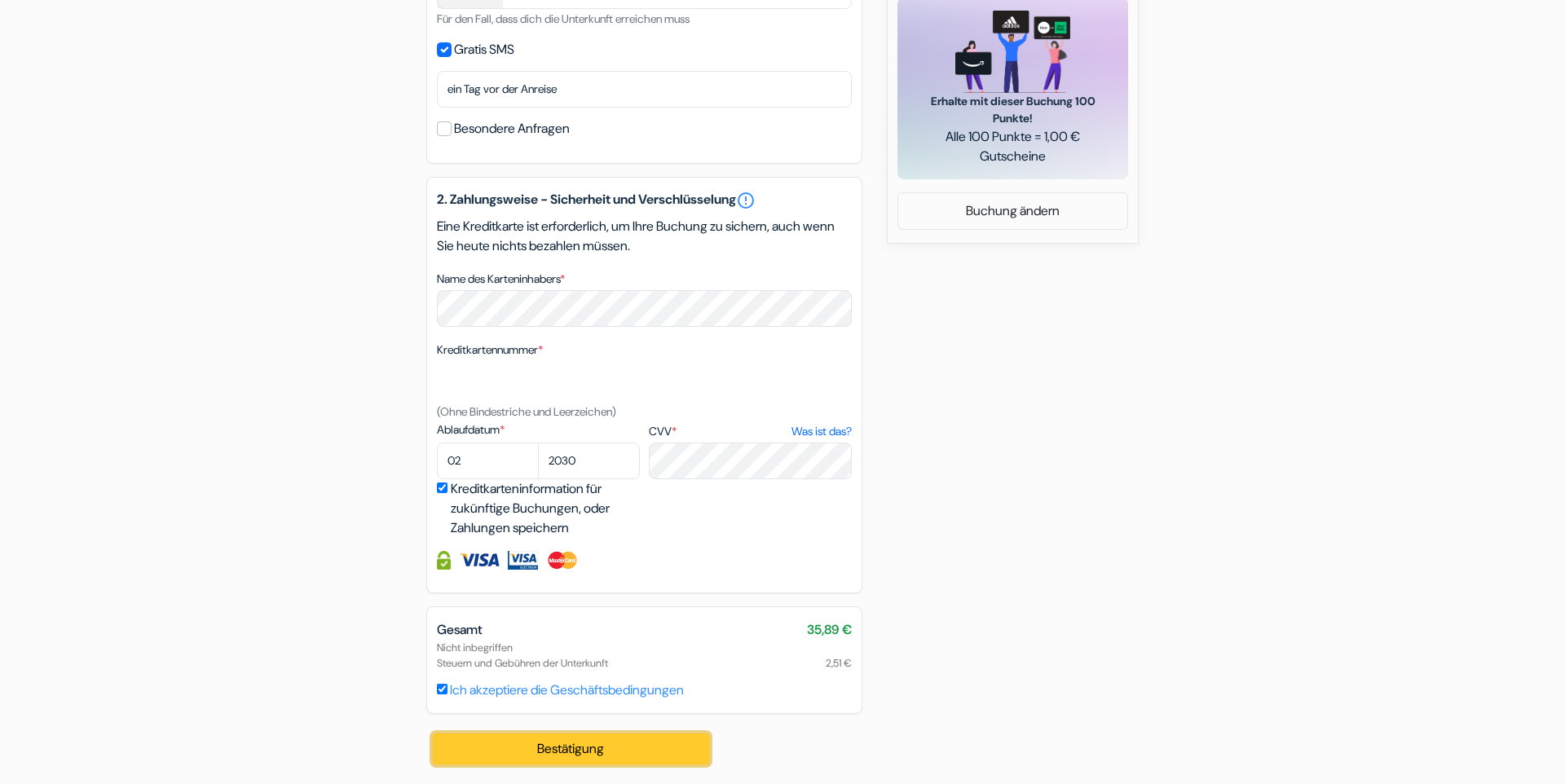
click at [584, 746] on button "Bestätigung Loading..." at bounding box center [570, 749] width 276 height 31
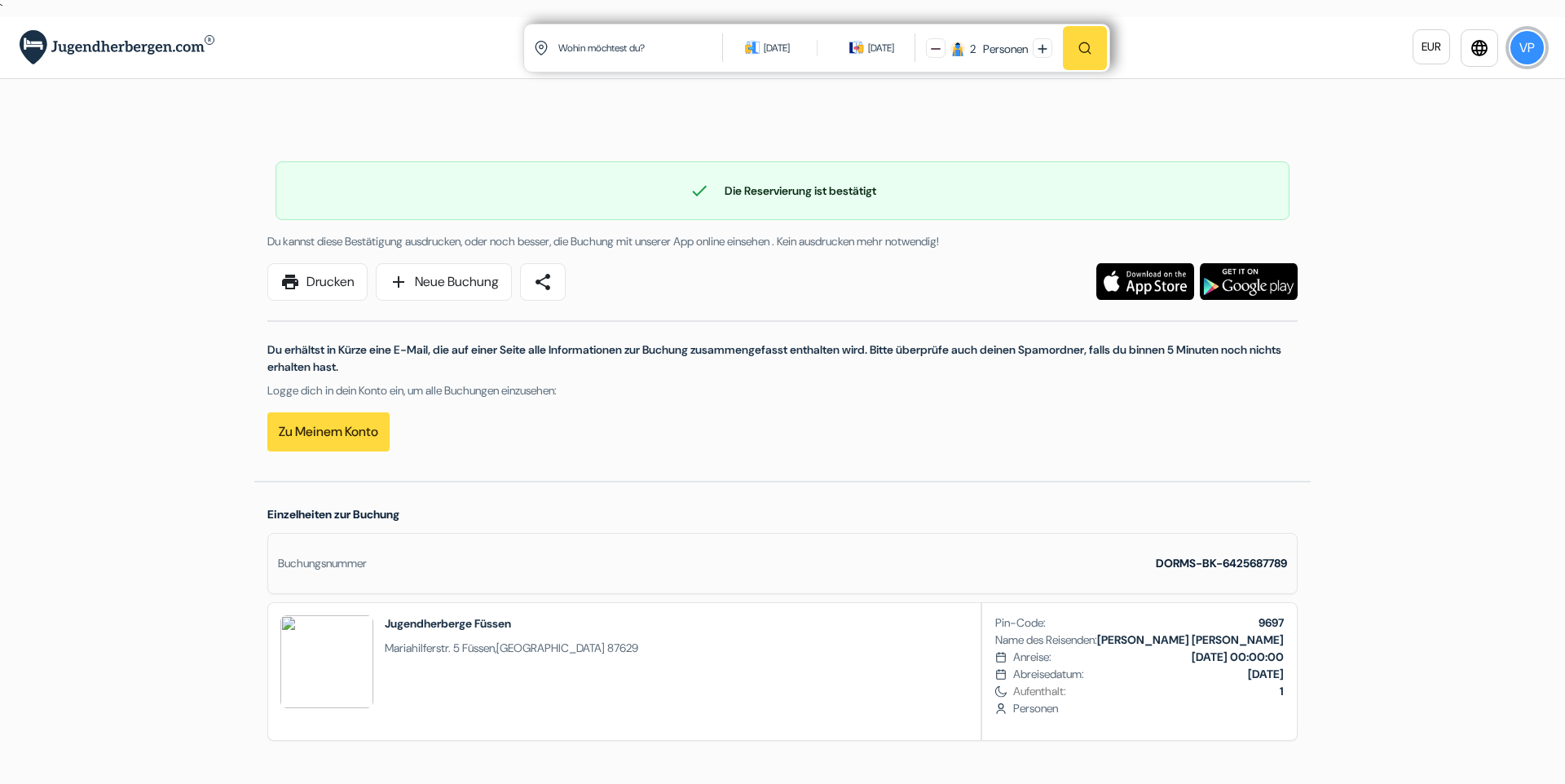
click at [1527, 47] on button "VP" at bounding box center [1527, 47] width 36 height 36
click at [1421, 141] on link "Meine Buchungen" at bounding box center [1414, 140] width 112 height 15
